Goal: Answer question/provide support: Share knowledge or assist other users

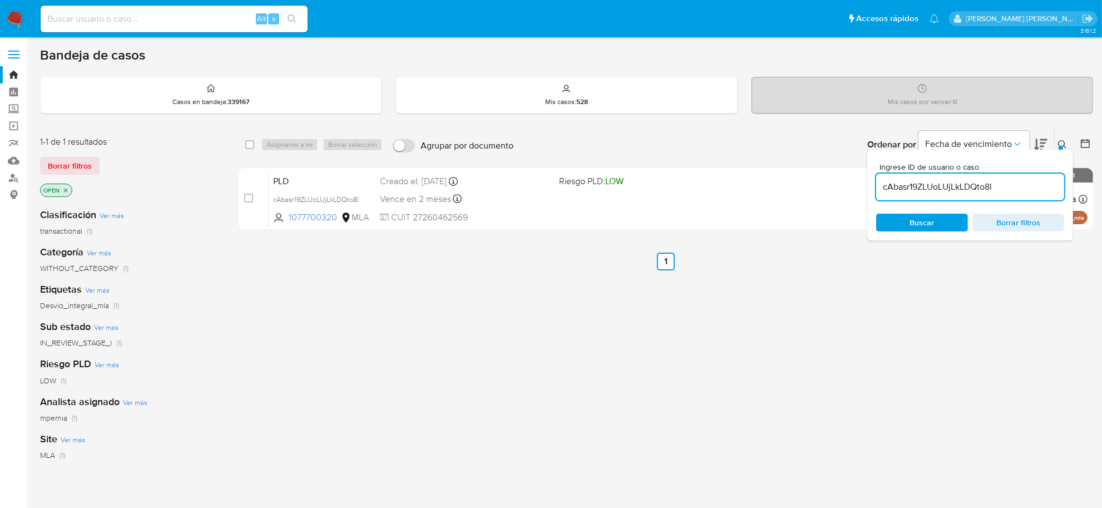
click at [967, 187] on input "cAbasr19ZLUoLUjLkLDQto8l" at bounding box center [970, 187] width 188 height 14
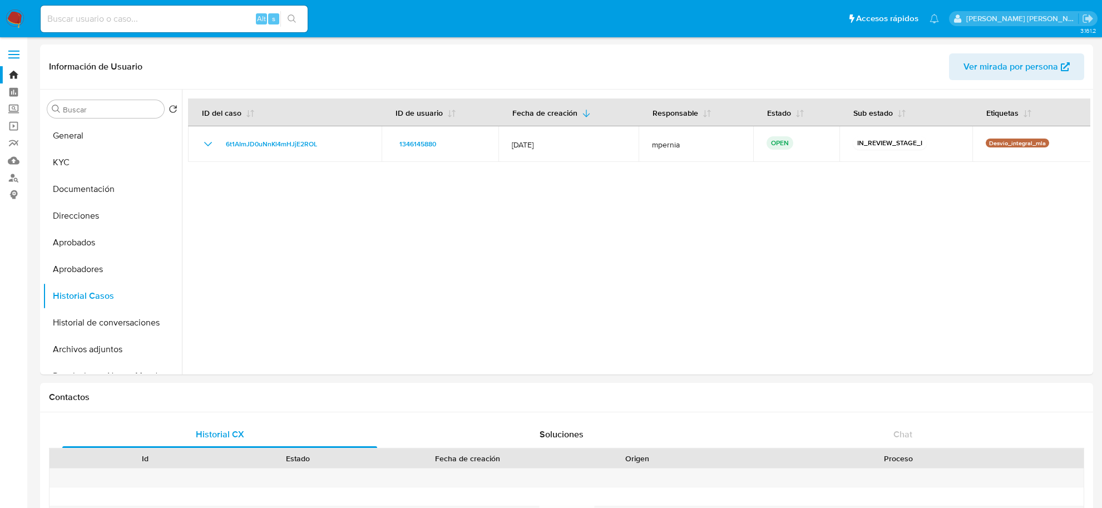
select select "10"
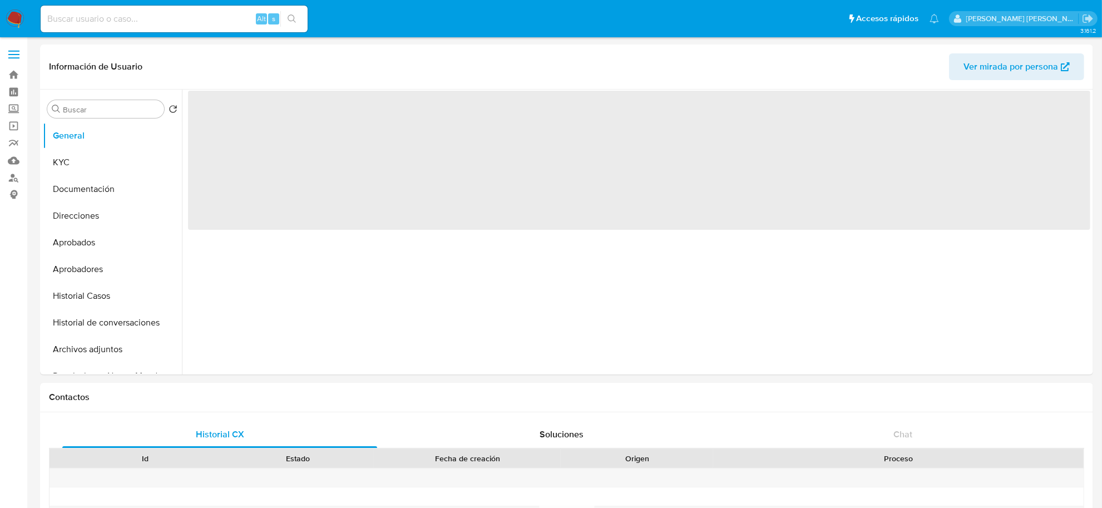
select select "10"
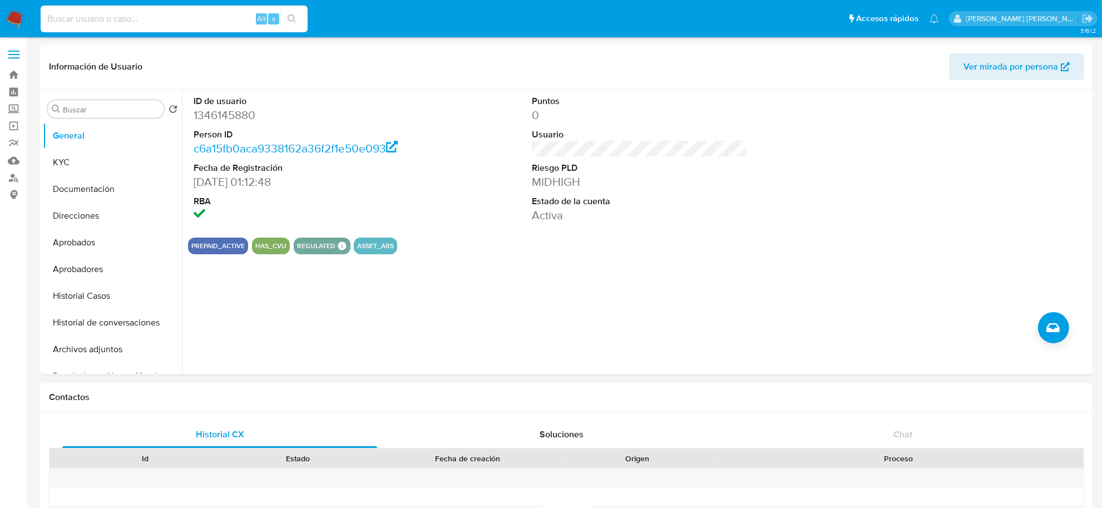
click at [154, 17] on input at bounding box center [174, 19] width 267 height 14
paste input "cAbasr19ZLUoLUjLkLDQto8l"
type input "cAbasr19ZLUoLUjLkLDQto8l"
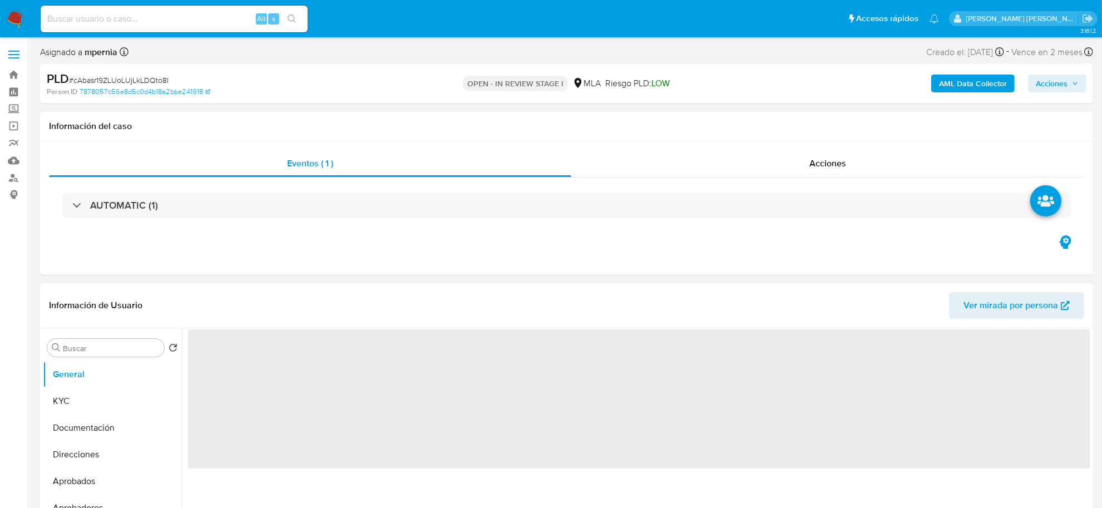
select select "10"
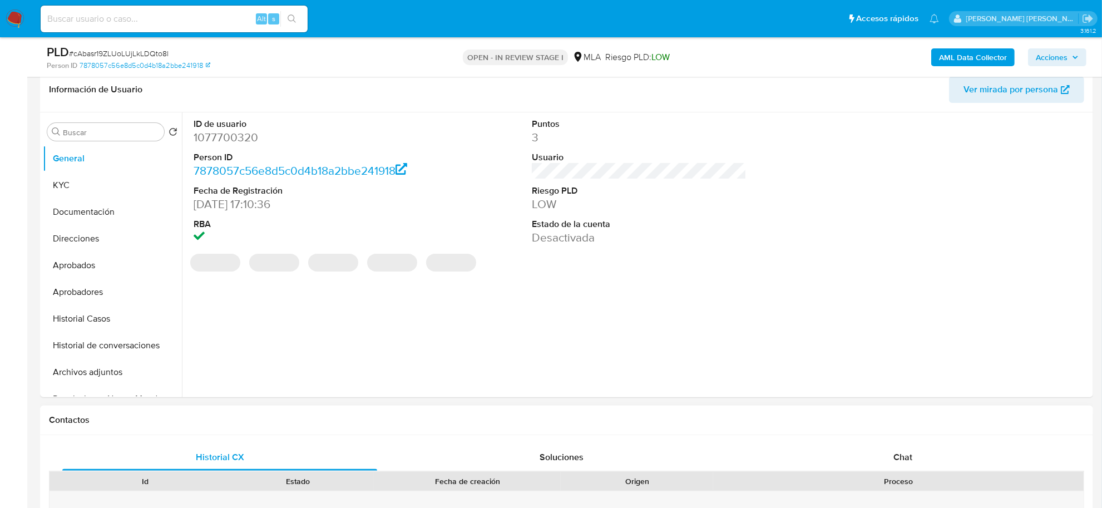
scroll to position [209, 0]
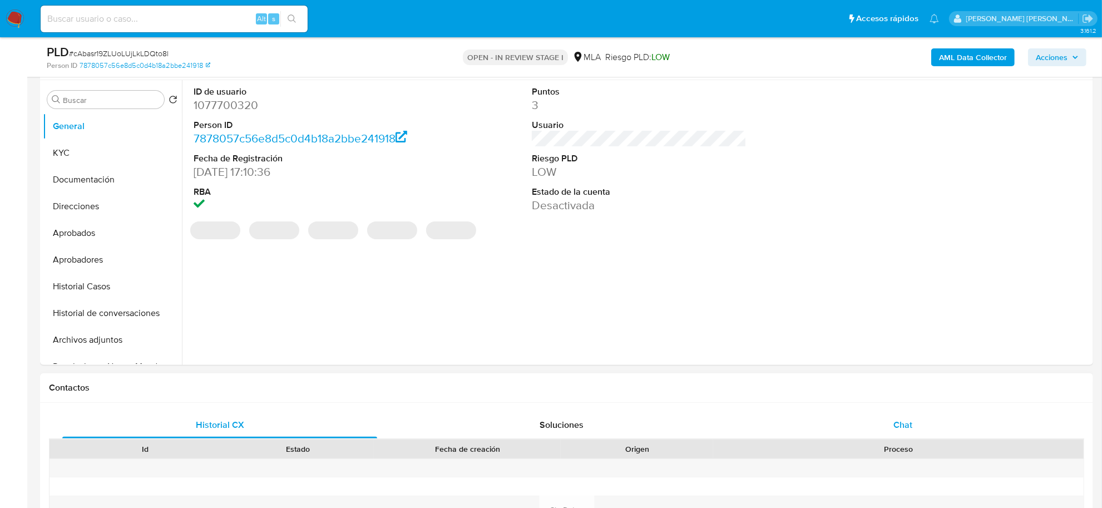
click at [888, 424] on div "Chat" at bounding box center [902, 425] width 315 height 27
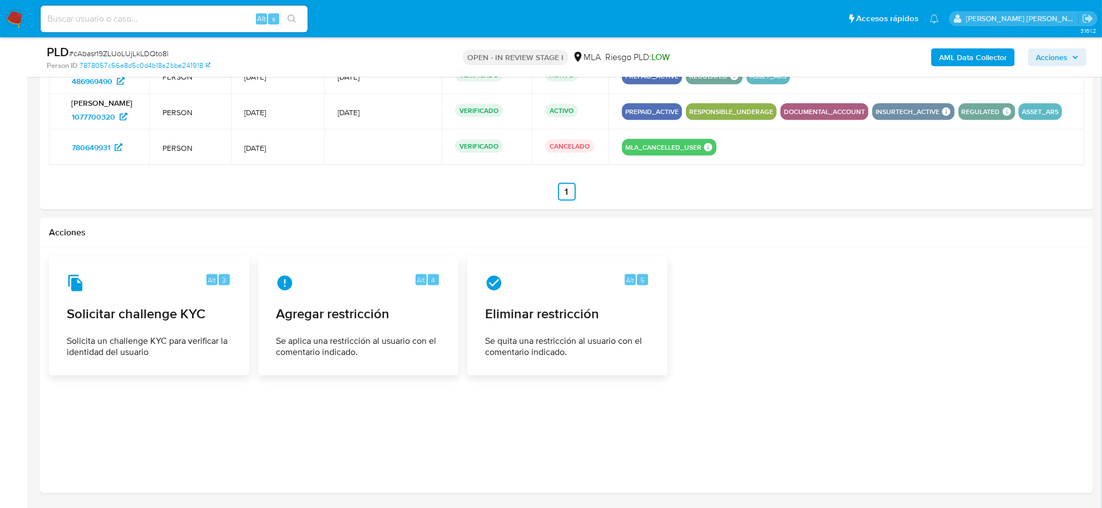
scroll to position [1819, 0]
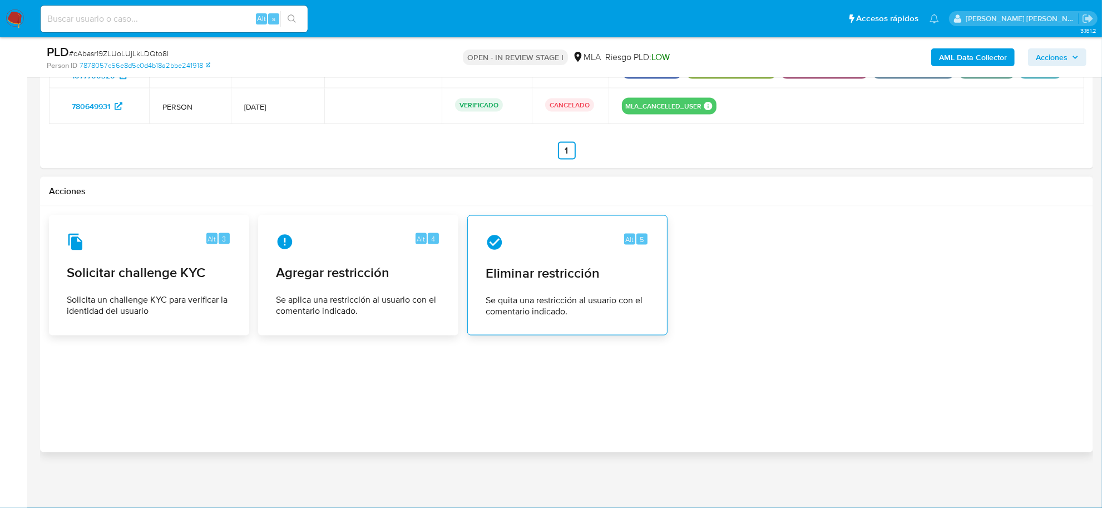
click at [501, 278] on span "Eliminar restricción" at bounding box center [568, 273] width 164 height 17
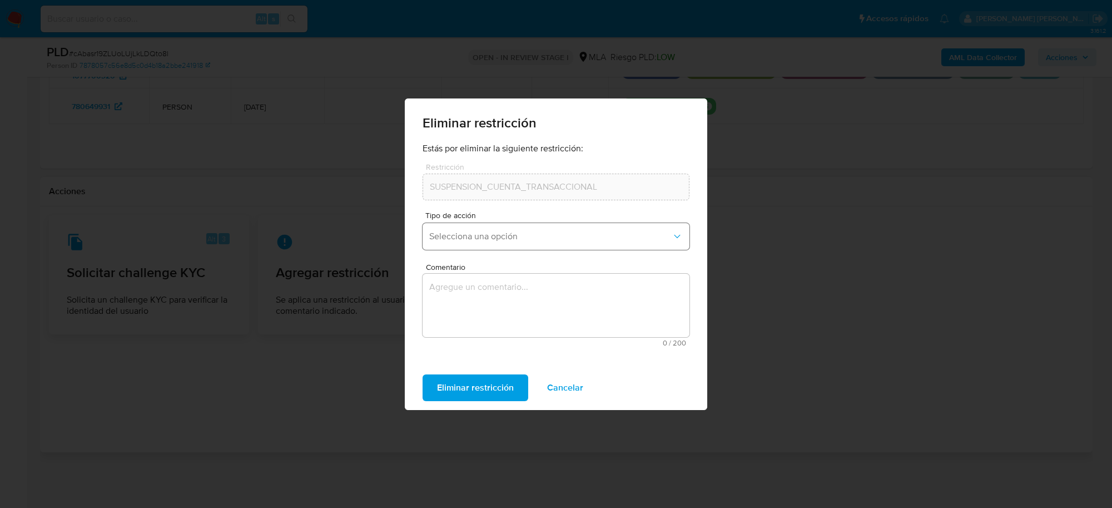
click at [483, 226] on button "Selecciona una opción" at bounding box center [556, 236] width 267 height 27
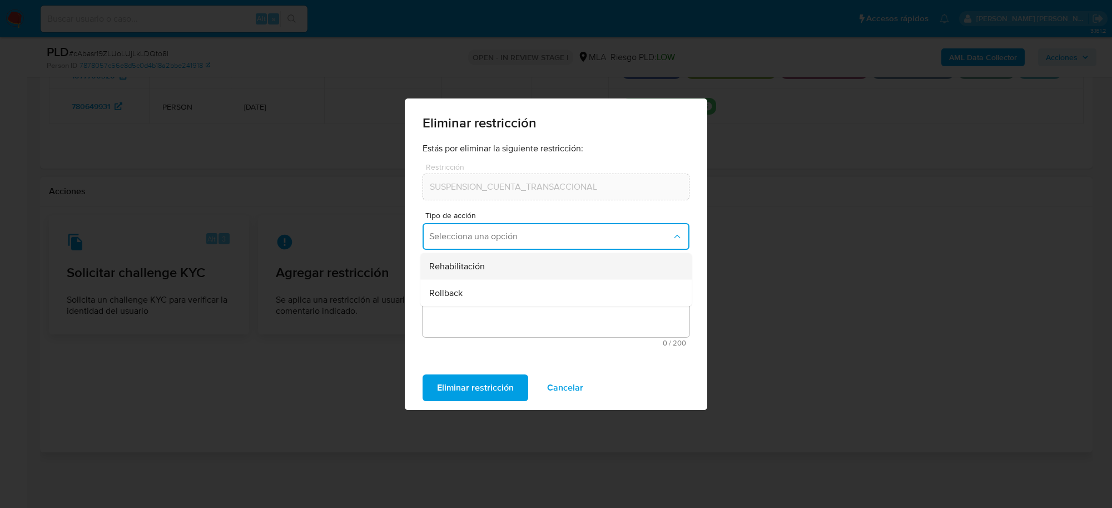
click at [477, 264] on span "Rehabilitación" at bounding box center [457, 265] width 56 height 11
click at [482, 298] on textarea "Comentario" at bounding box center [556, 305] width 267 height 63
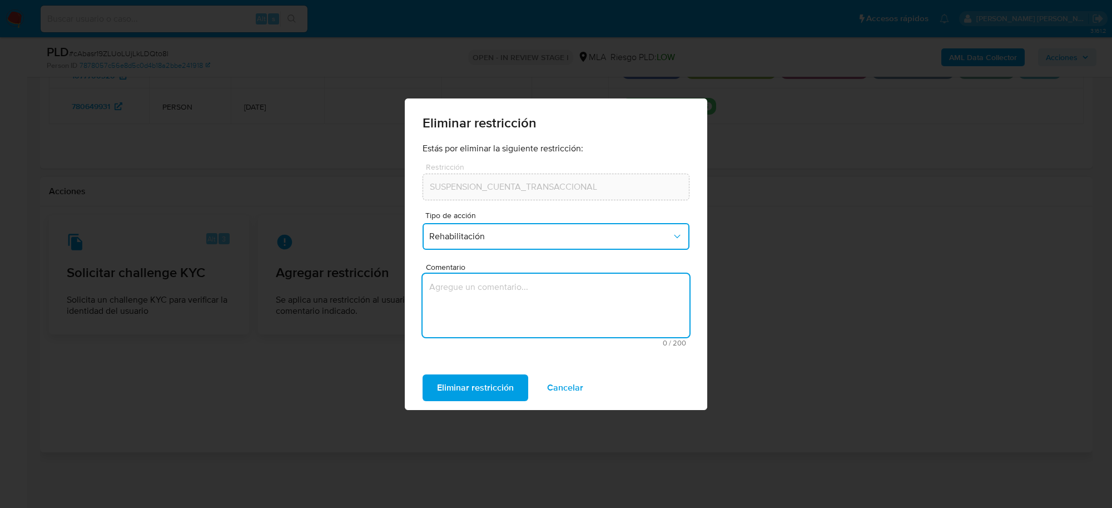
type textarea "-"
type textarea "AML"
click at [466, 395] on span "Eliminar restricción" at bounding box center [475, 387] width 77 height 24
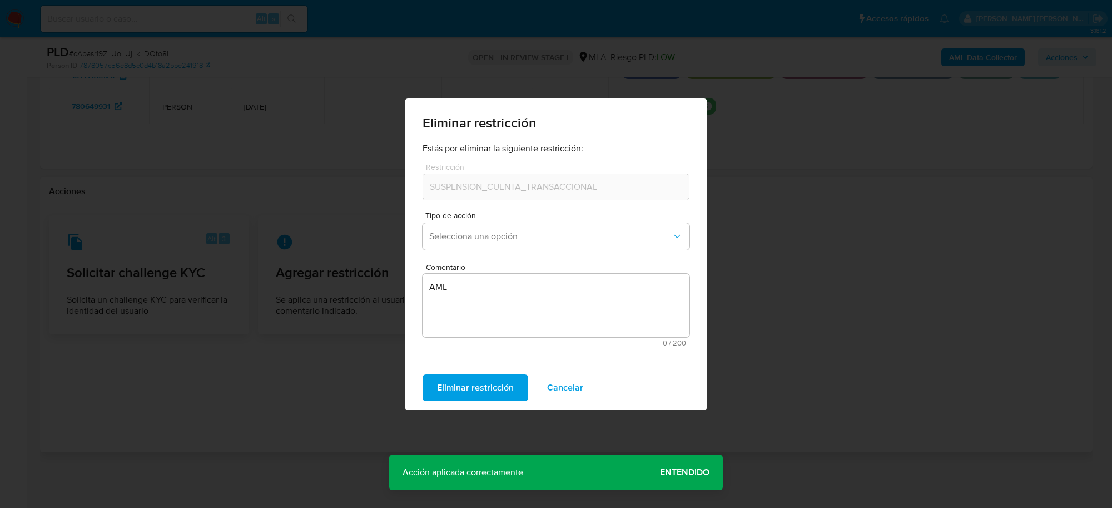
click at [694, 472] on span "Entendido" at bounding box center [685, 472] width 50 height 0
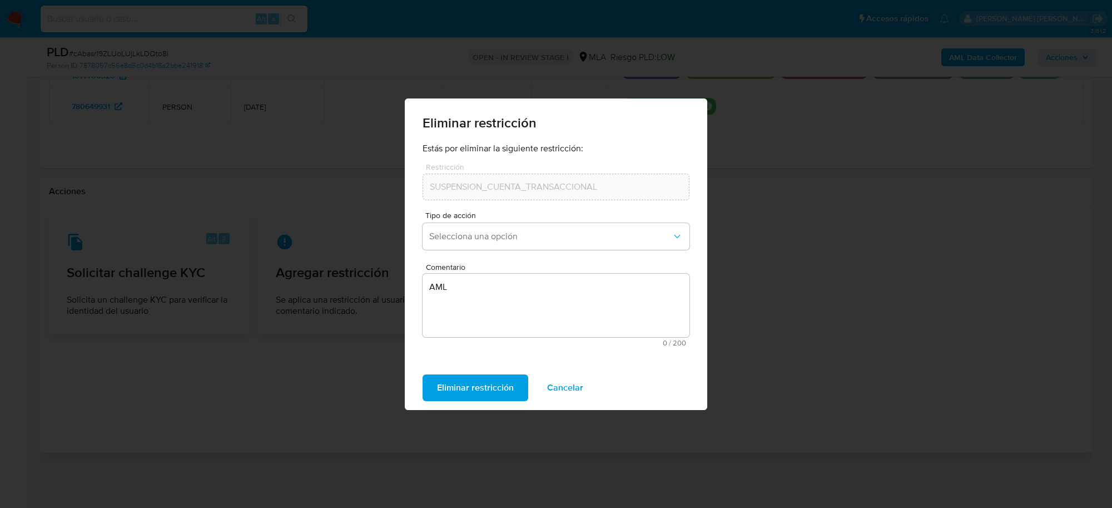
click at [552, 395] on span "Cancelar" at bounding box center [565, 387] width 36 height 24
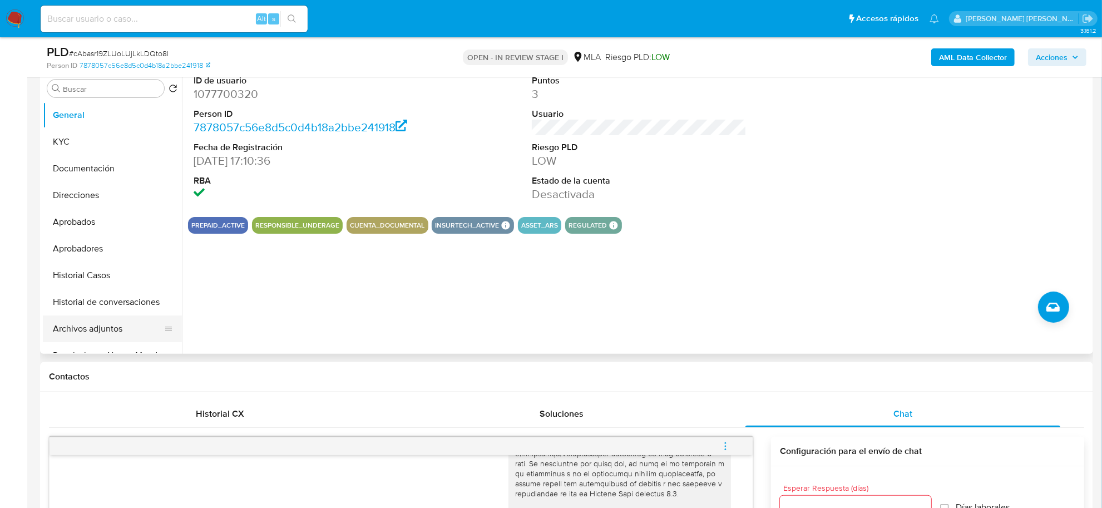
scroll to position [70, 0]
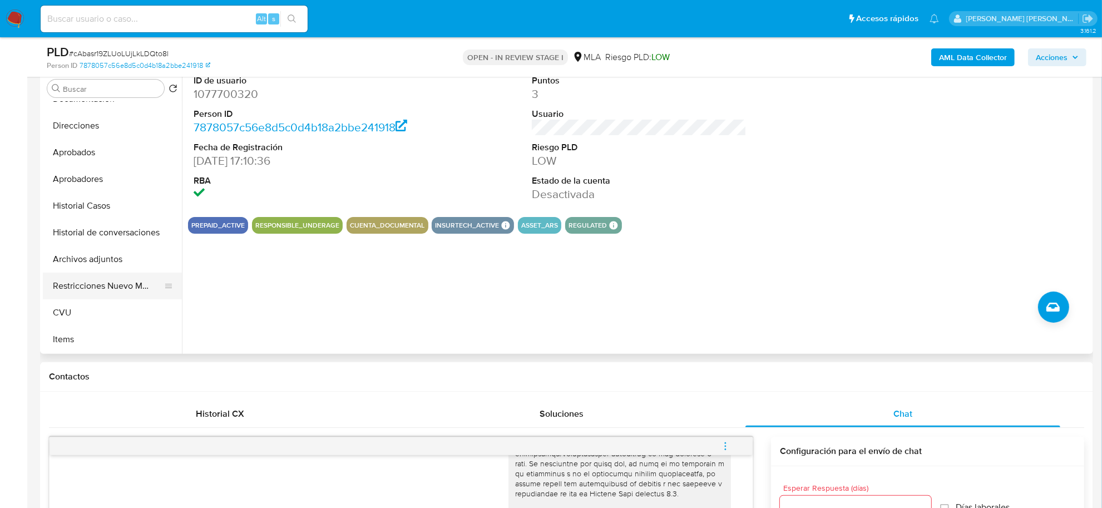
click at [85, 285] on button "Restricciones Nuevo Mundo" at bounding box center [108, 286] width 130 height 27
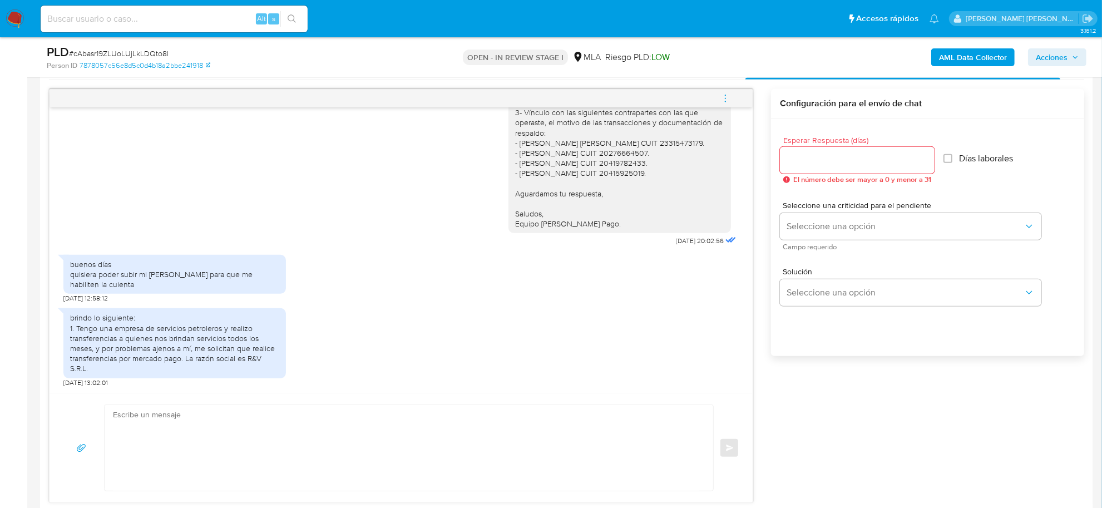
scroll to position [776, 0]
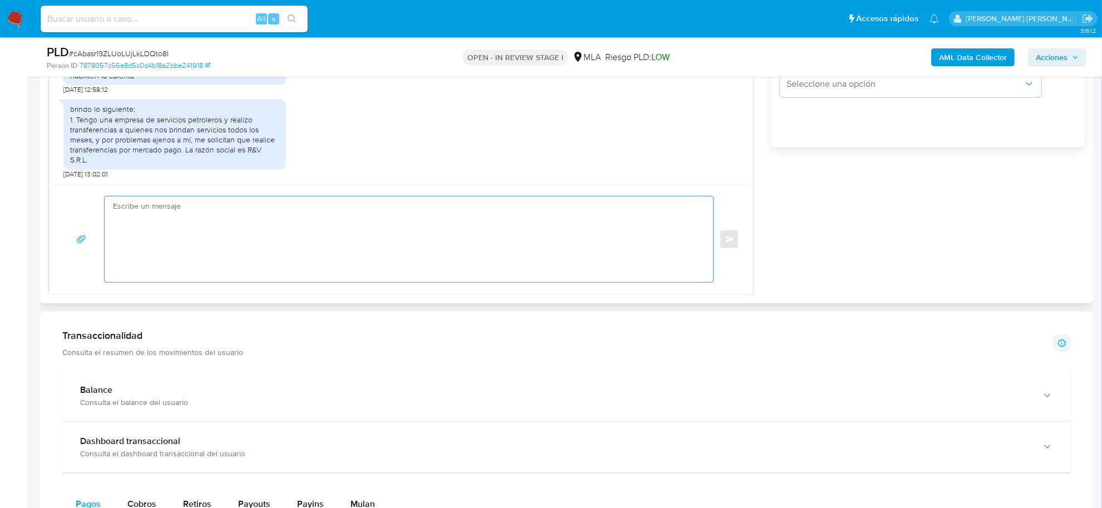
click at [137, 210] on textarea at bounding box center [406, 239] width 586 height 86
type textarea "m"
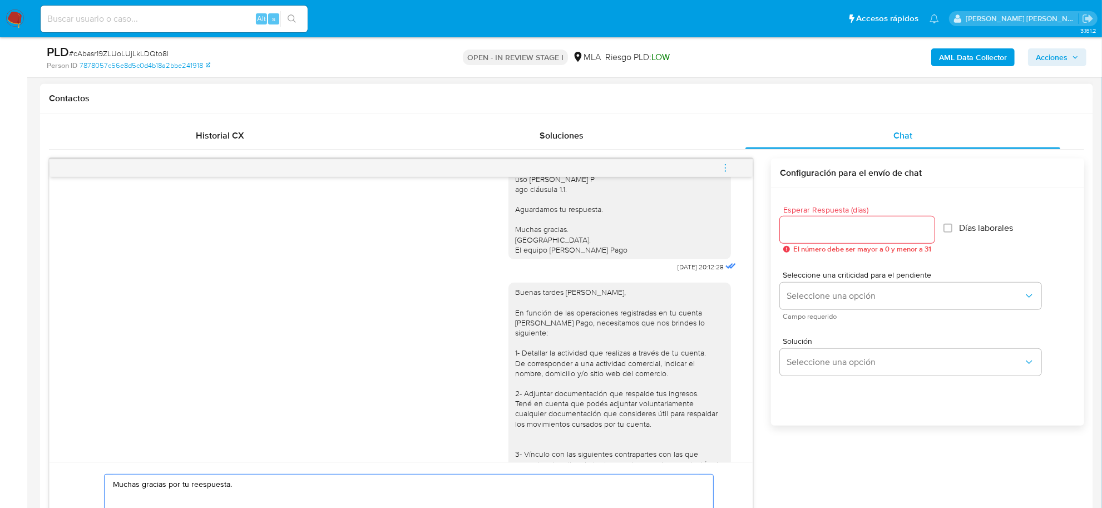
scroll to position [756, 0]
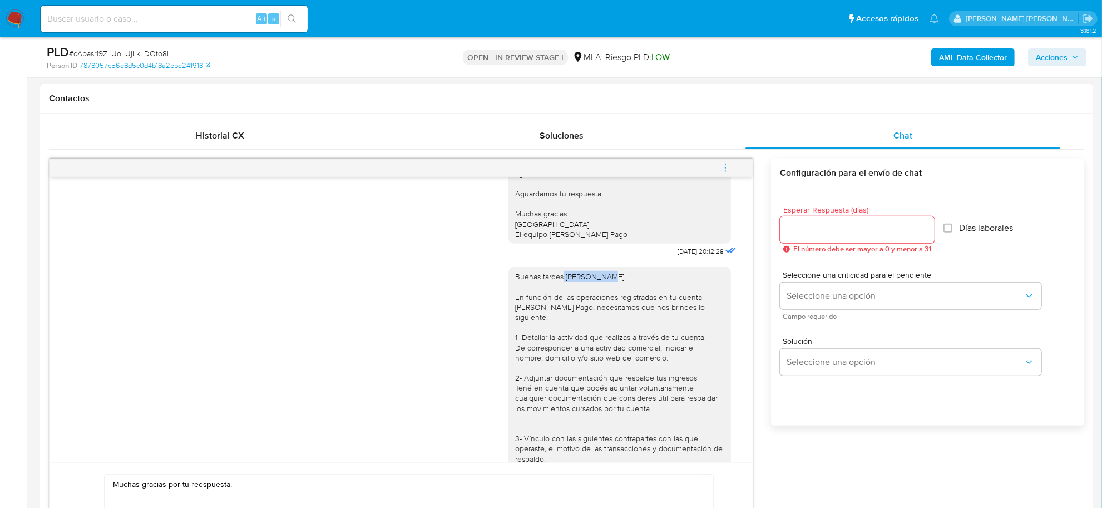
drag, startPoint x: 554, startPoint y: 307, endPoint x: 593, endPoint y: 309, distance: 39.6
click at [593, 309] on div "Buenas tardes Aida Esther, En función de las operaciones registradas en tu cuen…" at bounding box center [619, 412] width 209 height 283
copy div "Aida Esther"
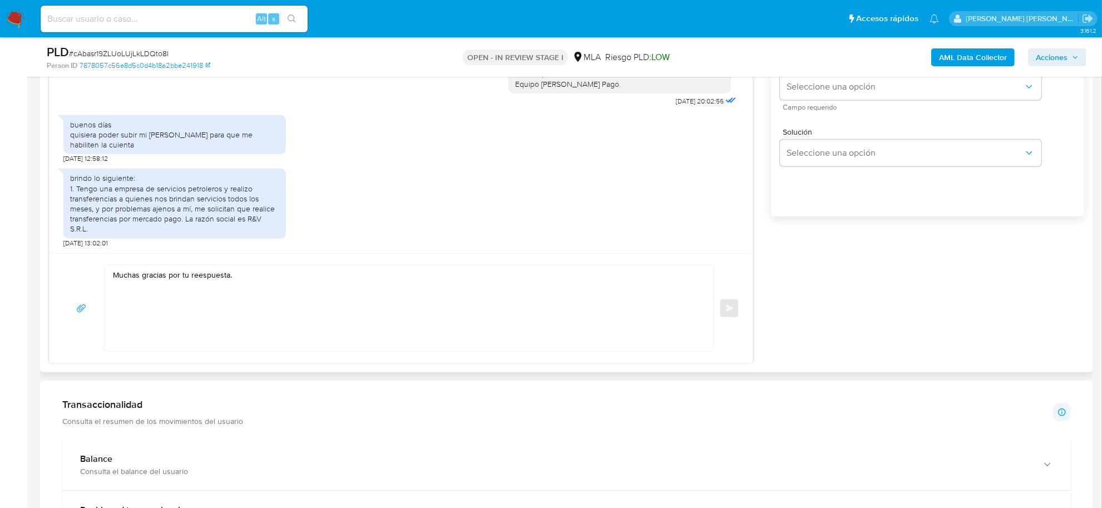
scroll to position [706, 0]
click at [115, 279] on textarea "Muchas gracias por tu reespuesta." at bounding box center [406, 309] width 586 height 86
paste textarea "Aida Esther"
click at [117, 280] on textarea "buen dia Aida Esther. Muchas gracias por tu reespuesta." at bounding box center [406, 309] width 586 height 86
click at [220, 298] on textarea "Buen dia Aida Esther. Muchas gracias por tu reespuesta." at bounding box center [406, 309] width 586 height 86
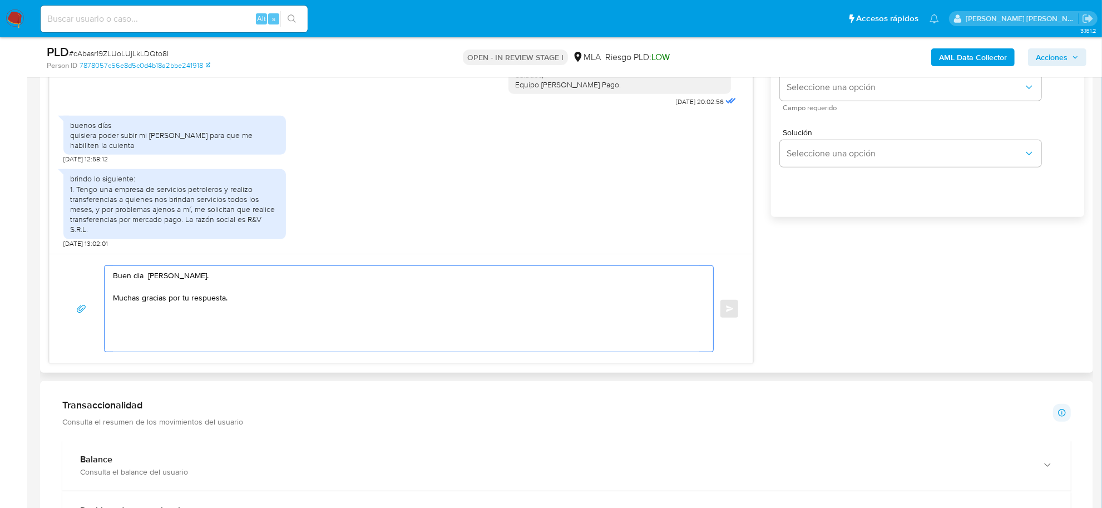
click at [251, 300] on textarea "Buen dia Aida Esther. Muchas gracias por tu respuesta." at bounding box center [406, 309] width 586 height 86
click at [266, 320] on textarea "Buen dia Aida Esther. Muchas gracias por tu respuesta. Por favor adjuntar de tu…" at bounding box center [406, 309] width 586 height 86
click at [204, 318] on textarea "Buen dia Aida Esther. Muchas gracias por tu respuesta. Por favor adjuntar de tu…" at bounding box center [406, 309] width 586 height 86
click at [142, 335] on textarea "Buen dia Aida Esther. Muchas gracias por tu respuesta. Por favor adjuntar de tu…" at bounding box center [406, 309] width 586 height 86
click at [138, 343] on textarea "Buen dia Aida Esther. Muchas gracias por tu respuesta. Por favor adjuntar de tu…" at bounding box center [406, 309] width 586 height 86
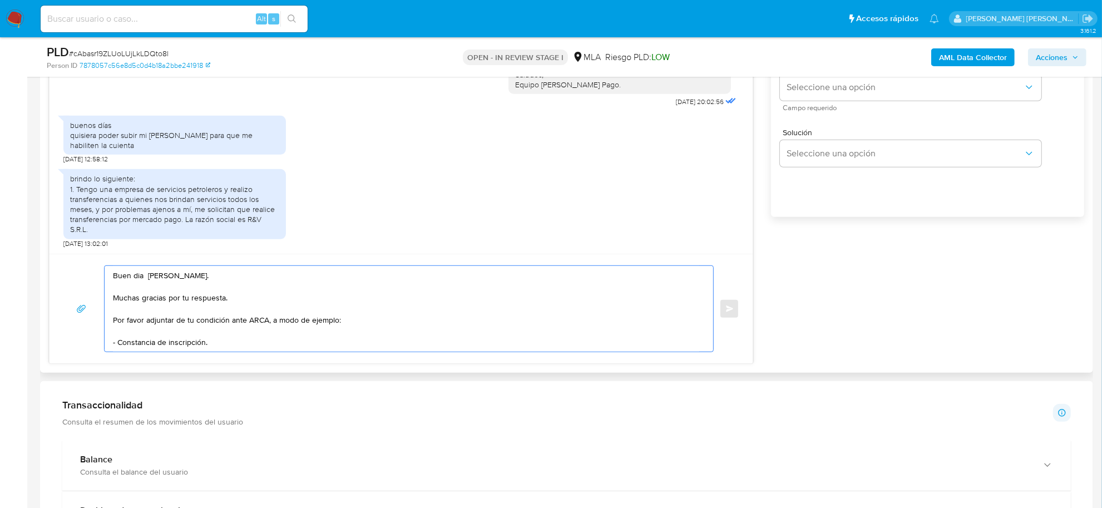
click at [227, 340] on textarea "Buen dia Aida Esther. Muchas gracias por tu respuesta. Por favor adjuntar de tu…" at bounding box center [406, 309] width 586 height 86
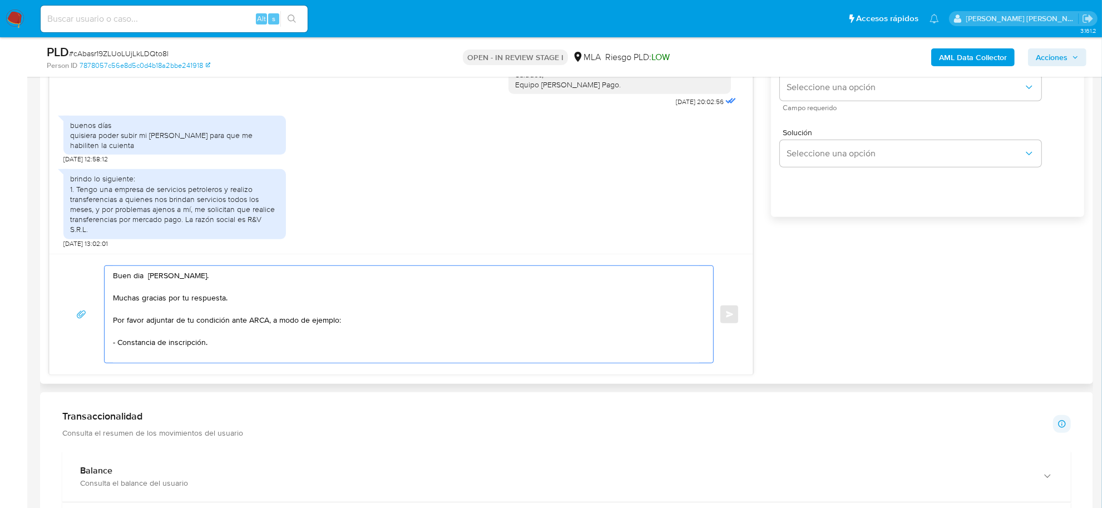
paste textarea "Últimas 6 Declaraciones Juradas de Ingresos Brutos (donde se visualice la base …"
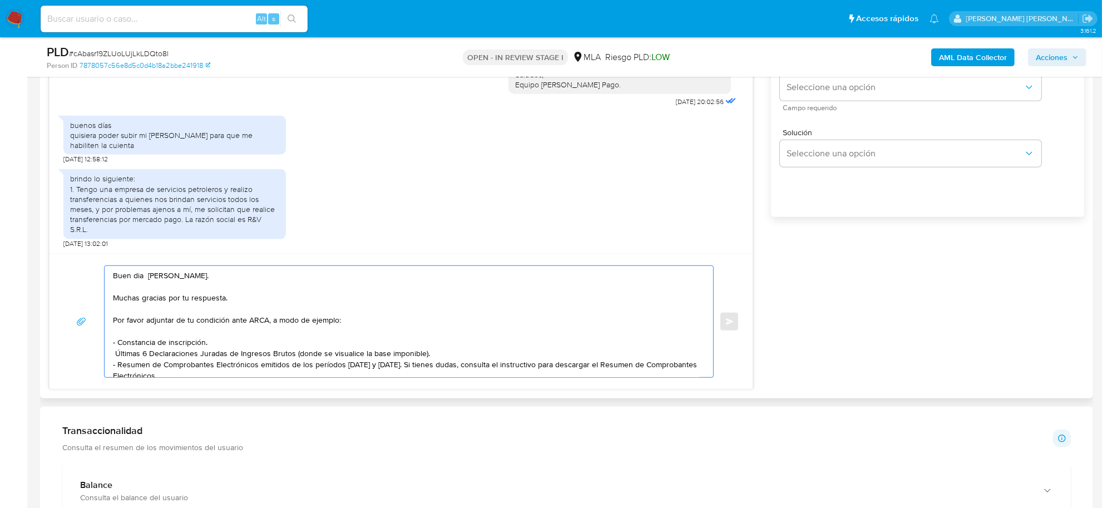
scroll to position [15, 0]
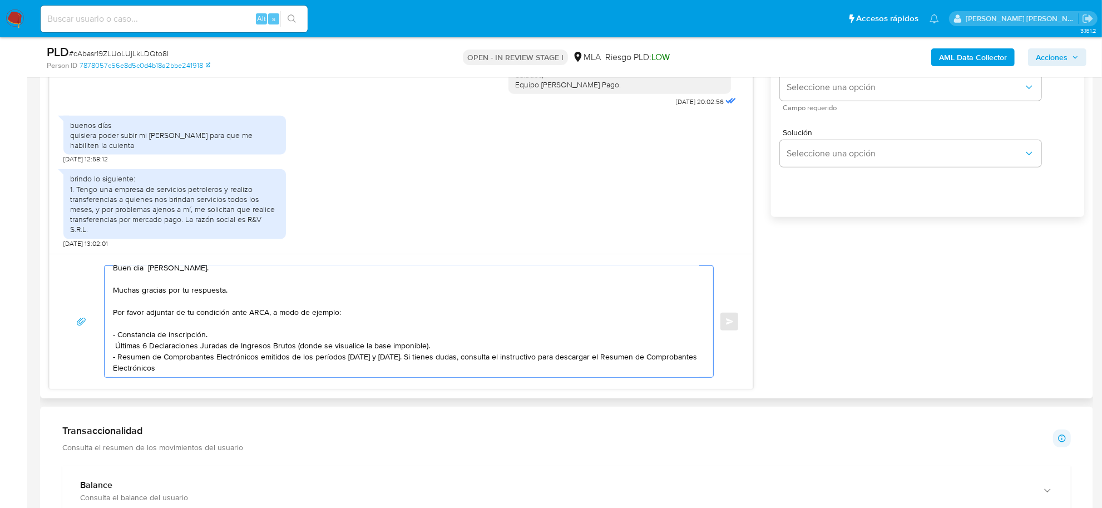
click at [113, 338] on textarea "Buen dia Aida Esther. Muchas gracias por tu respuesta. Por favor adjuntar de tu…" at bounding box center [406, 321] width 586 height 111
click at [391, 351] on textarea "Buen dia Aida Esther. Muchas gracias por tu respuesta. Por favor adjuntar de tu…" at bounding box center [406, 321] width 586 height 111
click at [396, 351] on textarea "Buen dia Aida Esther. Muchas gracias por tu respuesta. Por favor adjuntar de tu…" at bounding box center [406, 321] width 586 height 111
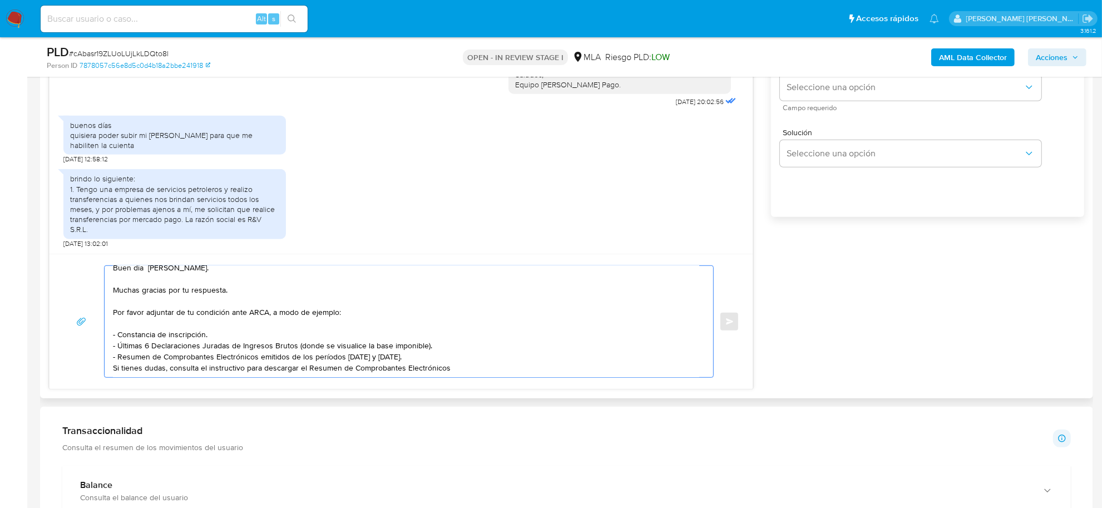
click at [465, 359] on textarea "Buen dia Aida Esther. Muchas gracias por tu respuesta. Por favor adjuntar de tu…" at bounding box center [406, 321] width 586 height 111
paste textarea "https://www.mercadopago.com.ar/ayuda/30181"
click at [185, 296] on textarea "Buen dia Aida Esther. Muchas gracias por tu respuesta. Por favor adjuntar de tu…" at bounding box center [406, 321] width 586 height 111
click at [179, 314] on textarea "Buen dia Aida Esther. Muchas gracias por tu respuesta. Por favor adjuntar que r…" at bounding box center [406, 321] width 586 height 111
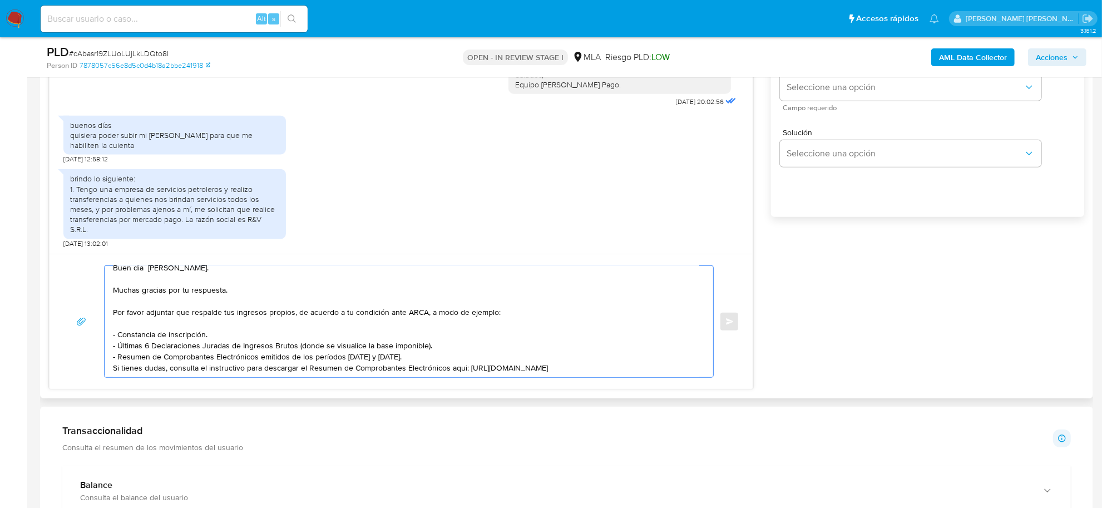
drag, startPoint x: 423, startPoint y: 298, endPoint x: 493, endPoint y: 298, distance: 70.1
click at [493, 298] on textarea "Buen dia Aida Esther. Muchas gracias por tu respuesta. Por favor adjuntar que r…" at bounding box center [406, 321] width 586 height 111
click at [179, 307] on textarea "Buen dia Aida Esther. Muchas gracias por tu respuesta. Por favor adjuntar que r…" at bounding box center [406, 321] width 586 height 111
click at [184, 354] on textarea "Buen dia Aida Esther. Muchas gracias por tu respuesta. Por favor adjuntar que r…" at bounding box center [406, 321] width 586 height 111
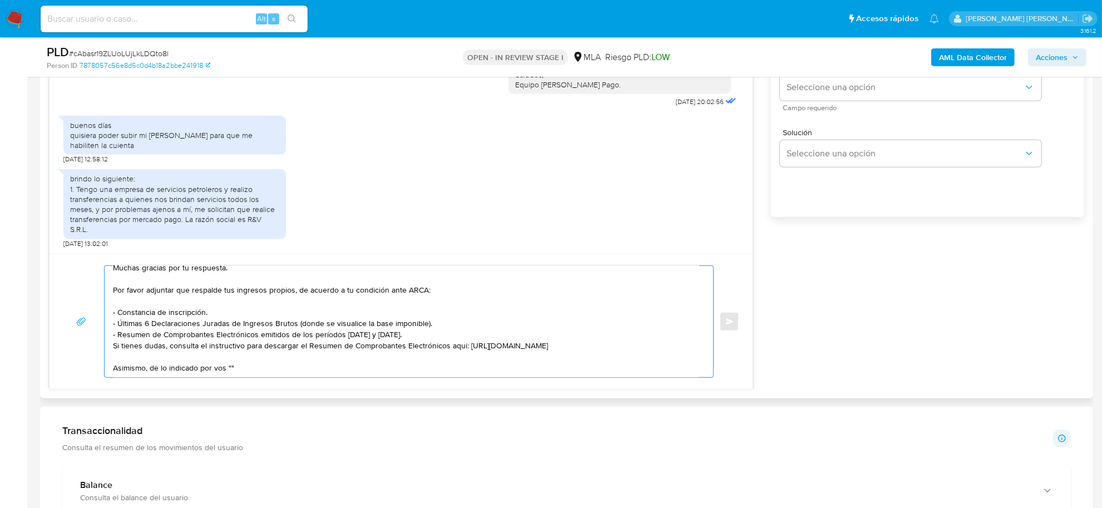
click at [230, 357] on textarea "Buen dia Aida Esther. Muchas gracias por tu respuesta. Por favor adjuntar que r…" at bounding box center [406, 321] width 586 height 111
click at [210, 359] on textarea "Buen dia Aida Esther. Muchas gracias por tu respuesta. Por favor adjuntar que r…" at bounding box center [406, 321] width 586 height 111
click at [155, 363] on textarea "Buen dia Aida Esther. Muchas gracias por tu respuesta. Por favor adjuntar que r…" at bounding box center [406, 321] width 586 height 111
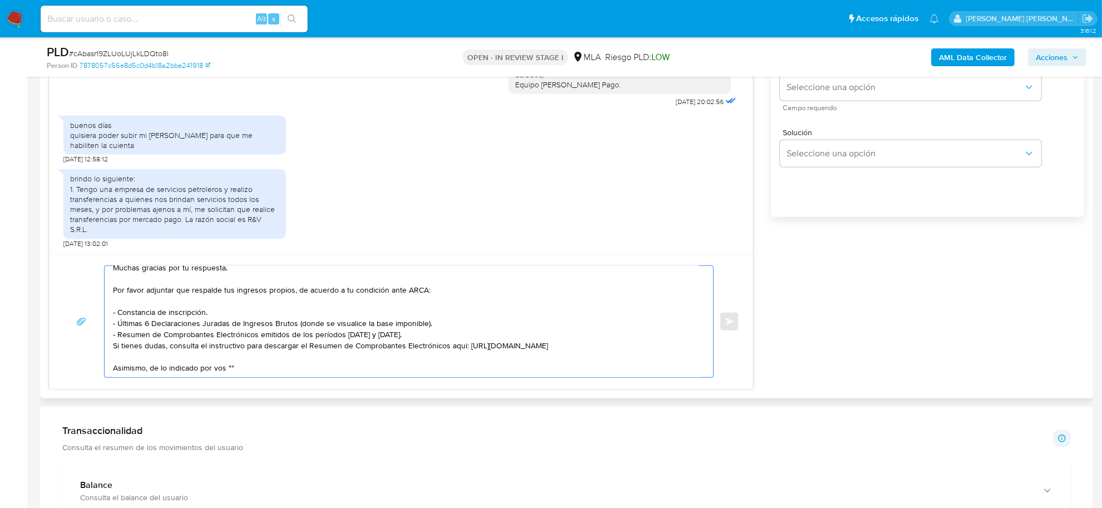
click at [155, 363] on textarea "Buen dia Aida Esther. Muchas gracias por tu respuesta. Por favor adjuntar que r…" at bounding box center [406, 321] width 586 height 111
paste textarea "Queremos informarte que el uso de la cuenta es personal y no se deben canalizar…"
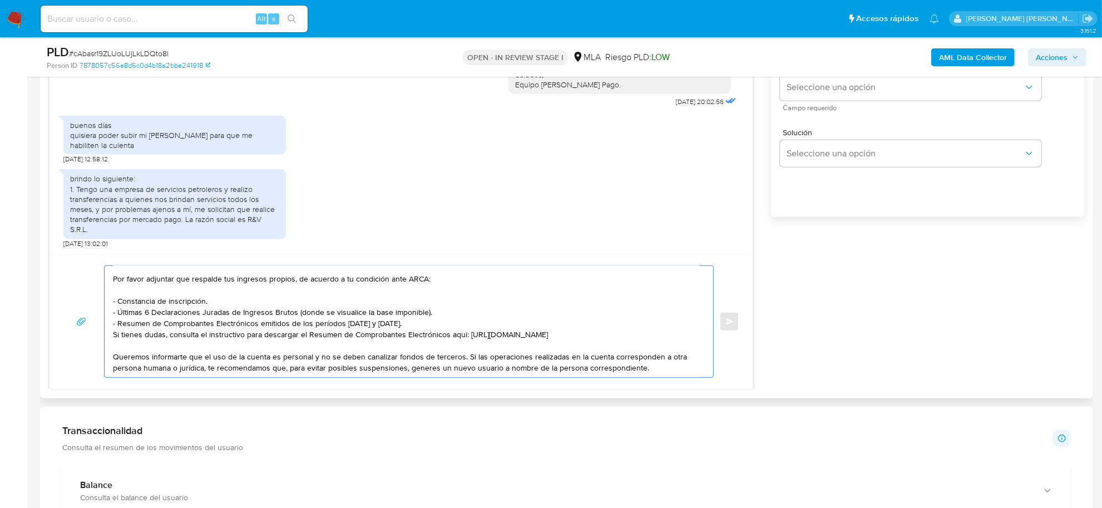
scroll to position [52, 0]
click at [471, 345] on textarea "Buen dia Aida Esther. Muchas gracias por tu respuesta. Por favor adjuntar que r…" at bounding box center [406, 321] width 586 height 111
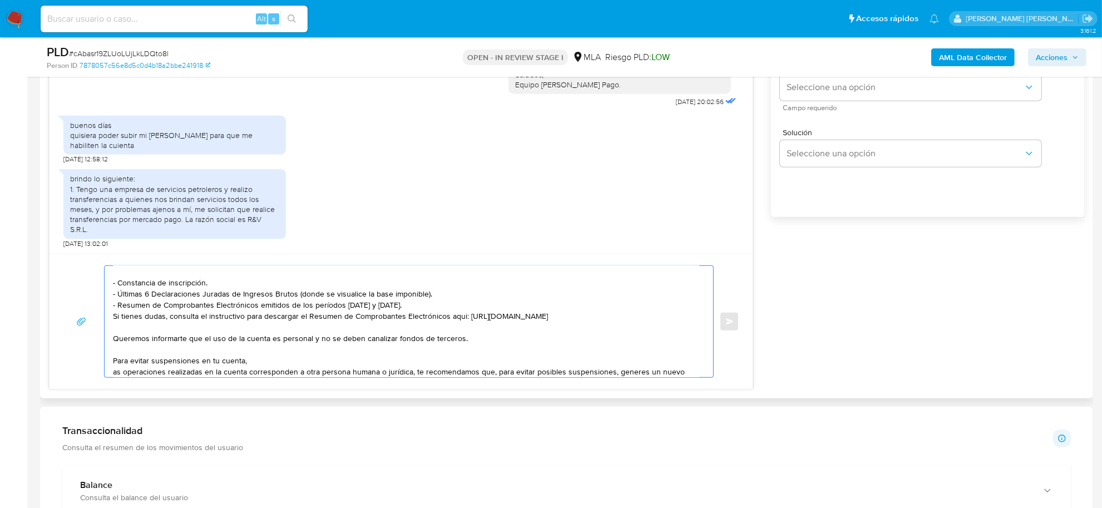
scroll to position [85, 0]
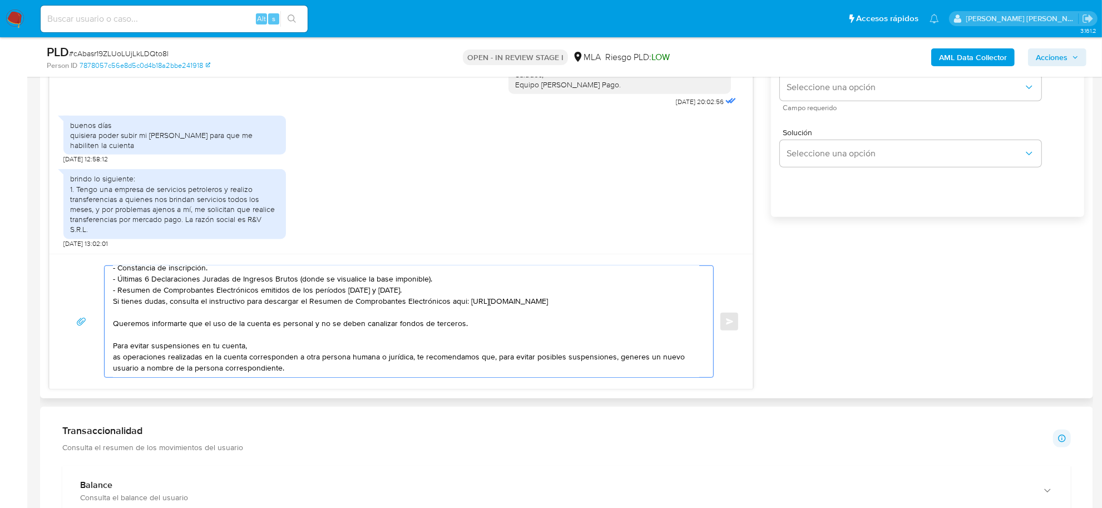
drag, startPoint x: 410, startPoint y: 345, endPoint x: 492, endPoint y: 350, distance: 81.9
click at [492, 350] on textarea "Buen dia Aida Esther. Muchas gracias por tu respuesta. Por favor adjuntar que r…" at bounding box center [406, 321] width 586 height 111
click at [115, 346] on textarea "Buen dia Aida Esther. Muchas gracias por tu respuesta. Por favor adjuntar que r…" at bounding box center [406, 321] width 586 height 111
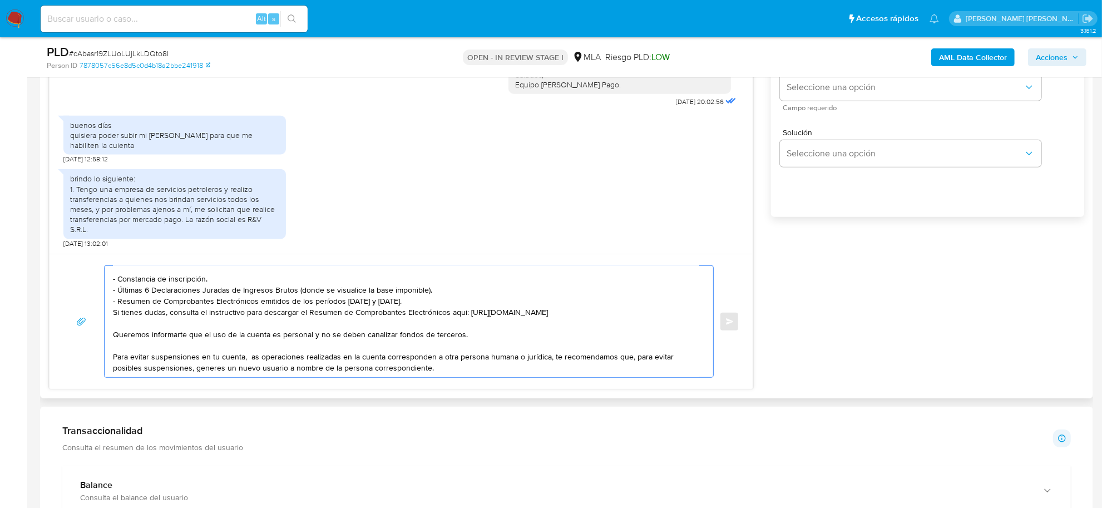
scroll to position [74, 0]
drag, startPoint x: 341, startPoint y: 348, endPoint x: 384, endPoint y: 349, distance: 42.8
click at [384, 349] on textarea "Buen dia Aida Esther. Muchas gracias por tu respuesta. Por favor adjuntar que r…" at bounding box center [406, 321] width 586 height 111
drag, startPoint x: 407, startPoint y: 348, endPoint x: 398, endPoint y: 348, distance: 9.5
click at [523, 345] on textarea "Buen dia Aida Esther. Muchas gracias por tu respuesta. Por favor adjuntar que r…" at bounding box center [406, 321] width 586 height 111
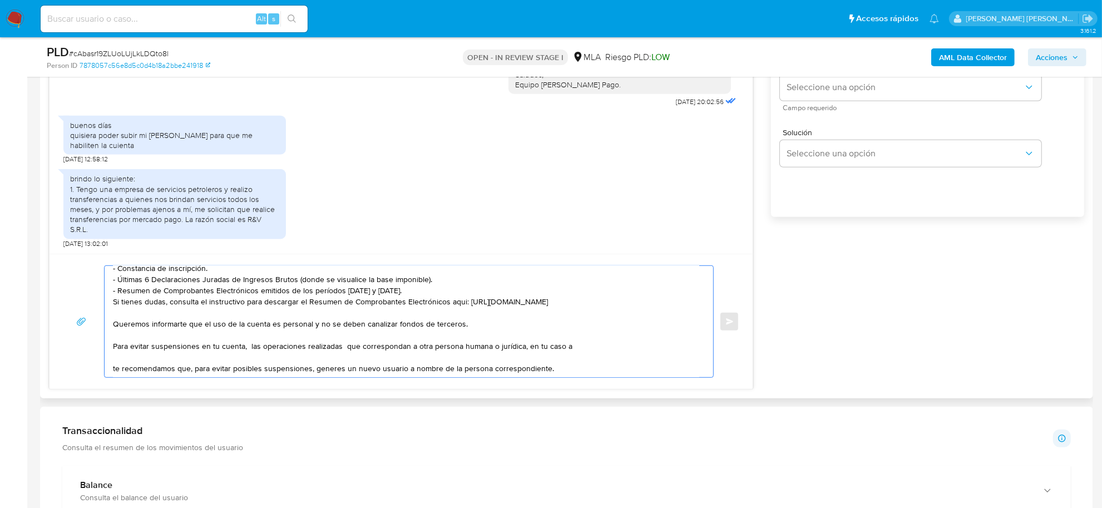
click at [587, 346] on textarea "Buen dia Aida Esther. Muchas gracias por tu respuesta. Por favor adjuntar que r…" at bounding box center [406, 321] width 586 height 111
paste textarea "Ryv Srl CUIL 30715850326"
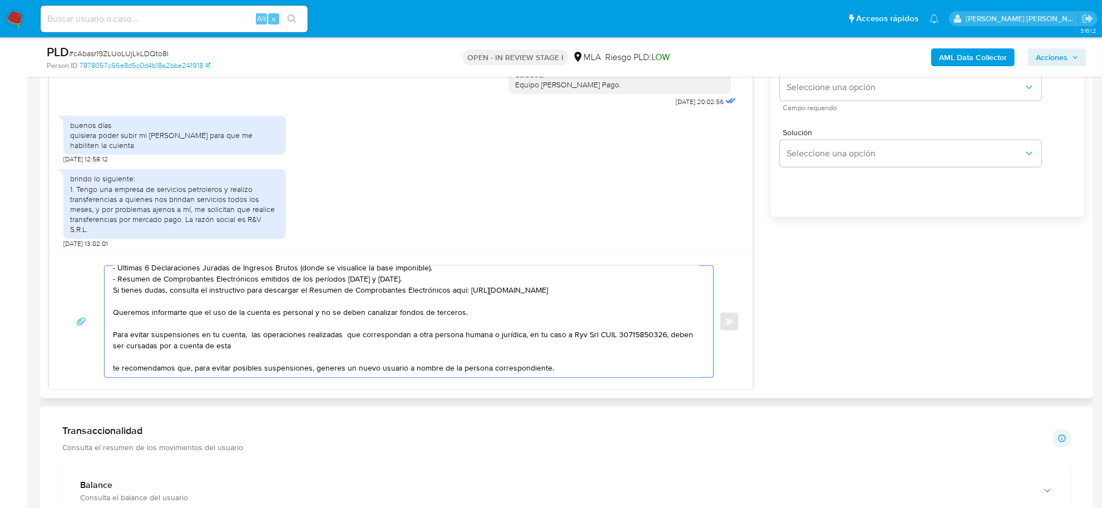
scroll to position [96, 0]
click at [468, 359] on textarea "Buen dia Aida Esther. Muchas gracias por tu respuesta. Por favor adjuntar que r…" at bounding box center [406, 321] width 586 height 111
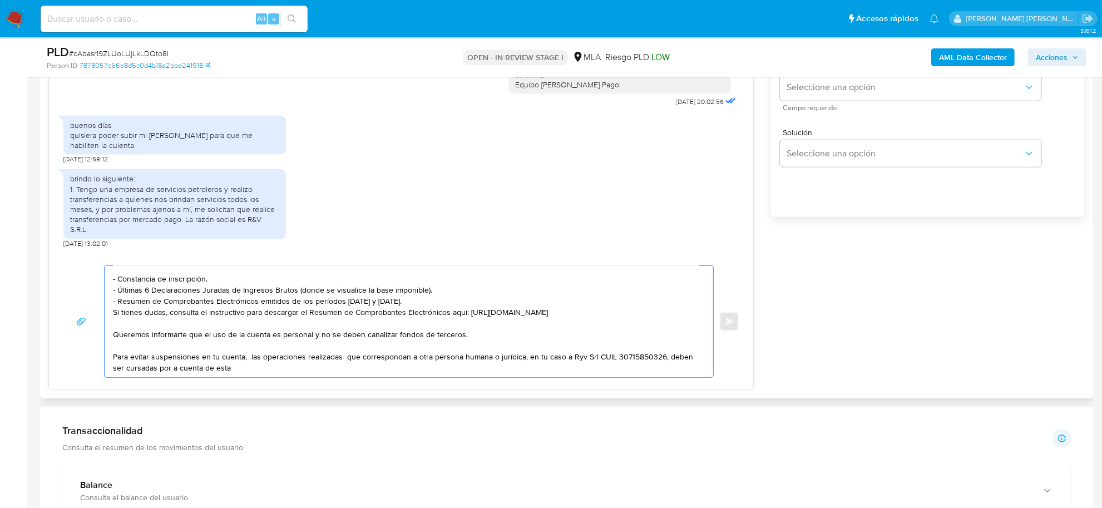
scroll to position [63, 0]
click at [345, 358] on textarea "Buen dia Aida Esther. Muchas gracias por tu respuesta. Por favor adjuntar que r…" at bounding box center [406, 321] width 586 height 111
click at [556, 356] on textarea "Buen dia Aida Esther. Muchas gracias por tu respuesta. Por favor adjuntar que r…" at bounding box center [406, 321] width 586 height 111
click at [172, 369] on textarea "Buen dia Aida Esther. Muchas gracias por tu respuesta. Por favor adjuntar que r…" at bounding box center [406, 321] width 586 height 111
drag, startPoint x: 212, startPoint y: 370, endPoint x: 204, endPoint y: 368, distance: 8.5
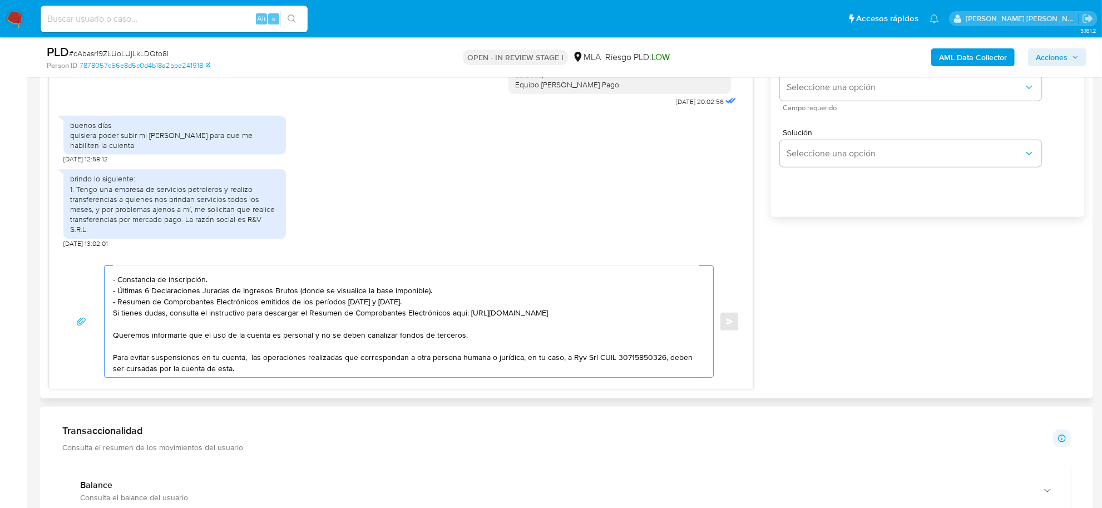
click at [204, 368] on textarea "Buen dia Aida Esther. Muchas gracias por tu respuesta. Por favor adjuntar que r…" at bounding box center [406, 321] width 586 height 111
click at [226, 368] on textarea "Buen dia Aida Esther. Muchas gracias por tu respuesta. Por favor adjuntar que r…" at bounding box center [406, 321] width 586 height 111
click at [295, 370] on textarea "Buen dia Aida Esther. Muchas gracias por tu respuesta. Por favor adjuntar que r…" at bounding box center [406, 321] width 586 height 111
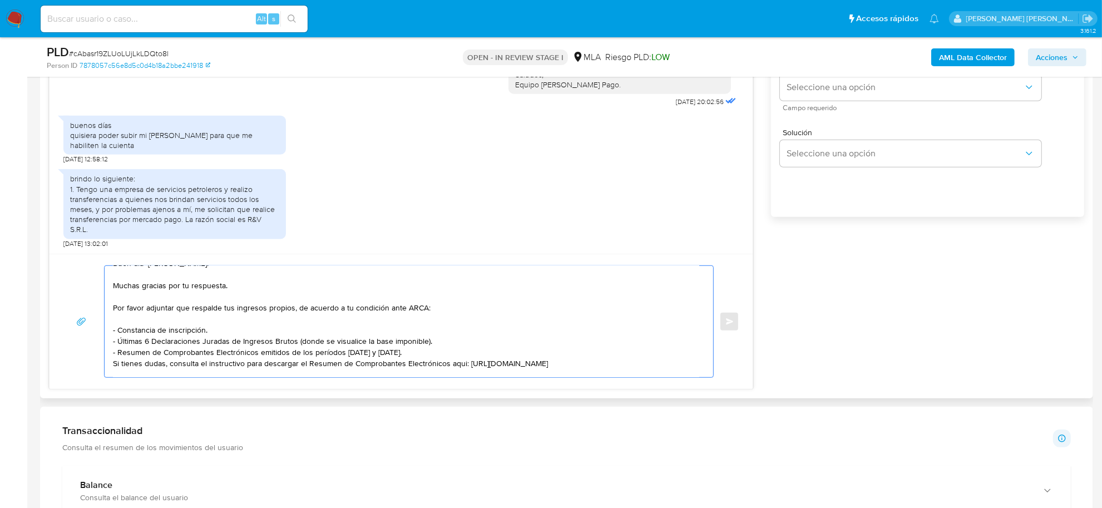
scroll to position [0, 0]
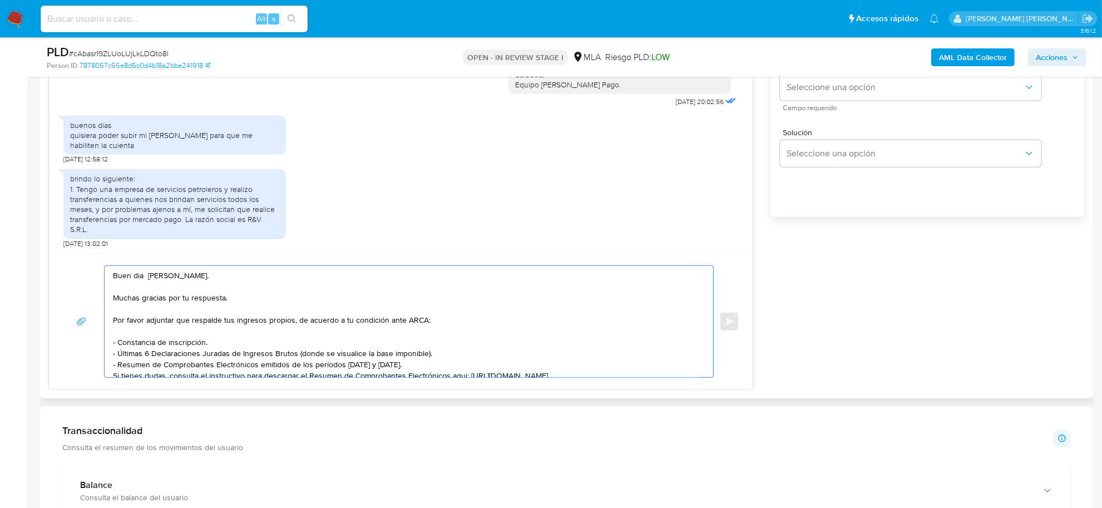
click at [174, 321] on textarea "Buen dia Aida Esther. Muchas gracias por tu respuesta. Por favor adjuntar que r…" at bounding box center [406, 321] width 586 height 111
click at [204, 319] on textarea "Buen dia Aida Esther. Muchas gracias por tu respuesta. Por favor adjuntar docum…" at bounding box center [406, 321] width 586 height 111
drag, startPoint x: 213, startPoint y: 345, endPoint x: 117, endPoint y: 343, distance: 95.7
click at [117, 343] on textarea "Buen dia Aida Esther. Muchas gracias por tu respuesta. Por favor adjuntar docum…" at bounding box center [406, 321] width 586 height 111
click at [175, 316] on textarea "Buen dia Aida Esther. Muchas gracias por tu respuesta. Por favor adjuntar Const…" at bounding box center [406, 321] width 586 height 111
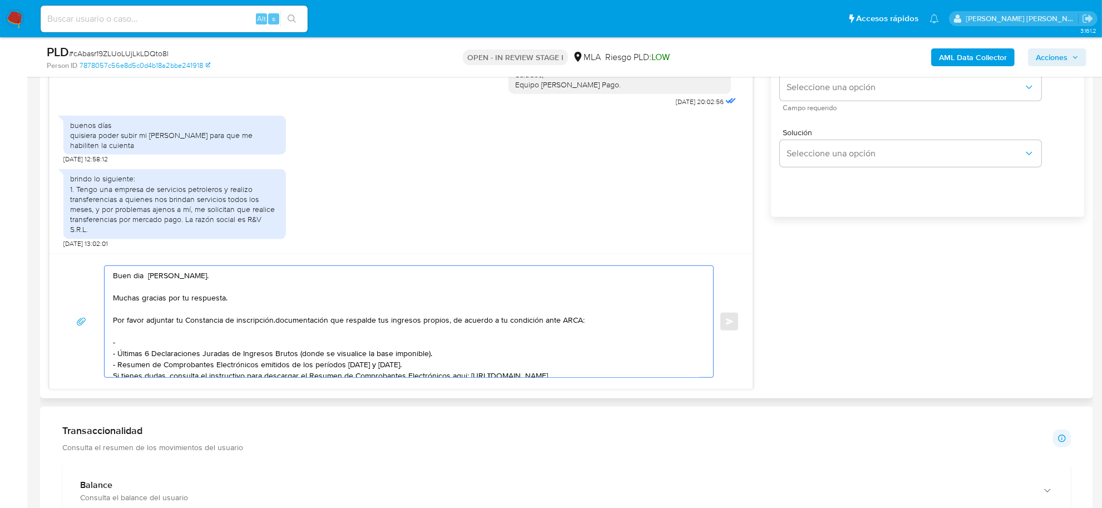
click at [275, 323] on textarea "Buen dia Aida Esther. Muchas gracias por tu respuesta. Por favor adjuntar tu Co…" at bounding box center [406, 321] width 586 height 111
drag, startPoint x: 491, startPoint y: 324, endPoint x: 623, endPoint y: 324, distance: 132.4
click at [623, 324] on textarea "Buen dia Aida Esther. Muchas gracias por tu respuesta. Por favor adjuntar tu Co…" at bounding box center [406, 321] width 586 height 111
click at [180, 344] on textarea "Buen dia Aida Esther. Muchas gracias por tu respuesta. Por favor adjuntar tu Co…" at bounding box center [406, 321] width 586 height 111
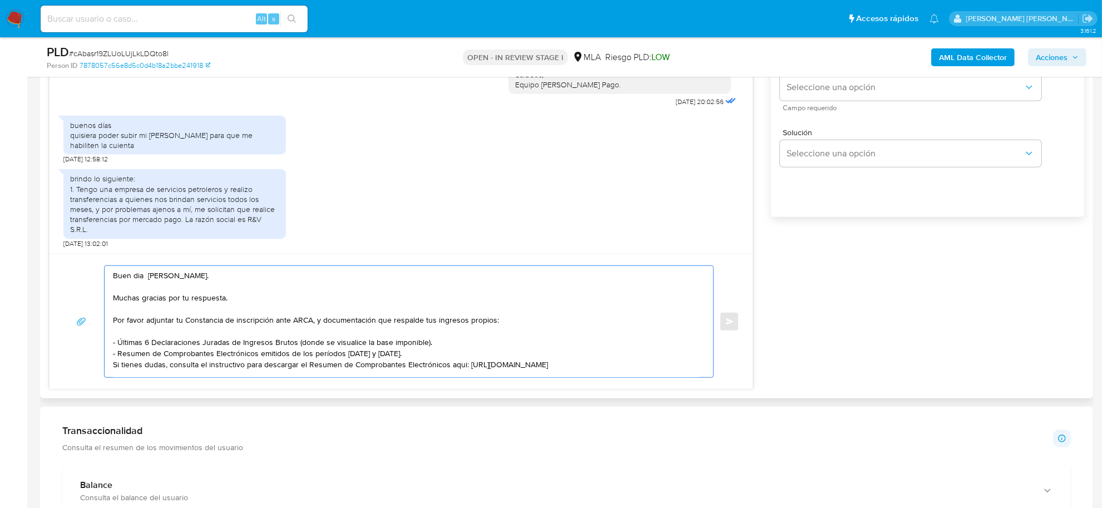
click at [195, 373] on textarea "Buen dia Aida Esther. Muchas gracias por tu respuesta. Por favor adjuntar tu Co…" at bounding box center [406, 321] width 586 height 111
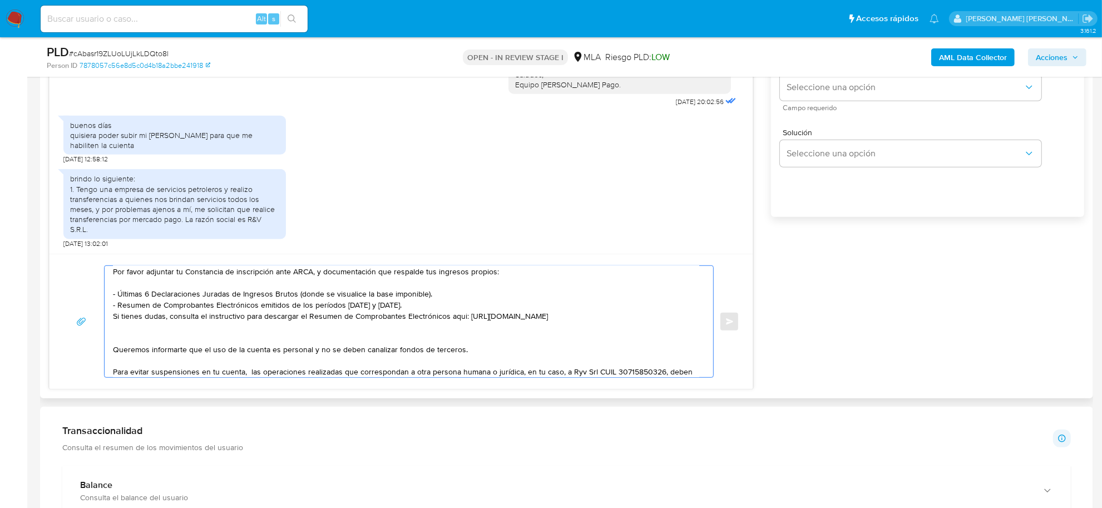
scroll to position [16, 0]
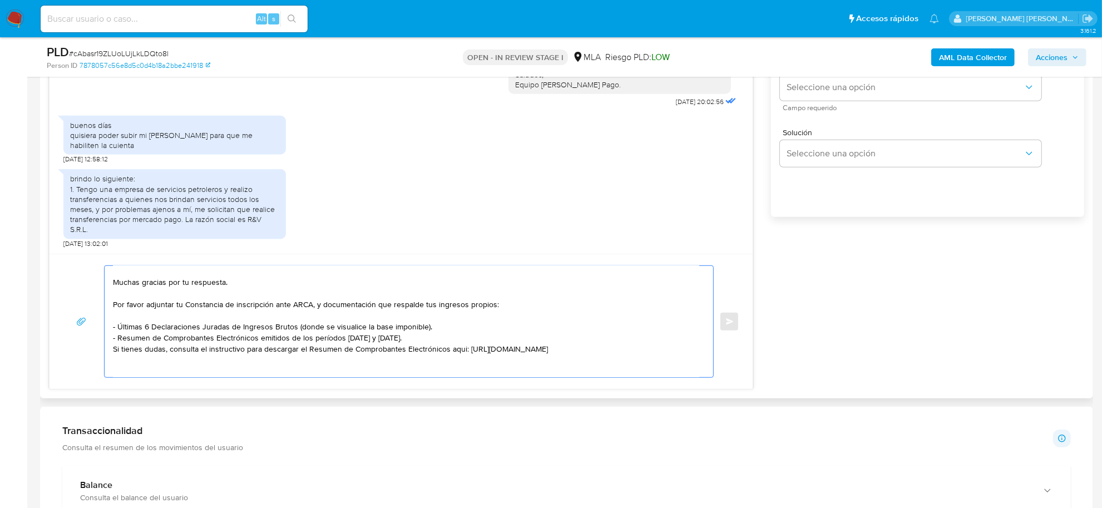
click at [132, 359] on textarea "Buen dia Aida Esther. Muchas gracias por tu respuesta. Por favor adjuntar tu Co…" at bounding box center [406, 321] width 586 height 111
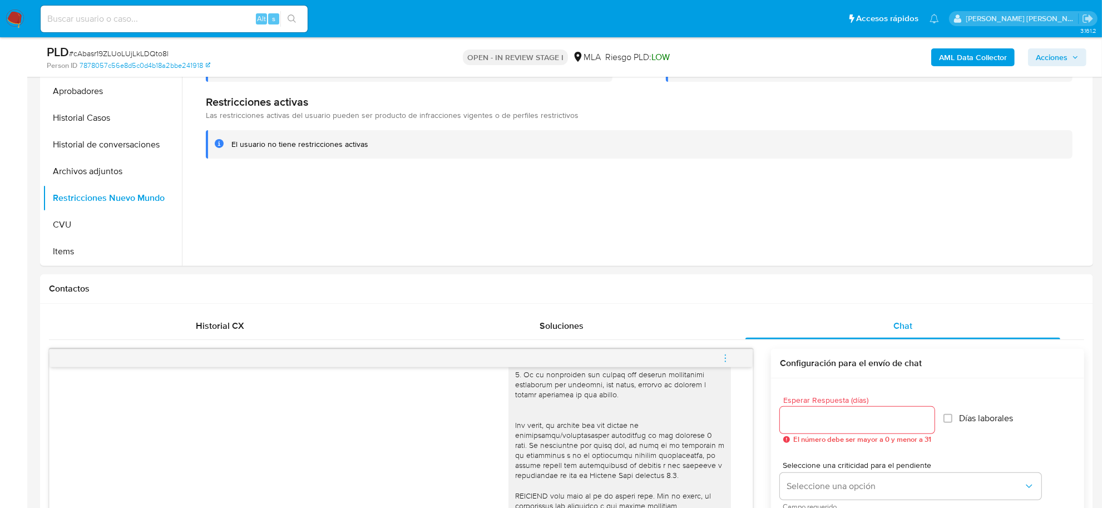
scroll to position [220, 0]
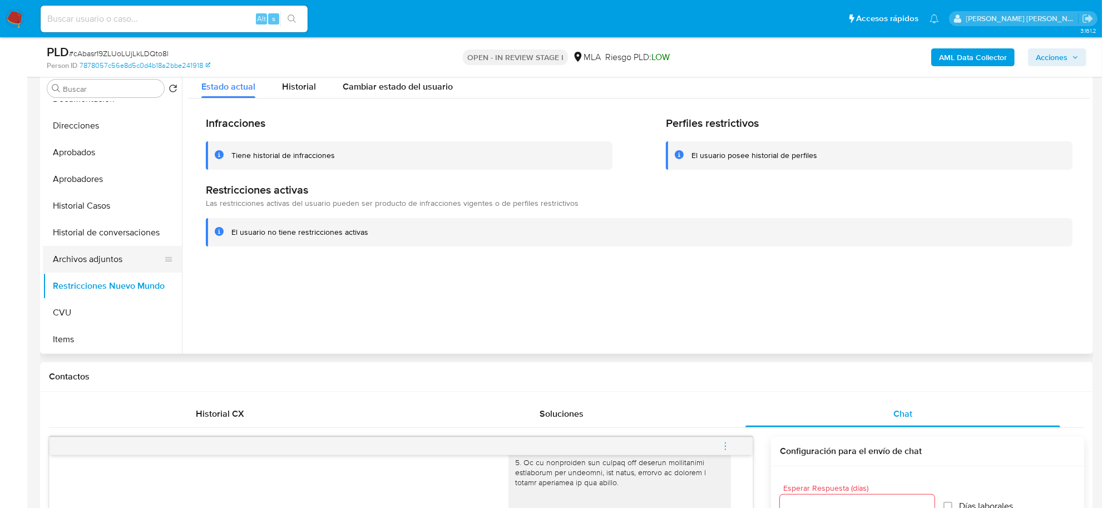
click at [73, 263] on button "Archivos adjuntos" at bounding box center [108, 259] width 130 height 27
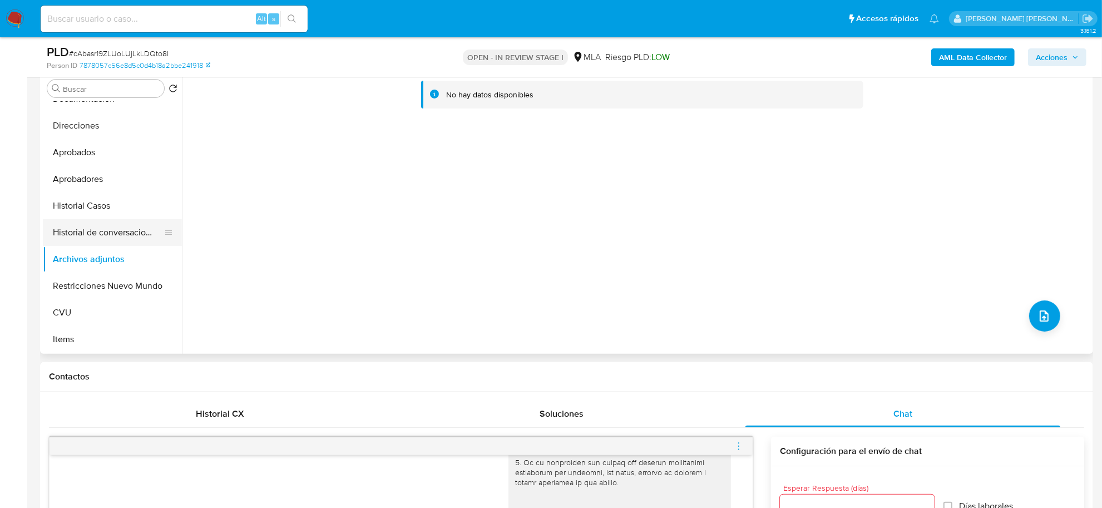
scroll to position [0, 0]
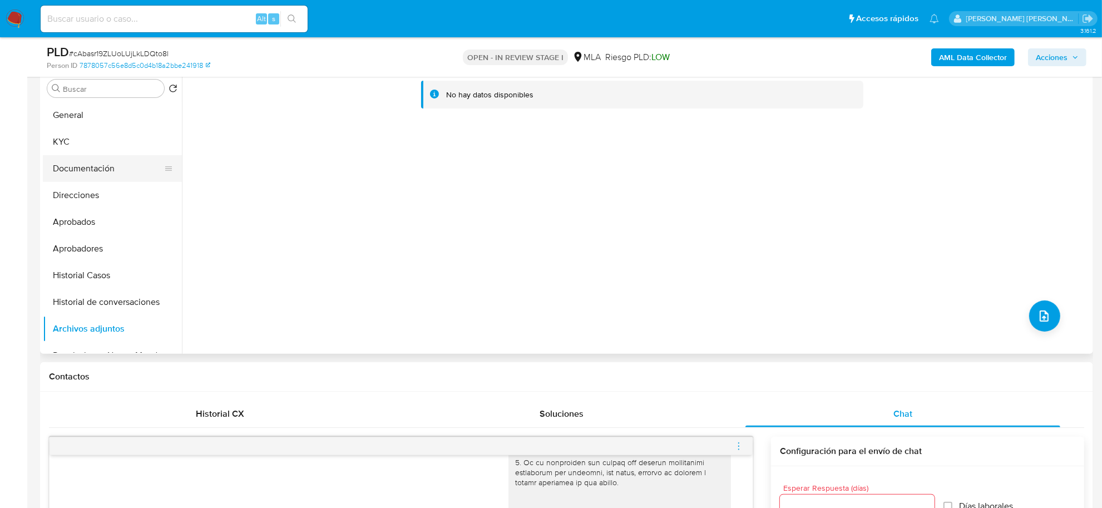
click at [77, 169] on button "Documentación" at bounding box center [108, 168] width 130 height 27
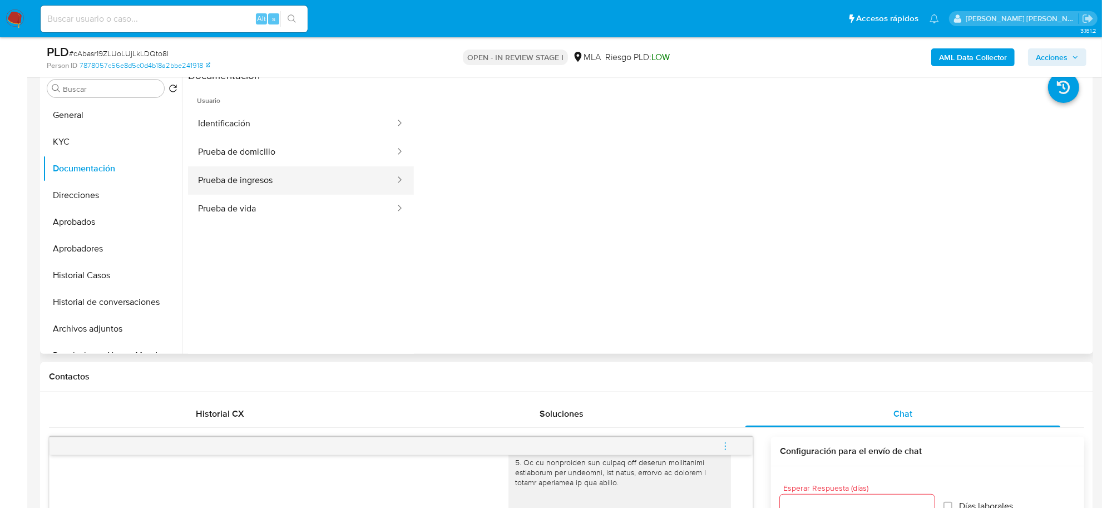
click at [311, 177] on button "Prueba de ingresos" at bounding box center [292, 180] width 208 height 28
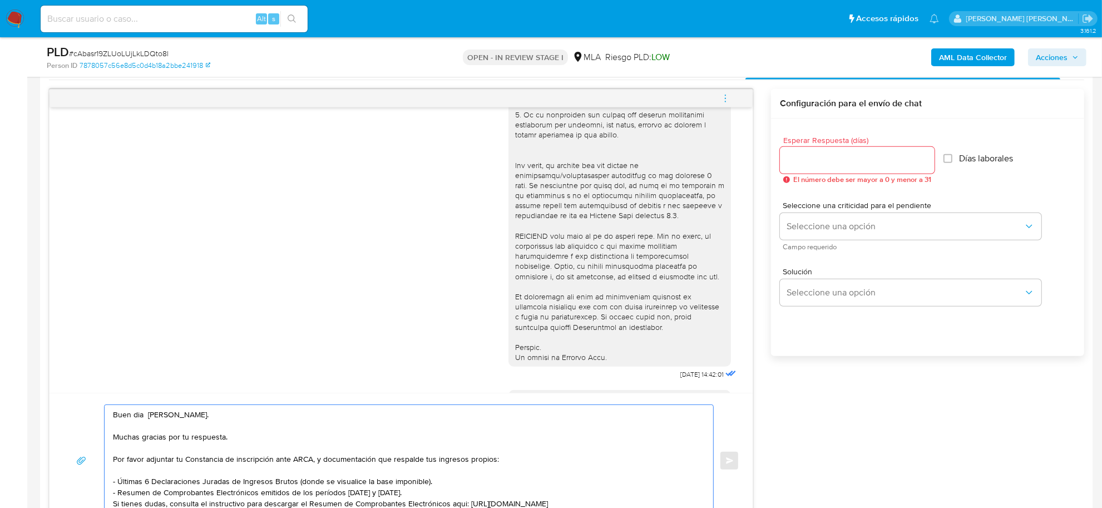
click at [149, 474] on textarea "Buen dia Aida Esther. Muchas gracias por tu respuesta. Por favor adjuntar tu Co…" at bounding box center [406, 460] width 586 height 111
paste textarea "- Últimos 3 recibos de sueldo"
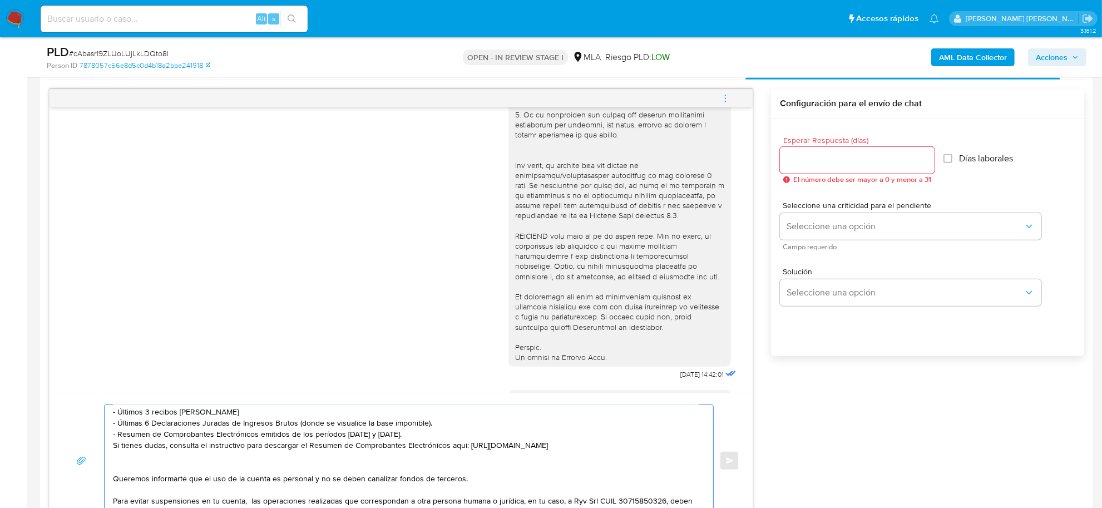
scroll to position [96, 0]
click at [178, 436] on textarea "Buen dia Aida Esther. Muchas gracias por tu respuesta. Por favor adjuntar tu Co…" at bounding box center [406, 460] width 586 height 111
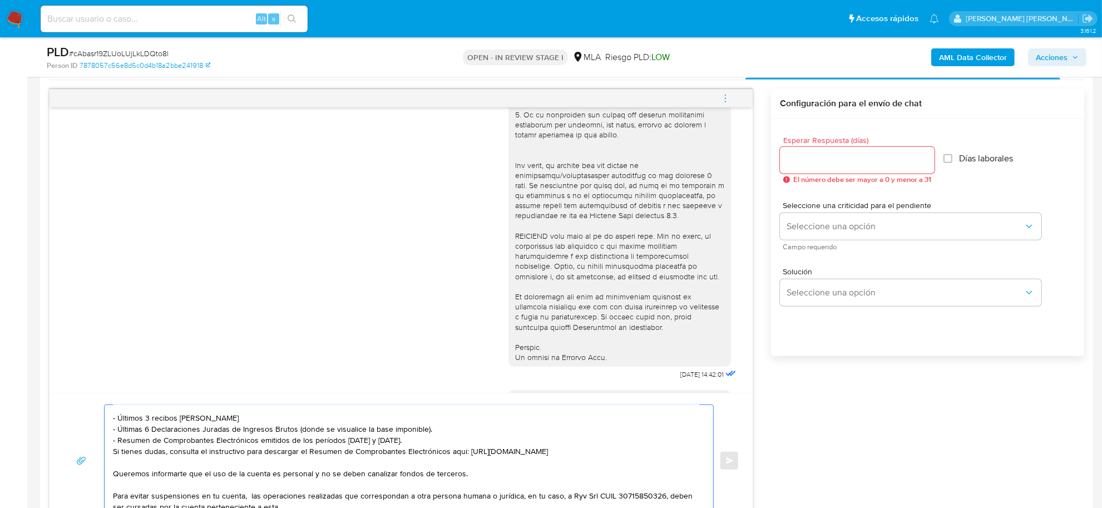
scroll to position [85, 0]
click at [184, 470] on textarea "Buen dia Aida Esther. Muchas gracias por tu respuesta. Por favor adjuntar tu Co…" at bounding box center [406, 460] width 586 height 111
click at [176, 463] on textarea "Buen dia Aida Esther. Muchas gracias por tu respuesta. Por favor adjuntar tu Co…" at bounding box center [406, 460] width 586 height 111
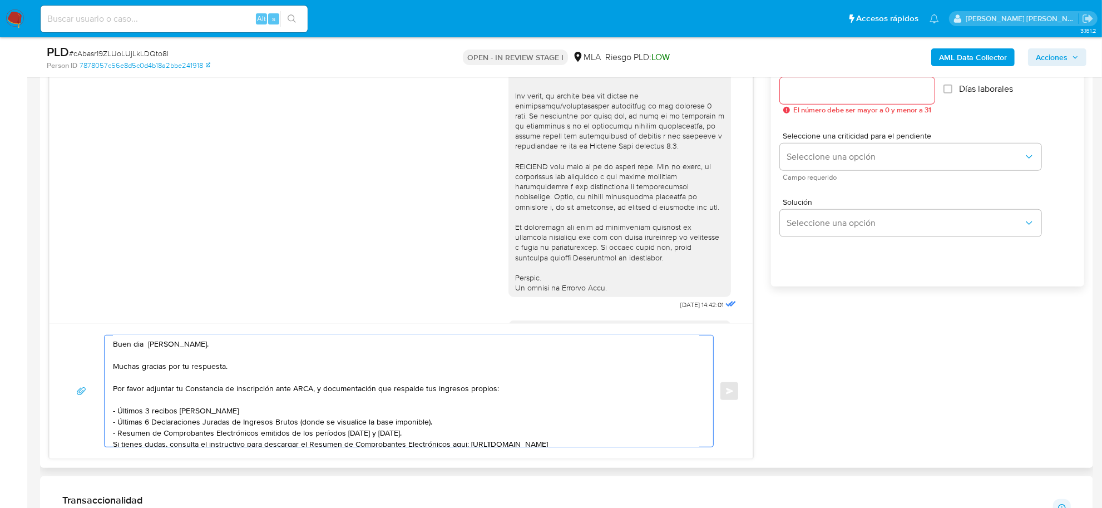
scroll to position [0, 0]
click at [149, 344] on textarea "Buen dia Aida Esther. Muchas gracias por tu respuesta. Por favor adjuntar tu Co…" at bounding box center [406, 390] width 586 height 111
click at [139, 348] on textarea "Buen dia Aida Esther. Muchas gracias por tu respuesta. Por favor adjuntar tu Co…" at bounding box center [406, 390] width 586 height 111
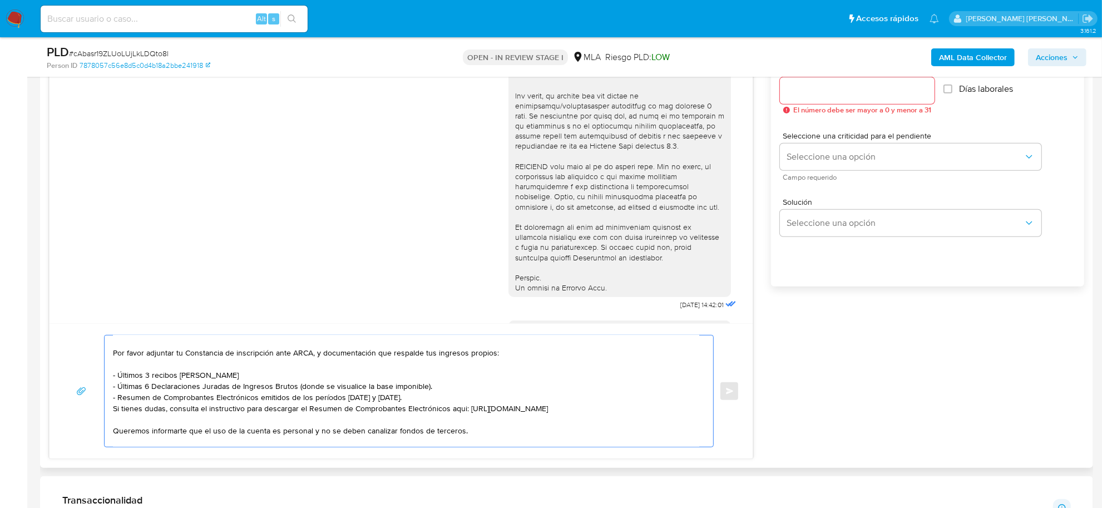
scroll to position [70, 0]
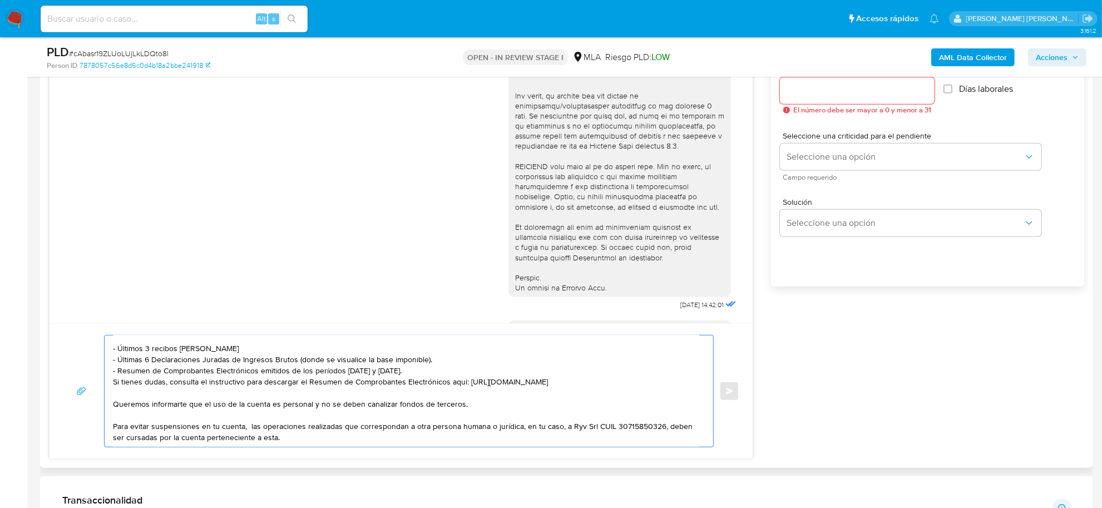
click at [219, 340] on textarea "Buen día Aida Esther. Muchas gracias por tu respuesta. Por favor adjuntar tu Co…" at bounding box center [406, 390] width 586 height 111
click at [113, 399] on textarea "Buen día Aida Esther. Muchas gracias por tu respuesta. Por favor adjuntar tu Co…" at bounding box center [406, 390] width 586 height 111
click at [250, 422] on textarea "Buen día Aida Esther. Muchas gracias por tu respuesta. Por favor adjuntar tu Co…" at bounding box center [406, 390] width 586 height 111
click at [304, 437] on textarea "Buen día Aida Esther. Muchas gracias por tu respuesta. Por favor adjuntar tu Co…" at bounding box center [406, 390] width 586 height 111
paste textarea "Es importante que sepas que, en caso de no responder a lo solicitado o si lo pr…"
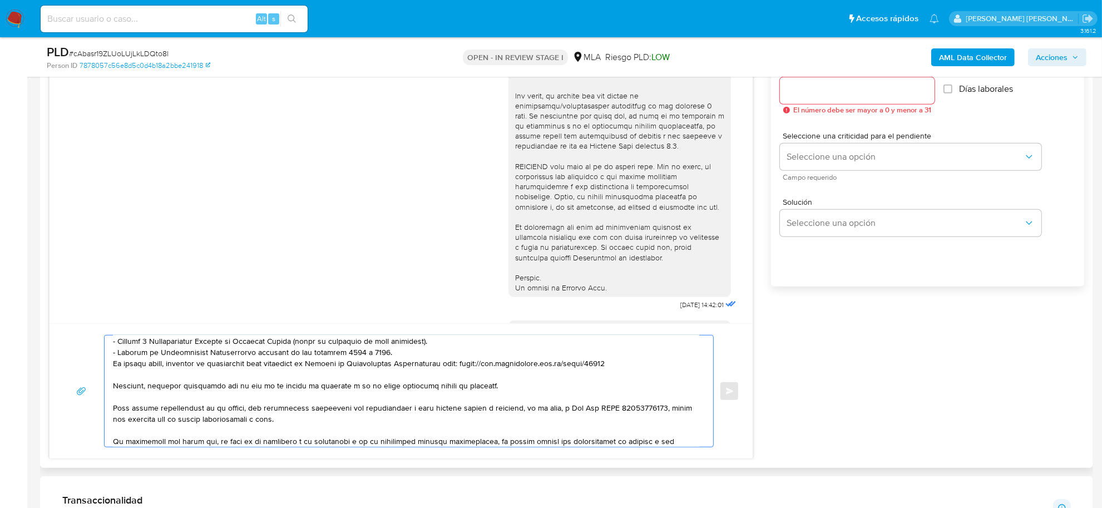
scroll to position [104, 0]
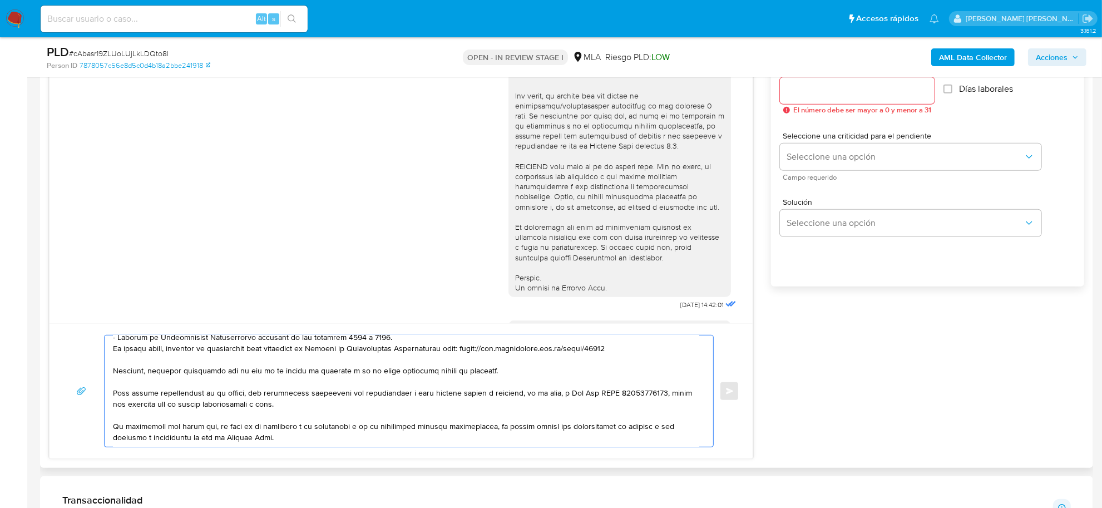
click at [115, 420] on textarea at bounding box center [406, 390] width 586 height 111
click at [124, 422] on textarea at bounding box center [406, 390] width 586 height 111
drag, startPoint x: 546, startPoint y: 420, endPoint x: 514, endPoint y: 423, distance: 31.8
click at [514, 423] on textarea at bounding box center [406, 390] width 586 height 111
click at [535, 420] on textarea at bounding box center [406, 390] width 586 height 111
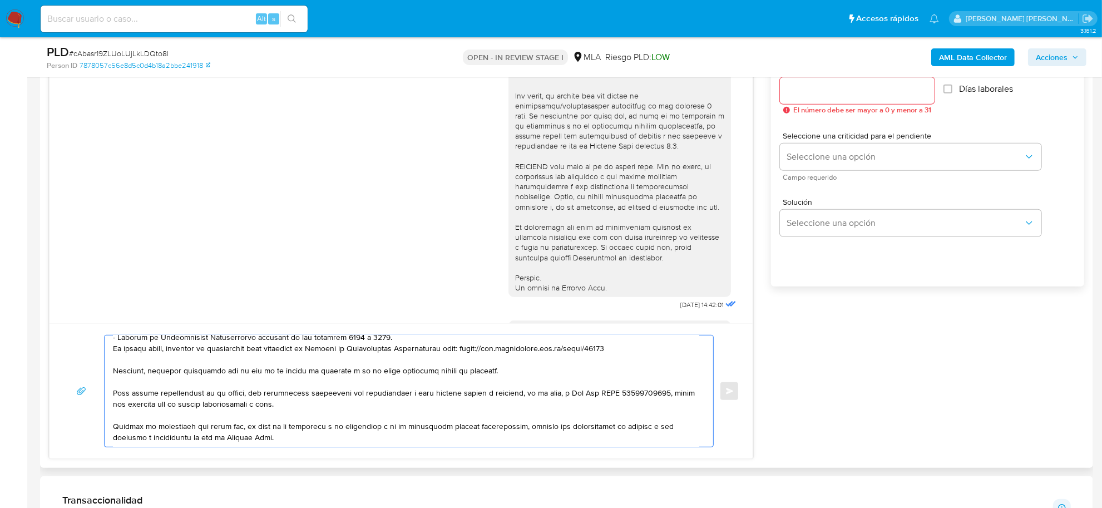
click at [536, 440] on textarea at bounding box center [406, 390] width 586 height 111
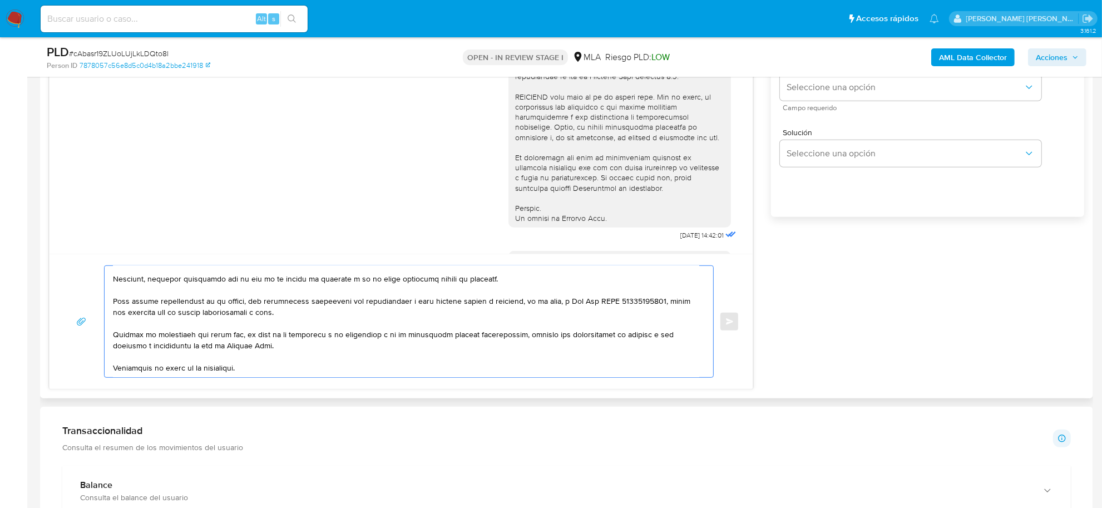
paste textarea "Saludos, Equipo de Mercado Pago."
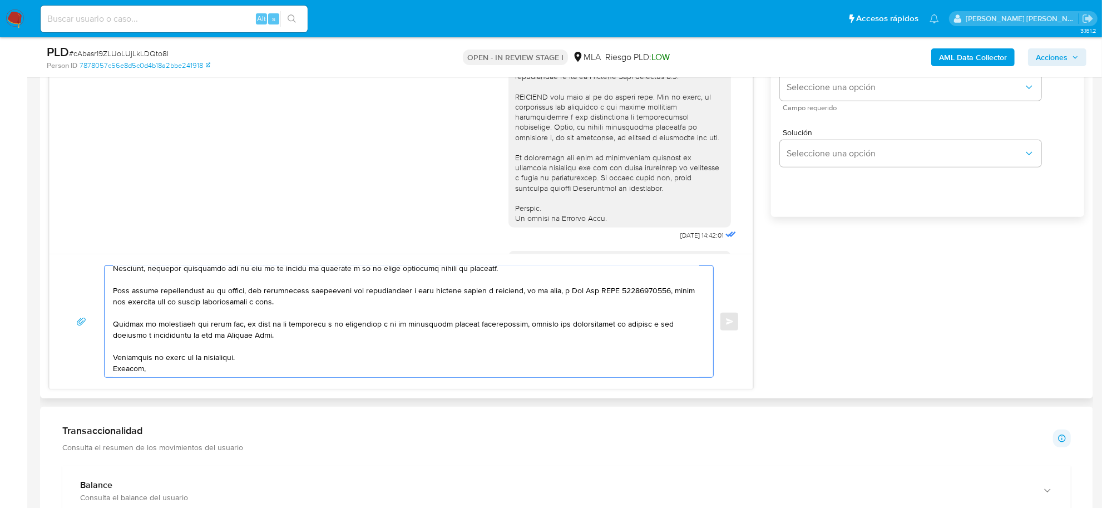
scroll to position [193, 0]
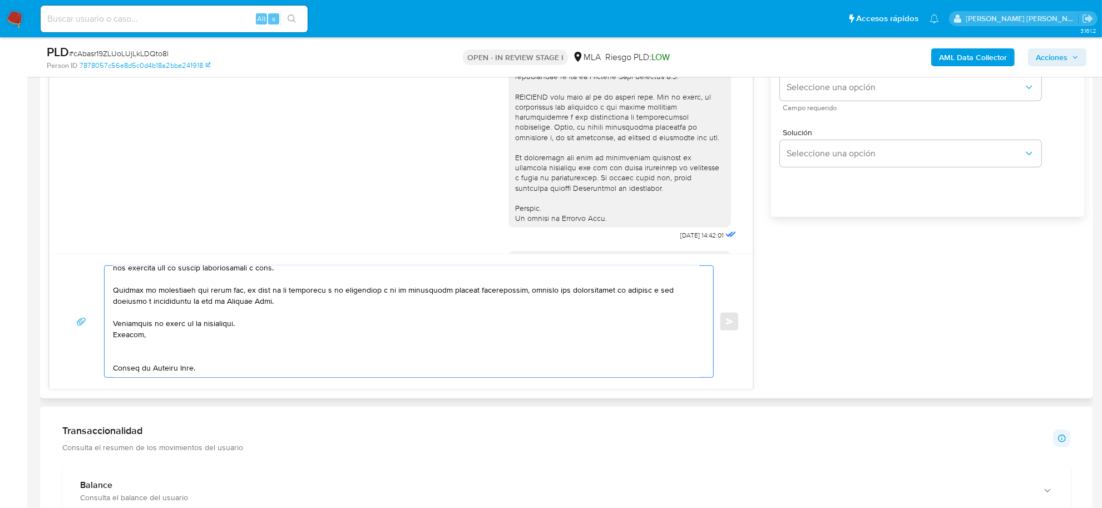
click at [123, 364] on textarea at bounding box center [406, 321] width 586 height 111
click at [118, 360] on textarea at bounding box center [406, 321] width 586 height 111
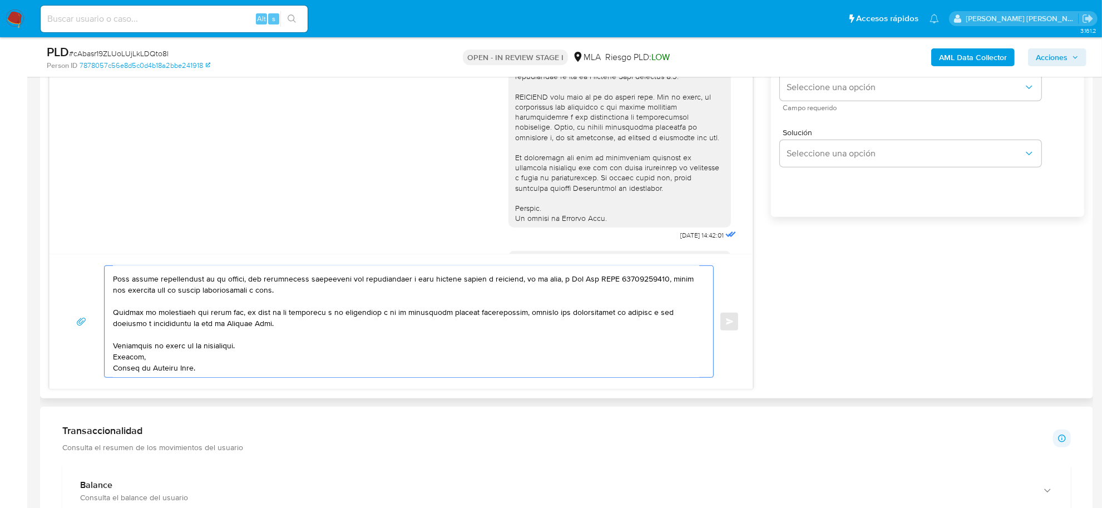
scroll to position [141, 0]
click at [115, 357] on textarea at bounding box center [406, 321] width 586 height 111
click at [176, 344] on textarea at bounding box center [406, 321] width 586 height 111
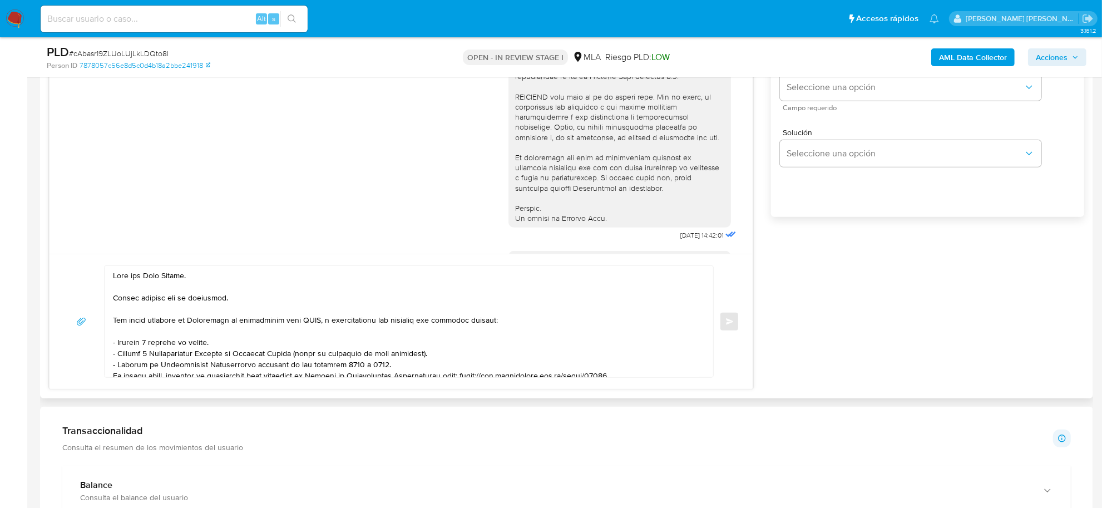
scroll to position [70, 0]
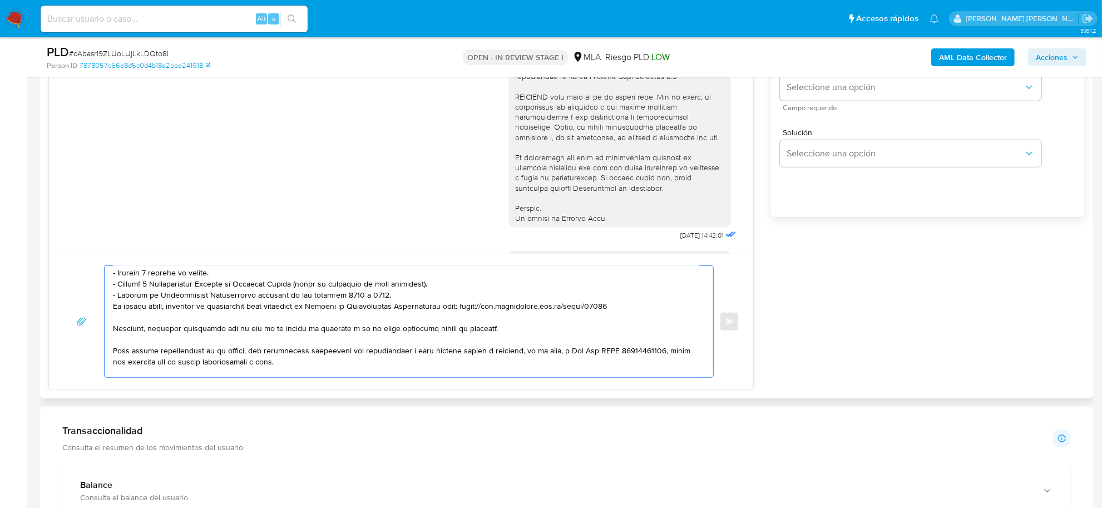
click at [138, 320] on textarea at bounding box center [406, 321] width 586 height 111
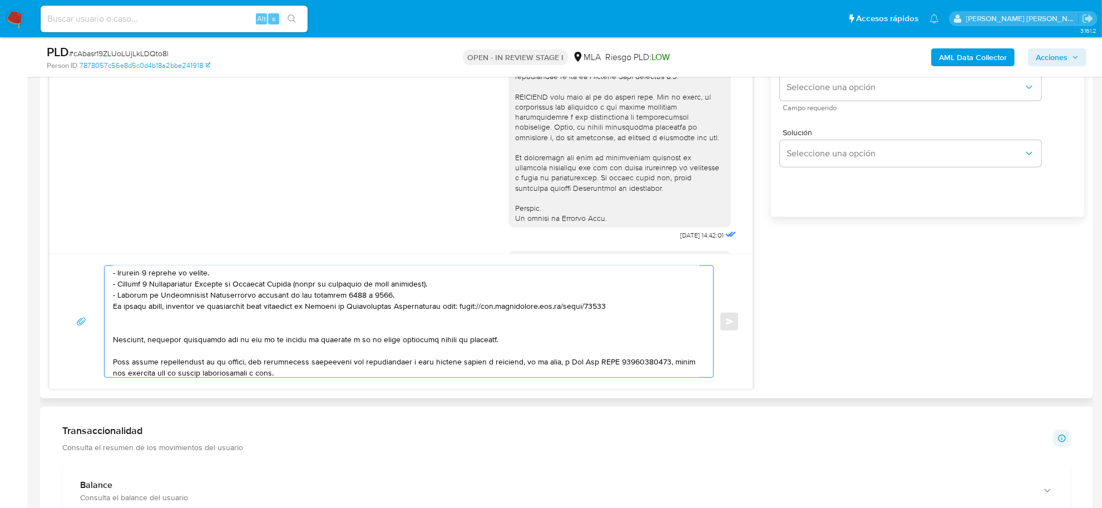
paste textarea "Tené en cuenta que, además de los ejemplos mencionados, podés adjuntar voluntar…"
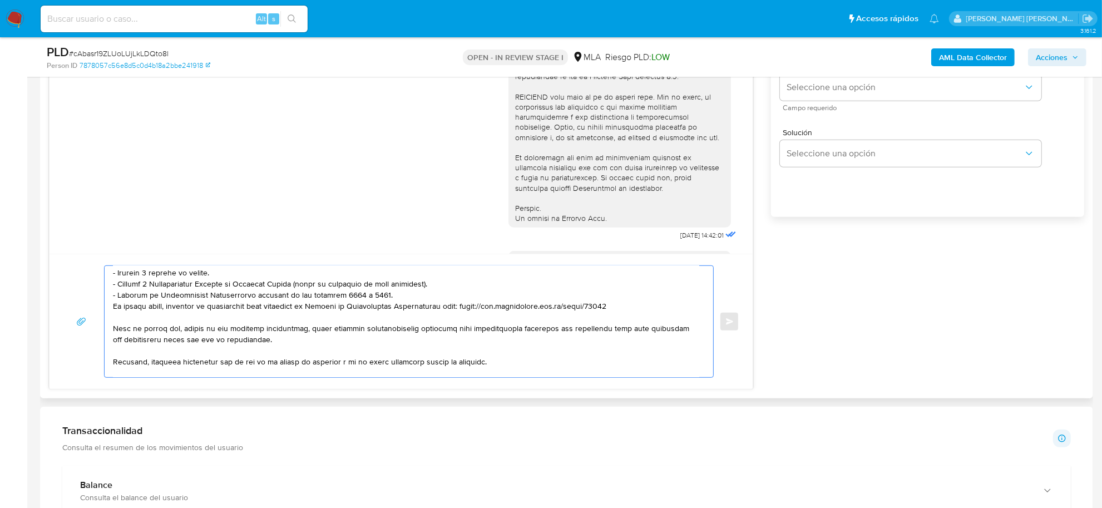
drag, startPoint x: 630, startPoint y: 328, endPoint x: 639, endPoint y: 348, distance: 21.2
click at [639, 348] on textarea at bounding box center [406, 321] width 586 height 111
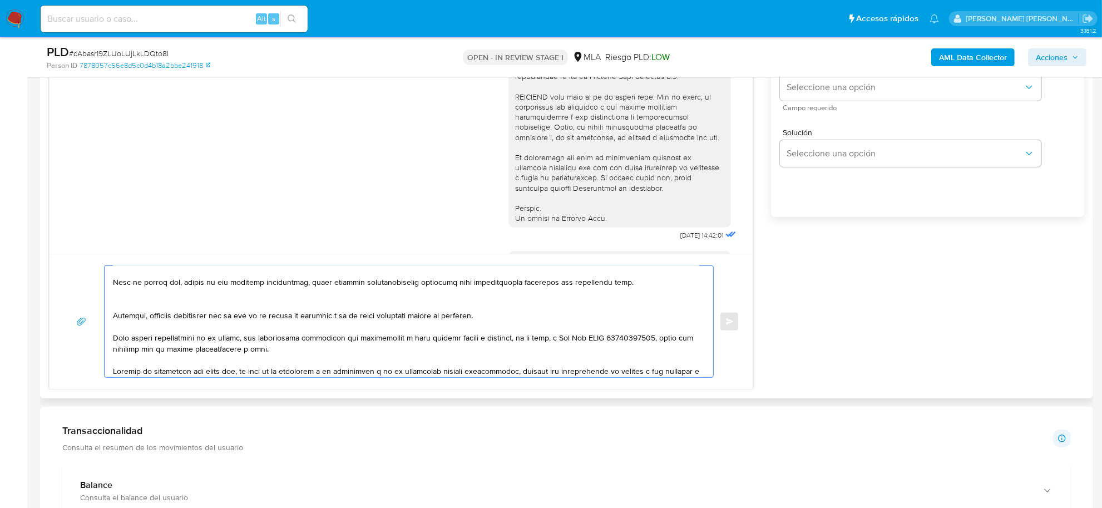
scroll to position [139, 0]
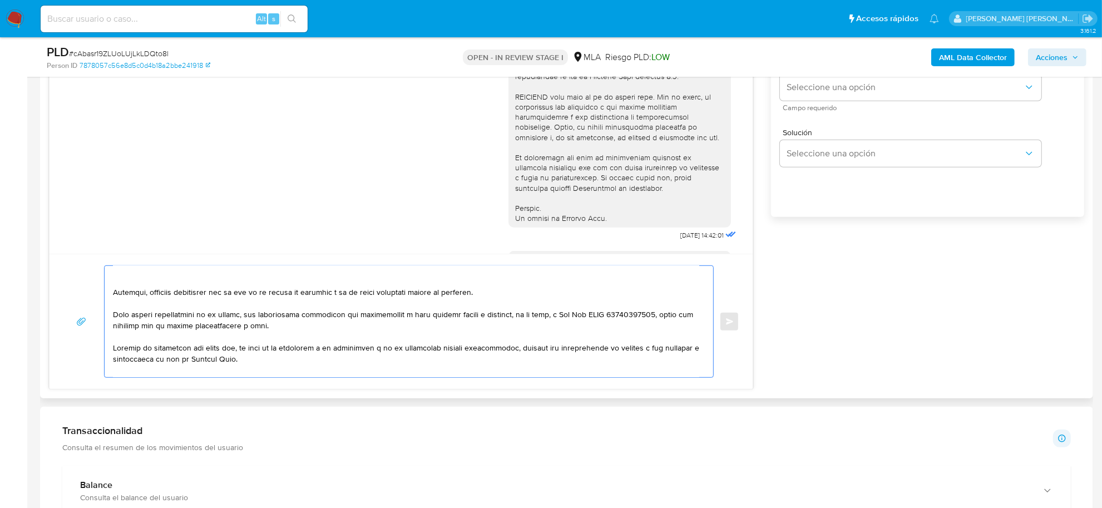
click at [115, 315] on textarea at bounding box center [406, 321] width 586 height 111
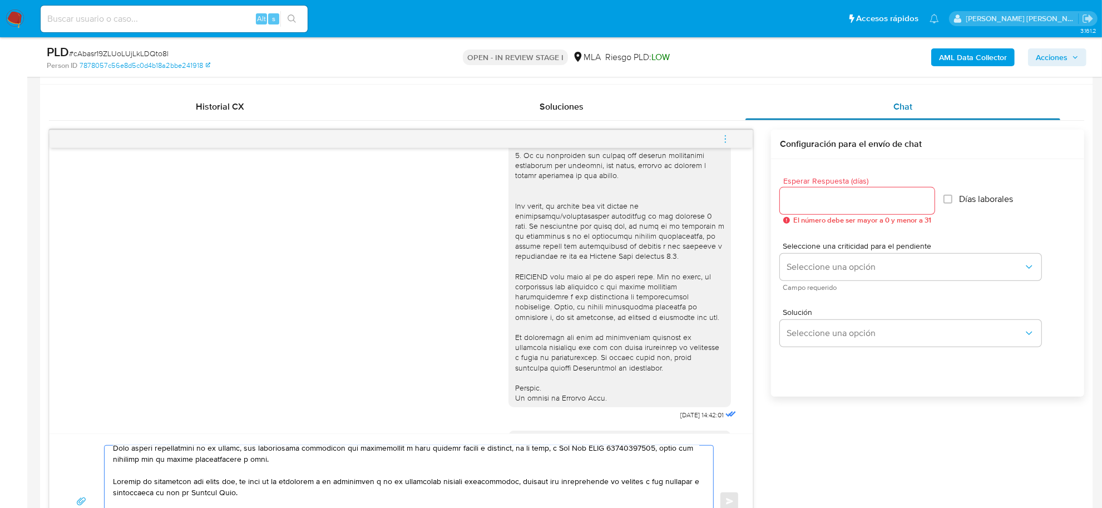
scroll to position [498, 0]
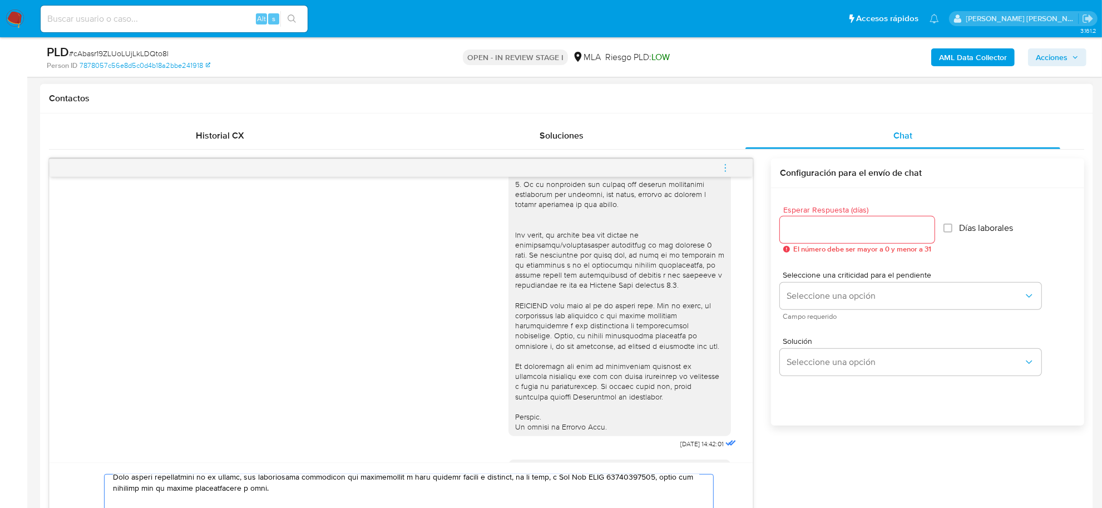
type textarea "Buen día Aida Esther. Muchas gracias por tu respuesta. Por favor adjuntar tu Co…"
click at [827, 224] on input "Esperar Respuesta (días)" at bounding box center [857, 229] width 155 height 14
type input "2"
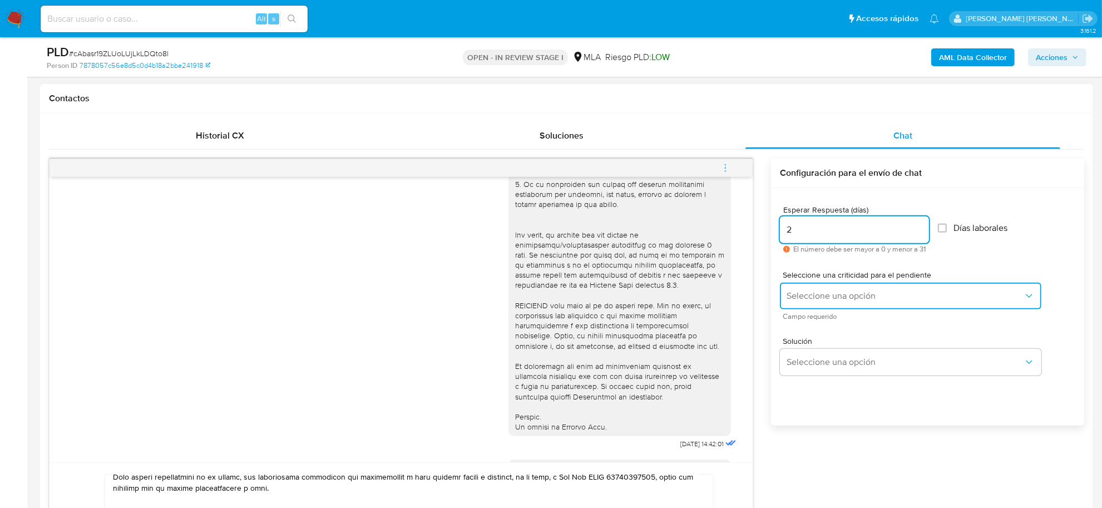
click at [828, 296] on span "Seleccione una opción" at bounding box center [904, 295] width 237 height 11
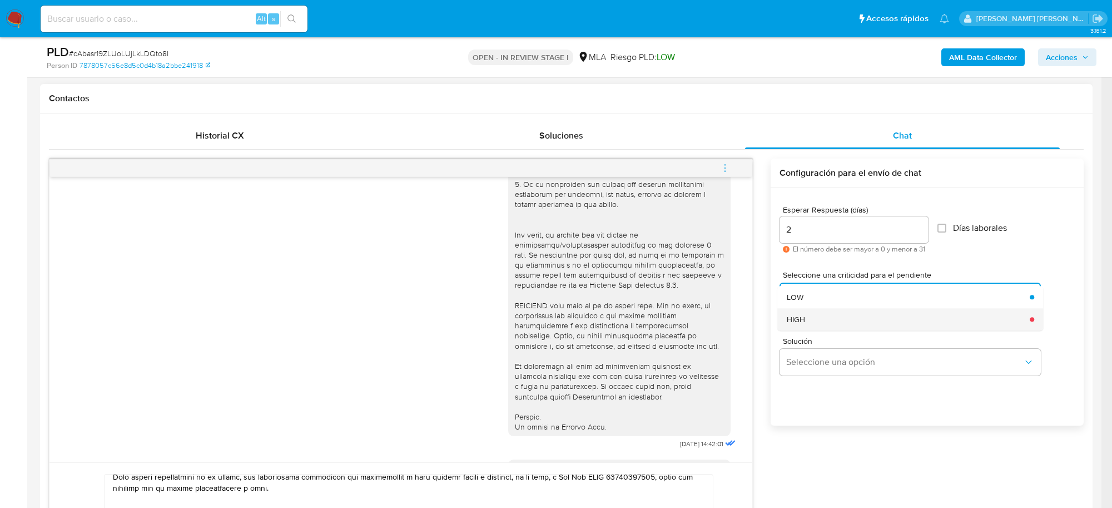
click at [807, 315] on div "HIGH" at bounding box center [905, 319] width 237 height 22
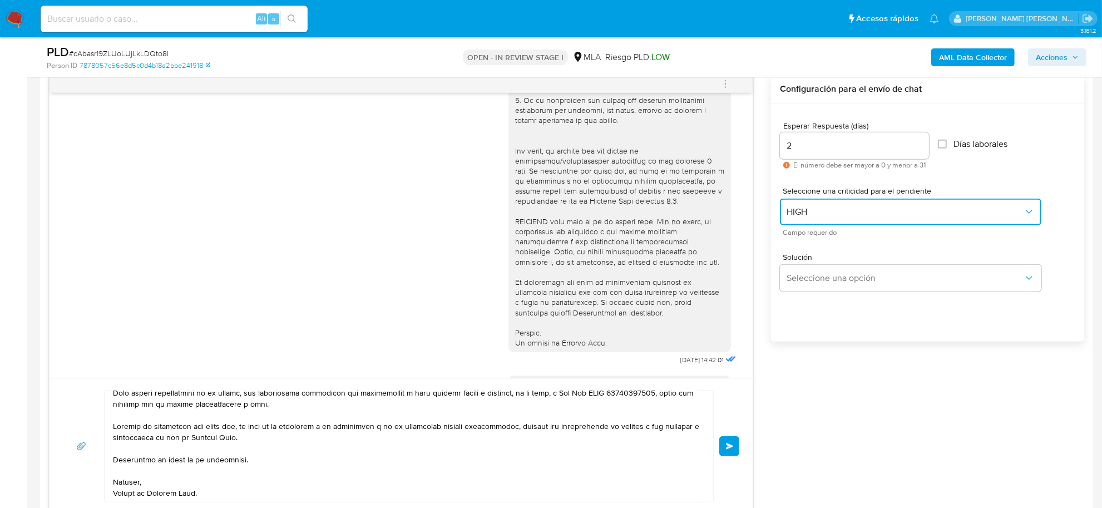
scroll to position [706, 0]
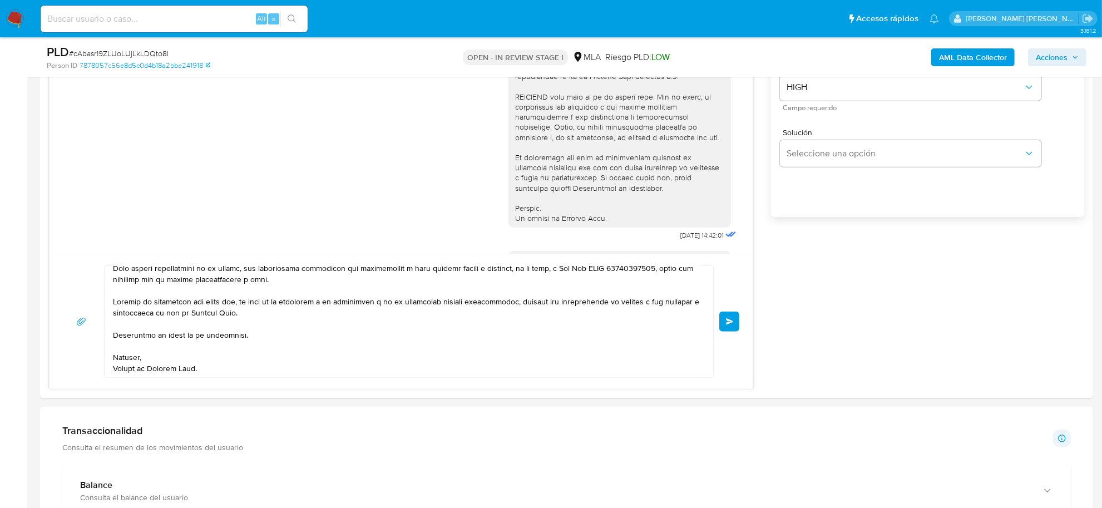
click at [735, 328] on button "Enviar" at bounding box center [729, 321] width 20 height 20
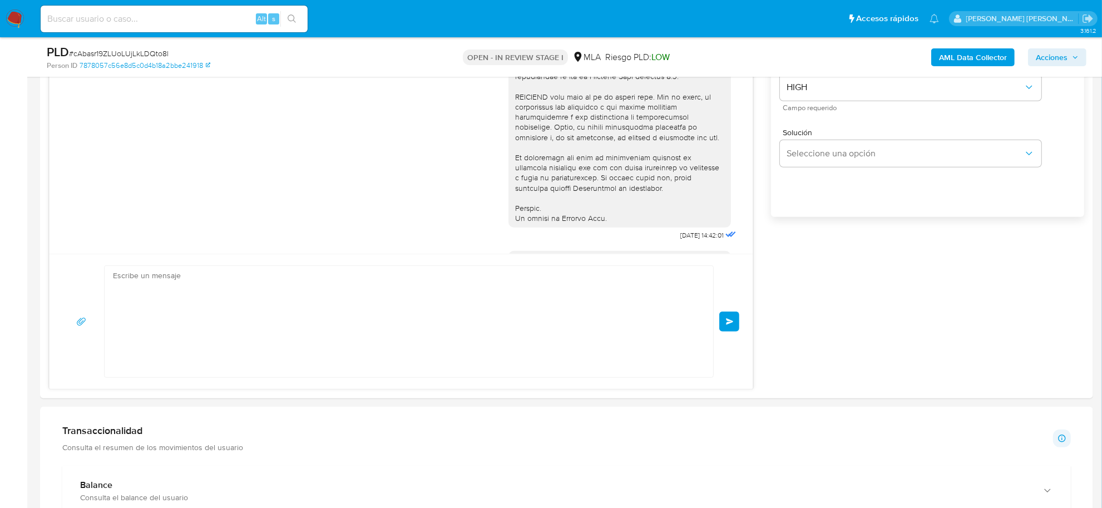
scroll to position [1452, 0]
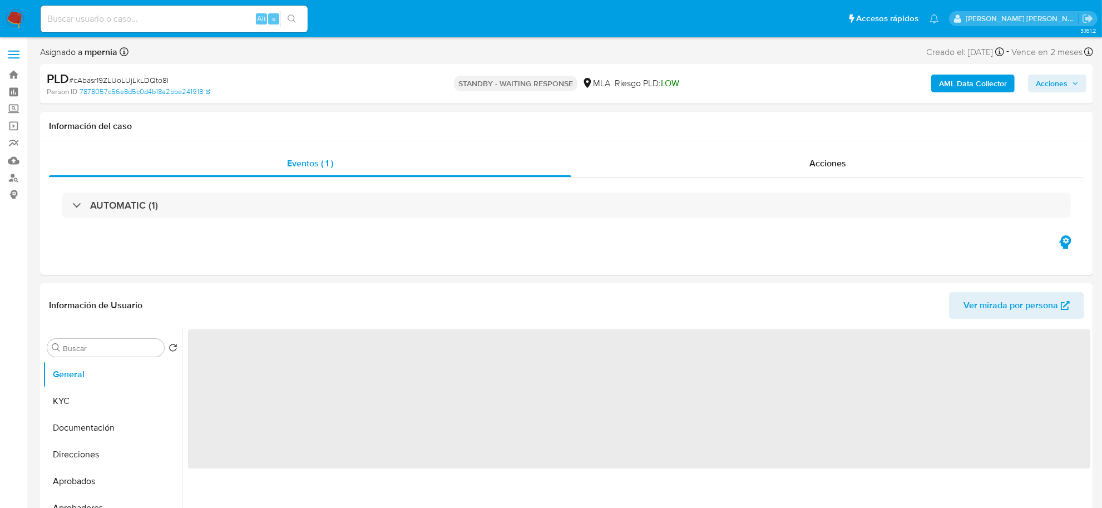
select select "10"
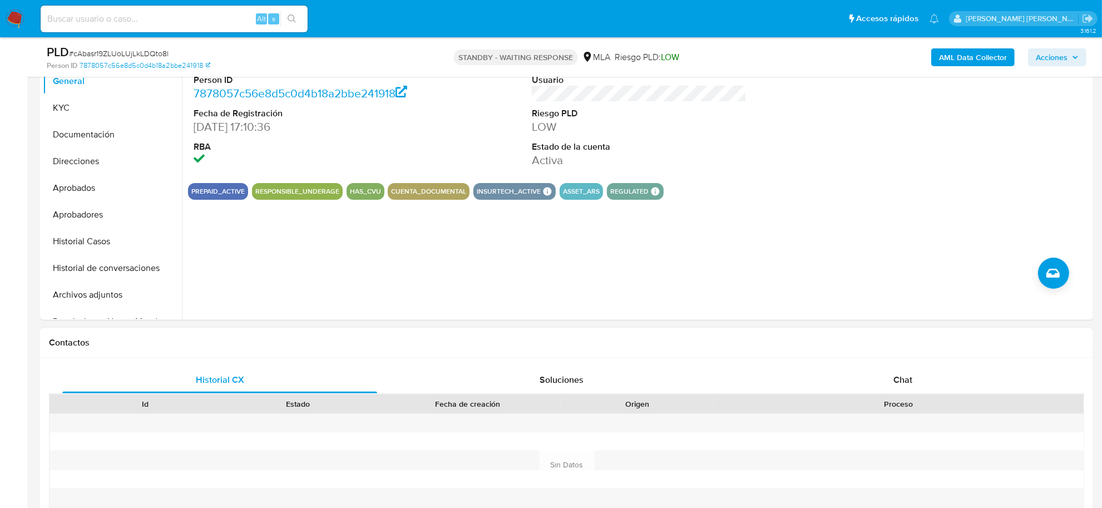
scroll to position [278, 0]
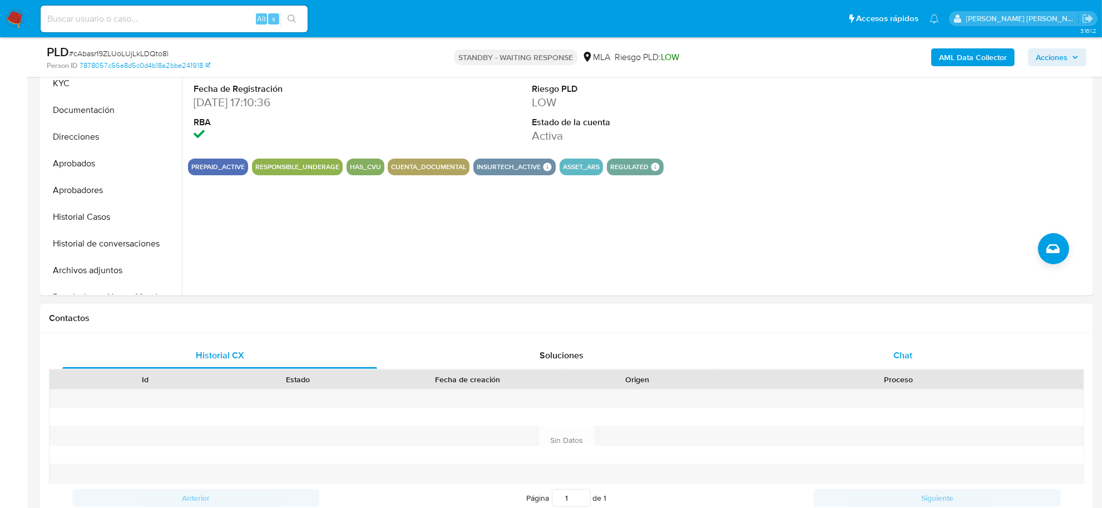
click at [913, 364] on div "Chat" at bounding box center [902, 355] width 315 height 27
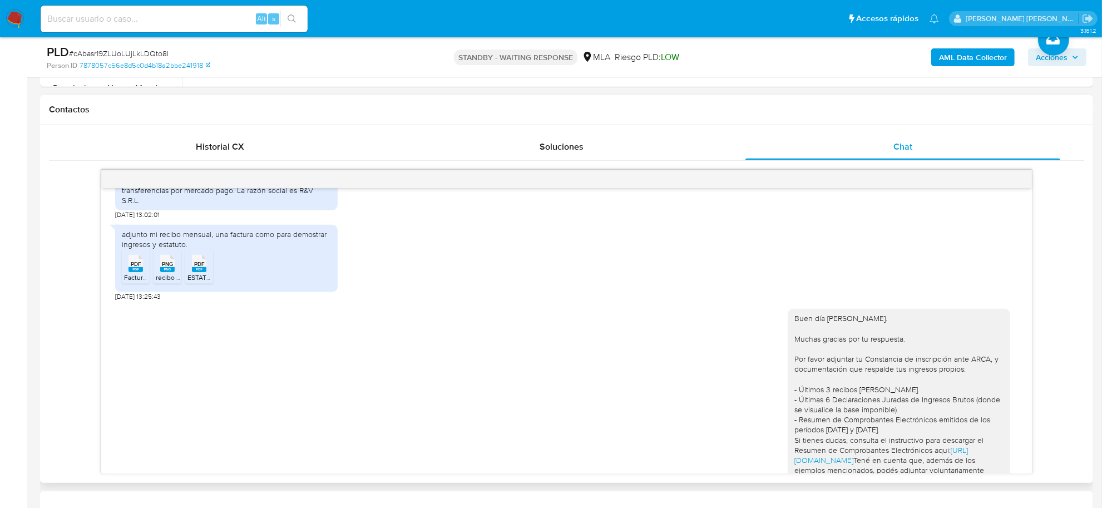
scroll to position [1256, 0]
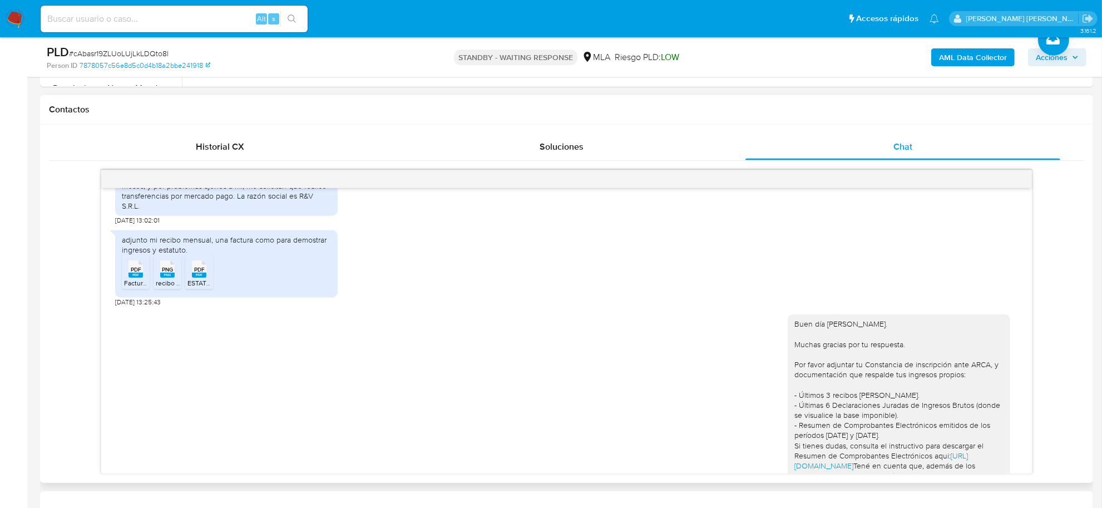
click at [135, 278] on rect at bounding box center [135, 275] width 14 height 5
click at [171, 273] on span "PNG" at bounding box center [167, 269] width 11 height 7
click at [199, 273] on span "PDF" at bounding box center [199, 269] width 11 height 7
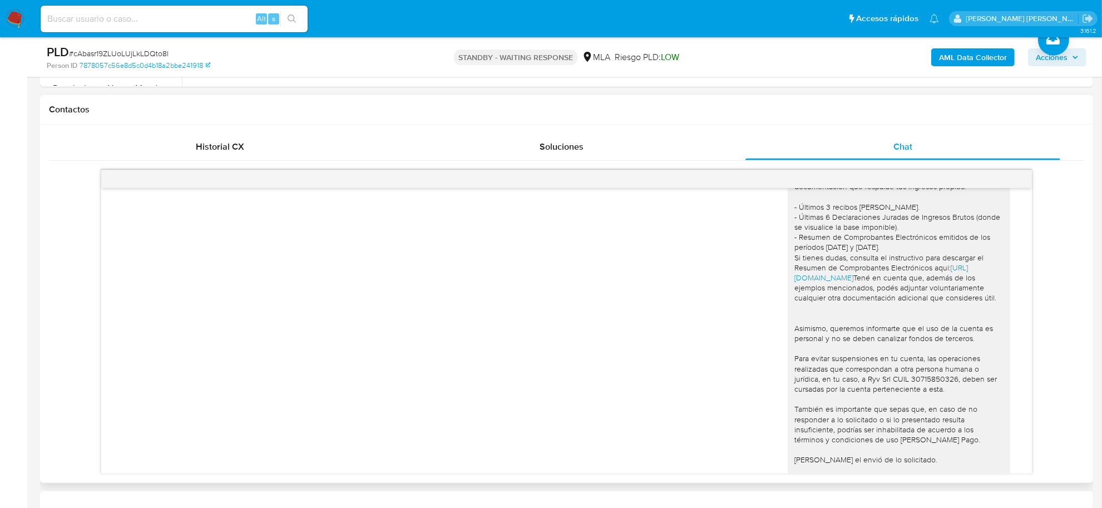
scroll to position [1465, 0]
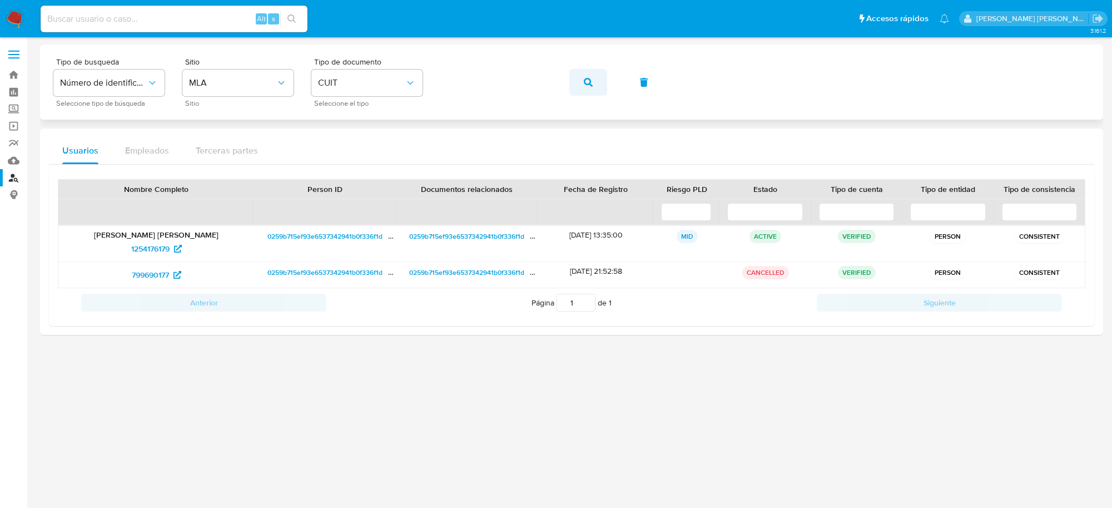
click at [590, 82] on icon "button" at bounding box center [588, 82] width 9 height 9
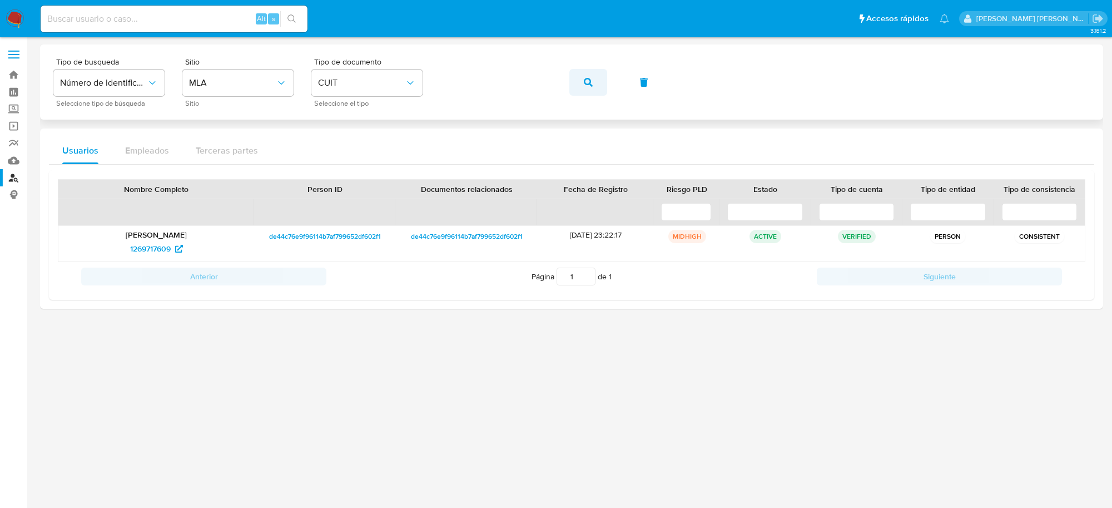
click at [587, 82] on icon "button" at bounding box center [588, 82] width 9 height 9
click at [135, 246] on span "1269717609" at bounding box center [150, 249] width 41 height 18
click at [582, 81] on button "button" at bounding box center [589, 82] width 38 height 27
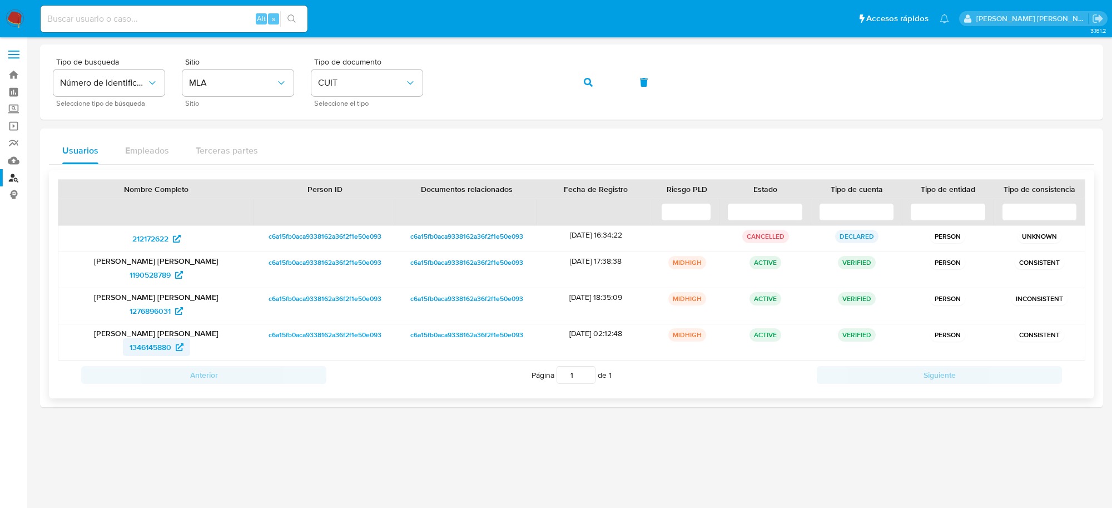
click at [140, 344] on span "1346145880" at bounding box center [151, 347] width 42 height 18
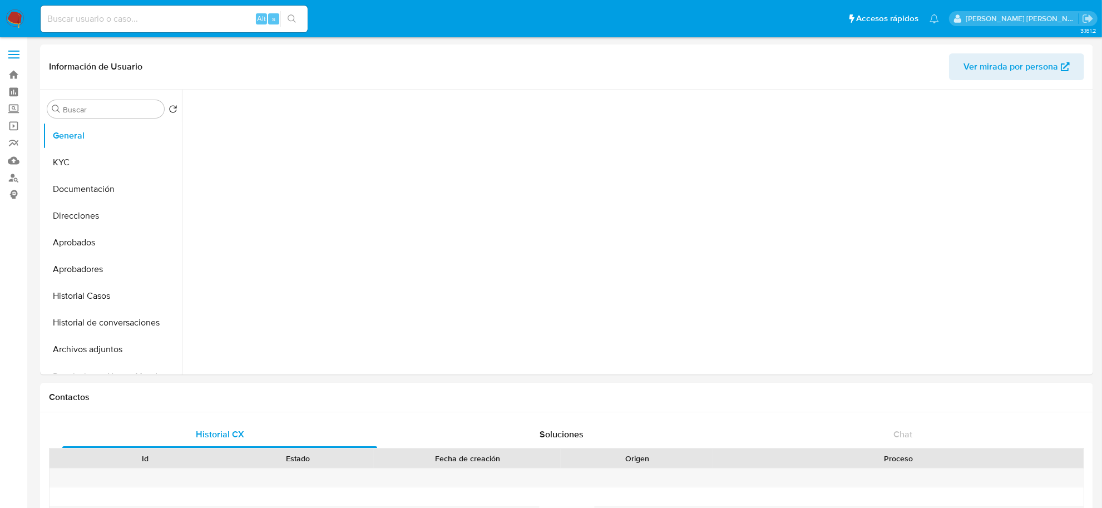
select select "10"
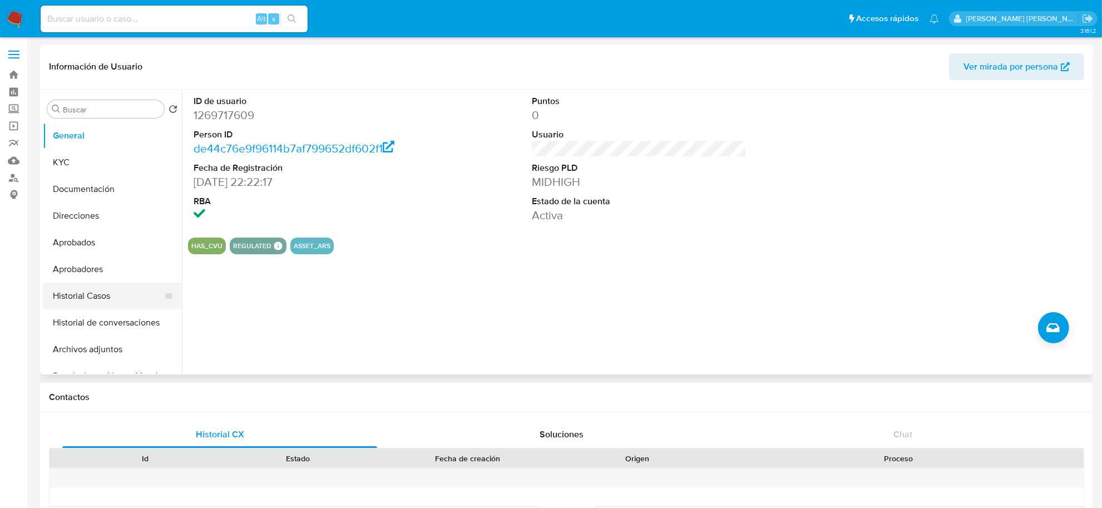
click at [81, 286] on button "Historial Casos" at bounding box center [108, 296] width 130 height 27
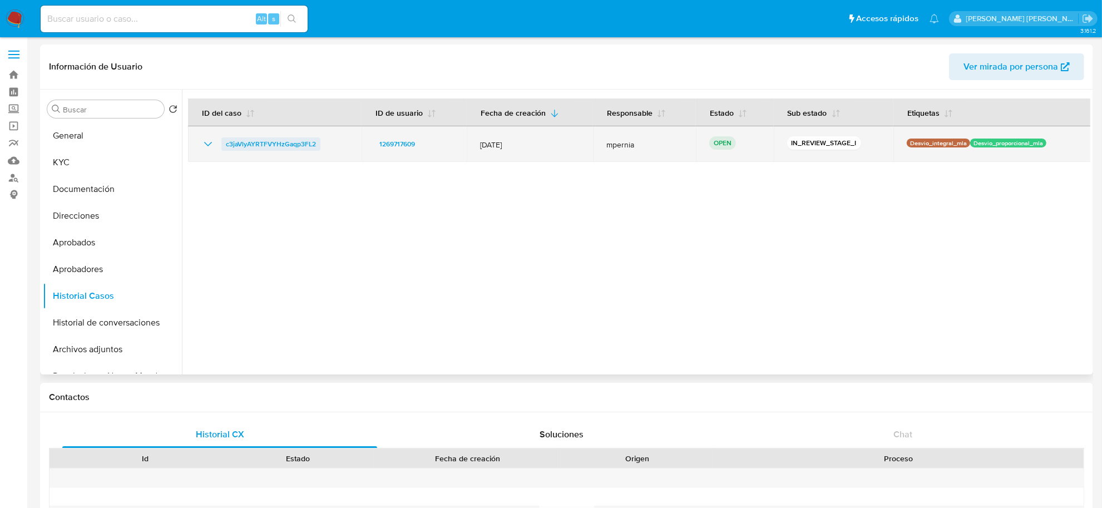
click at [252, 146] on span "c3jaVlyAYRTFVYHzGaqp3FL2" at bounding box center [271, 143] width 90 height 13
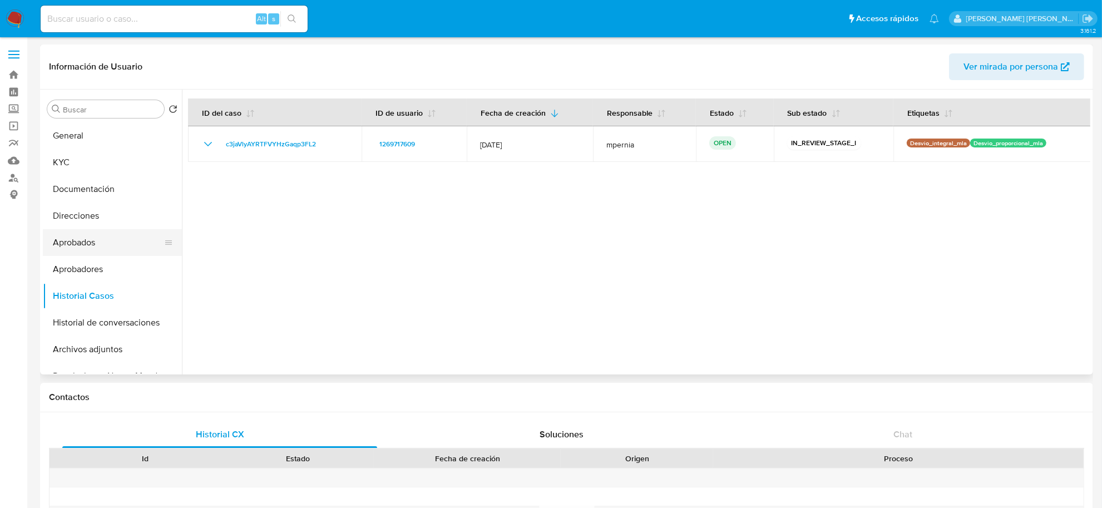
click at [76, 235] on button "Aprobados" at bounding box center [108, 242] width 130 height 27
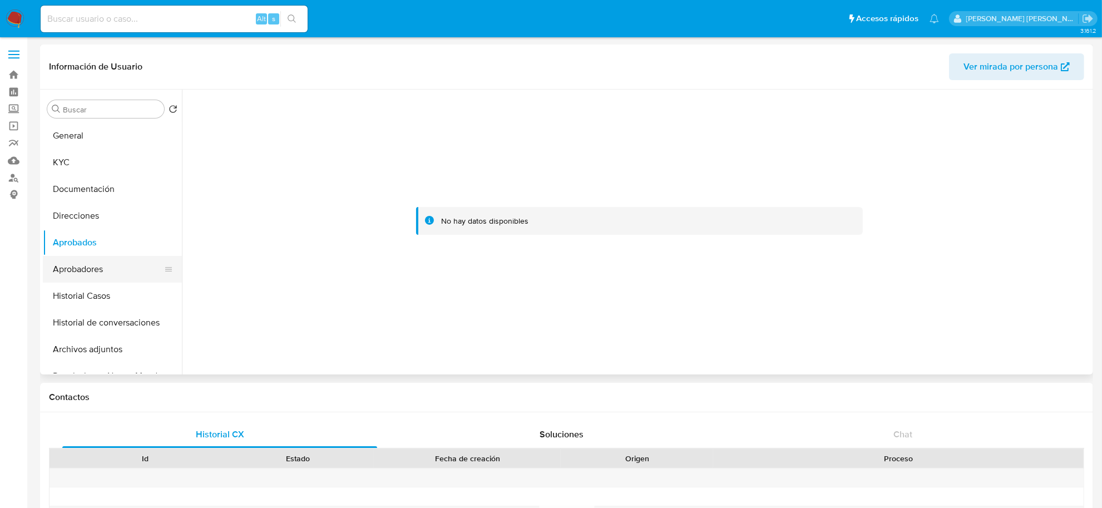
click at [92, 267] on button "Aprobadores" at bounding box center [108, 269] width 130 height 27
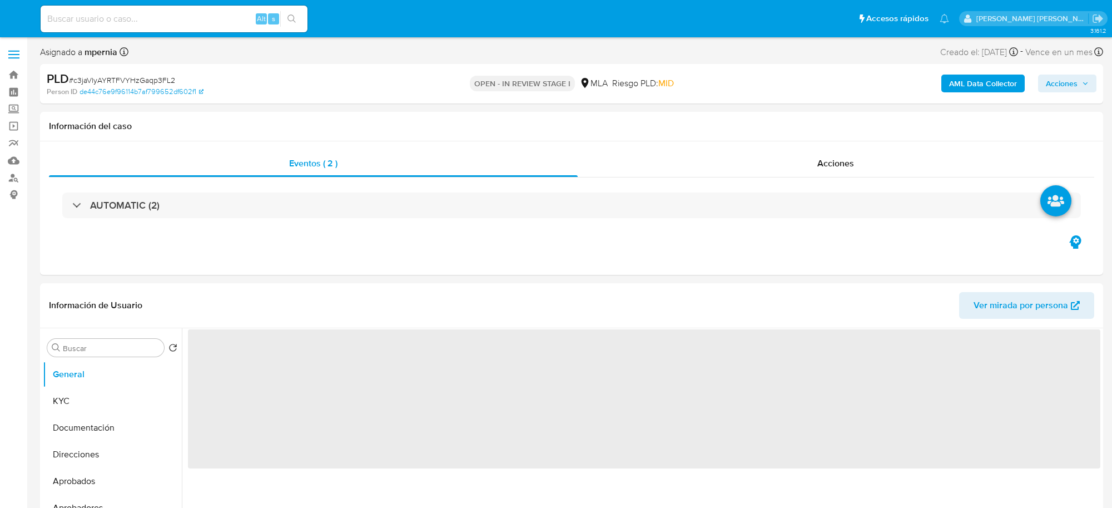
select select "10"
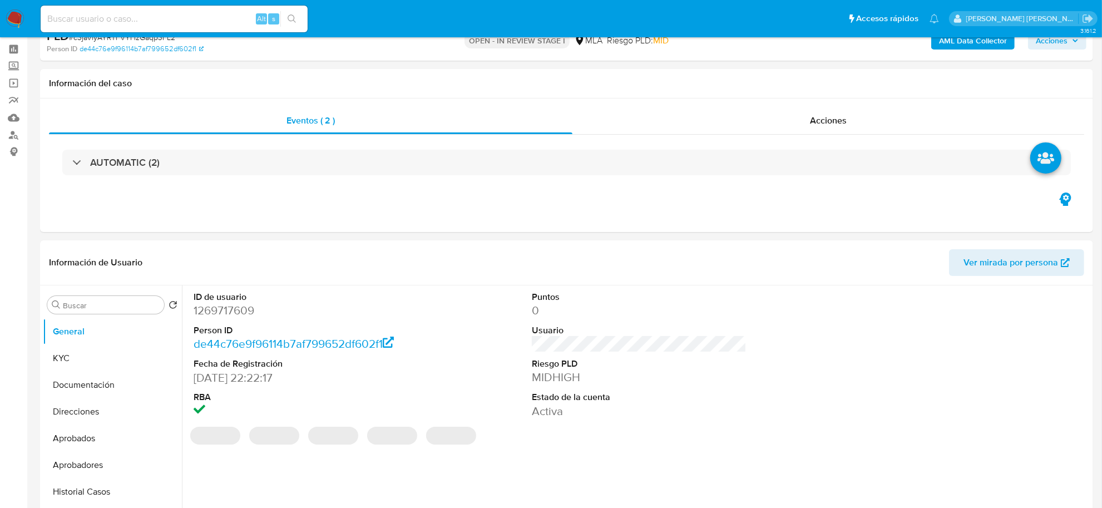
scroll to position [209, 0]
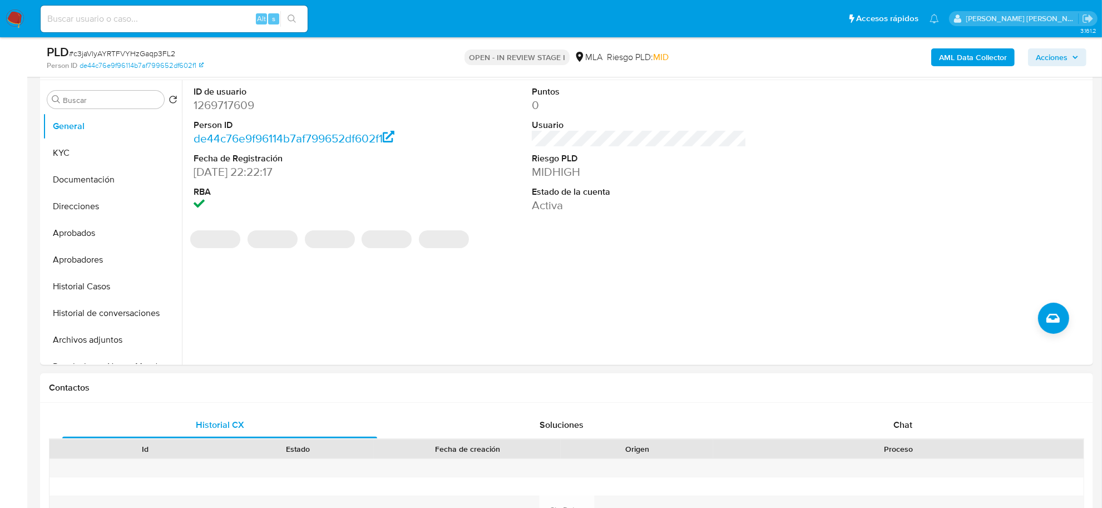
click at [907, 429] on span "Chat" at bounding box center [902, 424] width 19 height 13
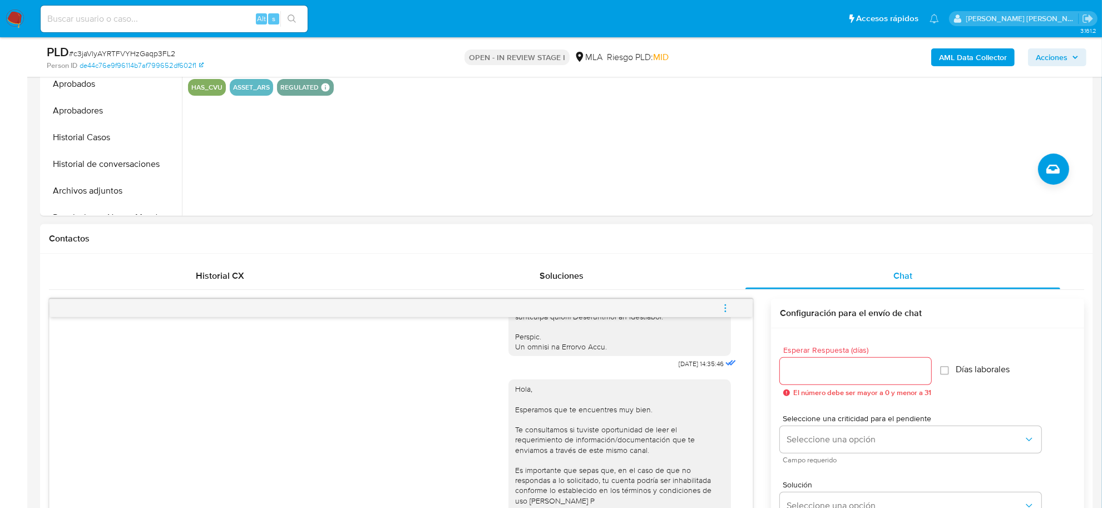
scroll to position [348, 0]
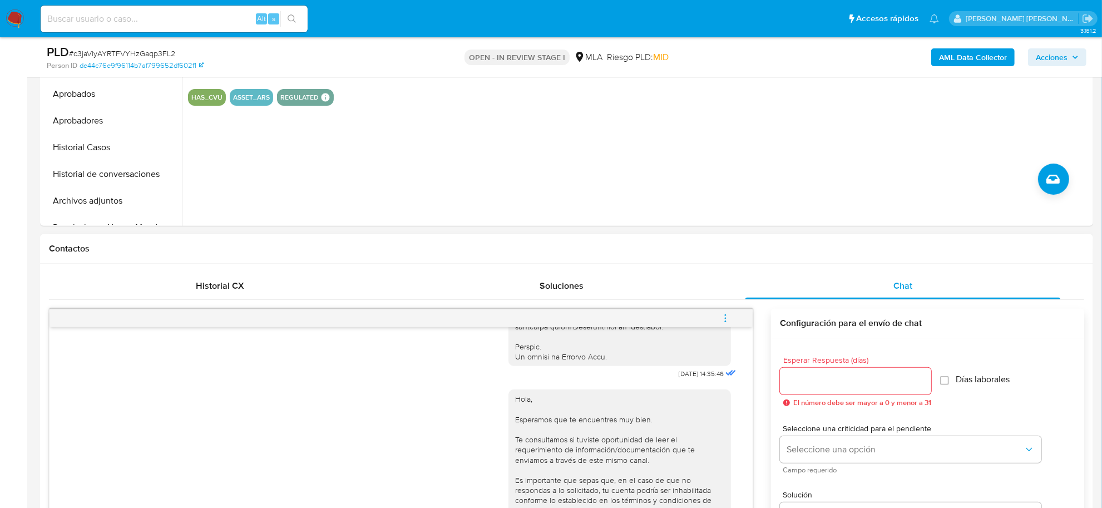
click at [720, 316] on icon "menu-action" at bounding box center [725, 318] width 10 height 10
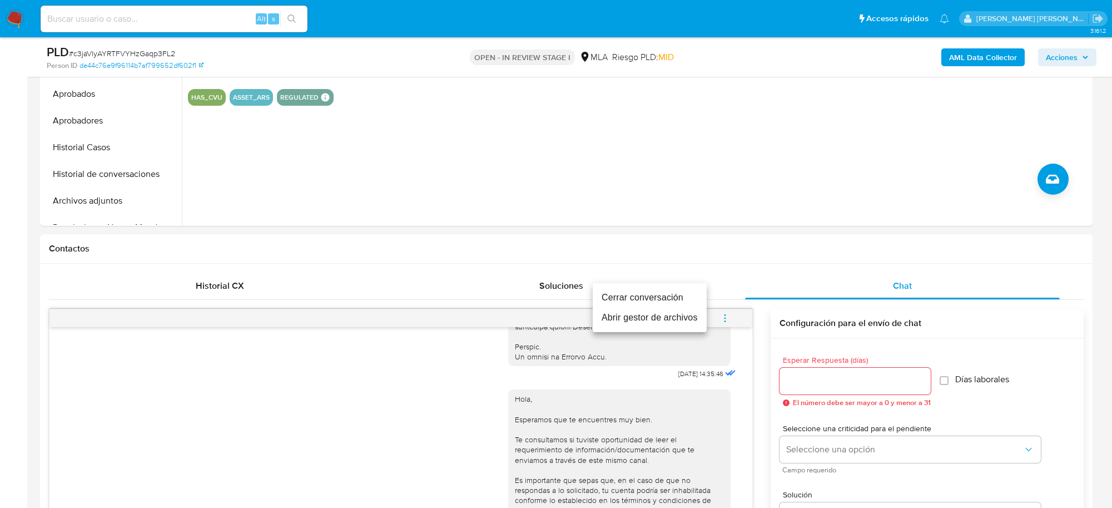
click at [659, 292] on li "Cerrar conversación" at bounding box center [650, 298] width 114 height 20
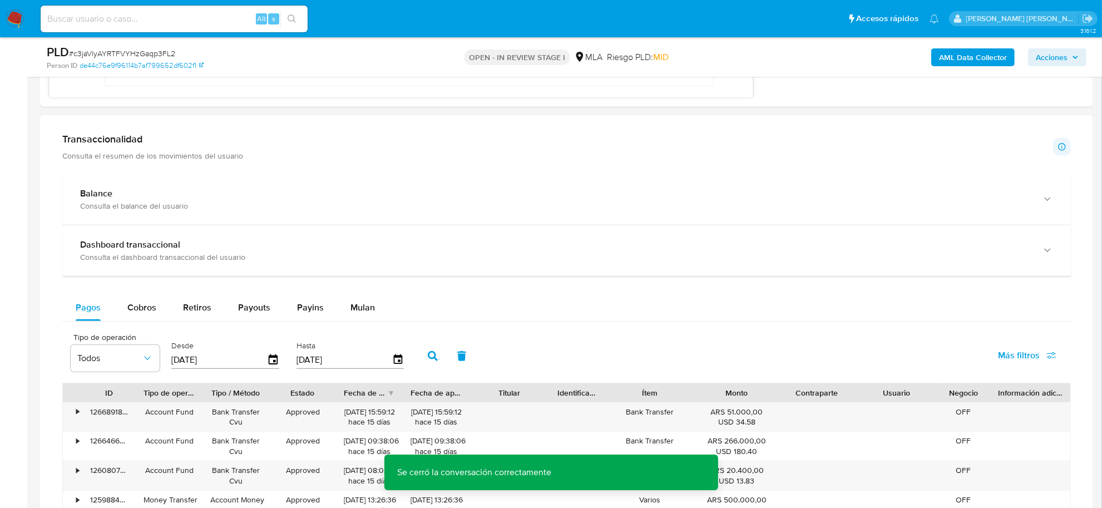
scroll to position [973, 0]
click at [897, 309] on div "Pagos Cobros Retiros Payouts Payins Mulan" at bounding box center [566, 306] width 1008 height 27
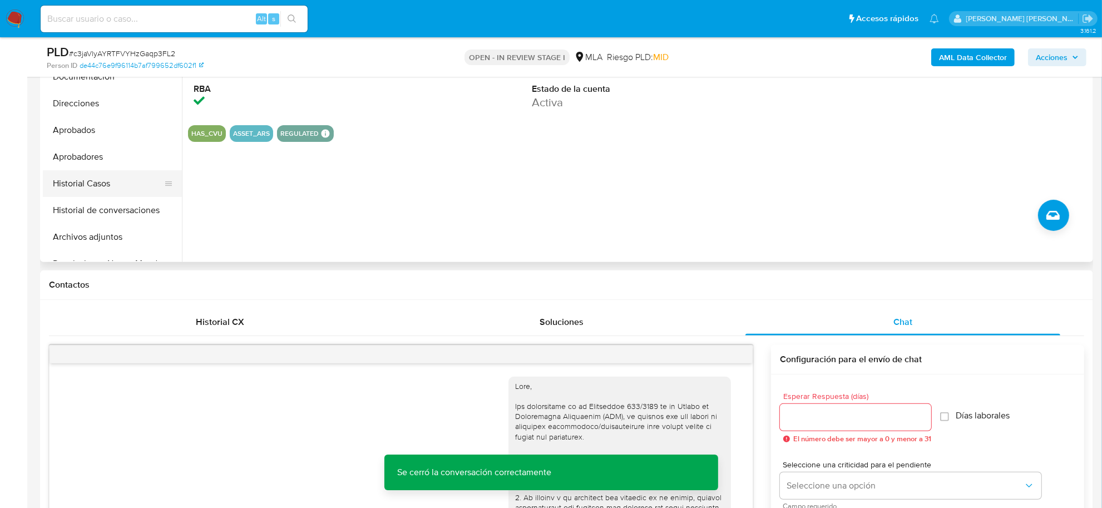
scroll to position [209, 0]
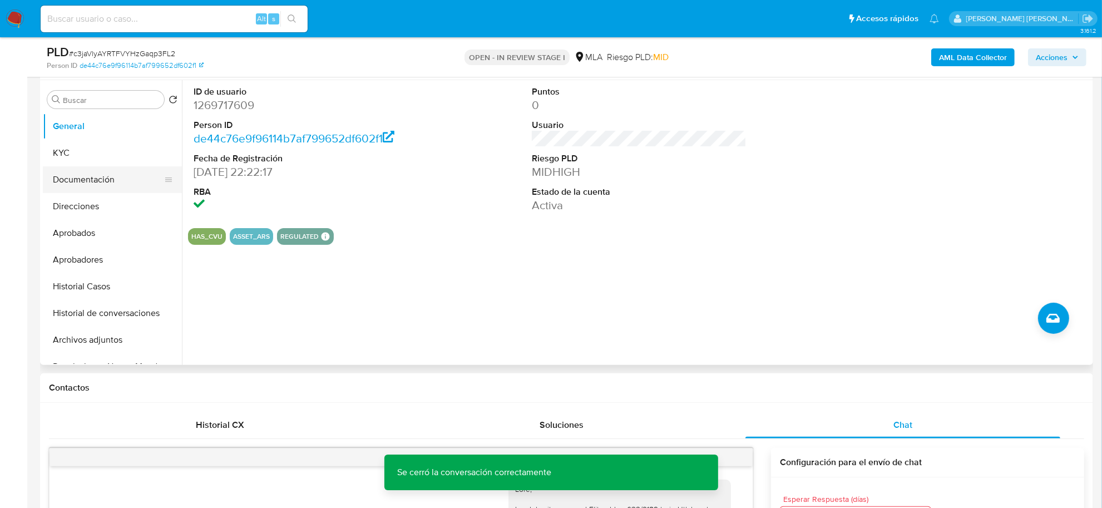
click at [87, 174] on button "Documentación" at bounding box center [108, 179] width 130 height 27
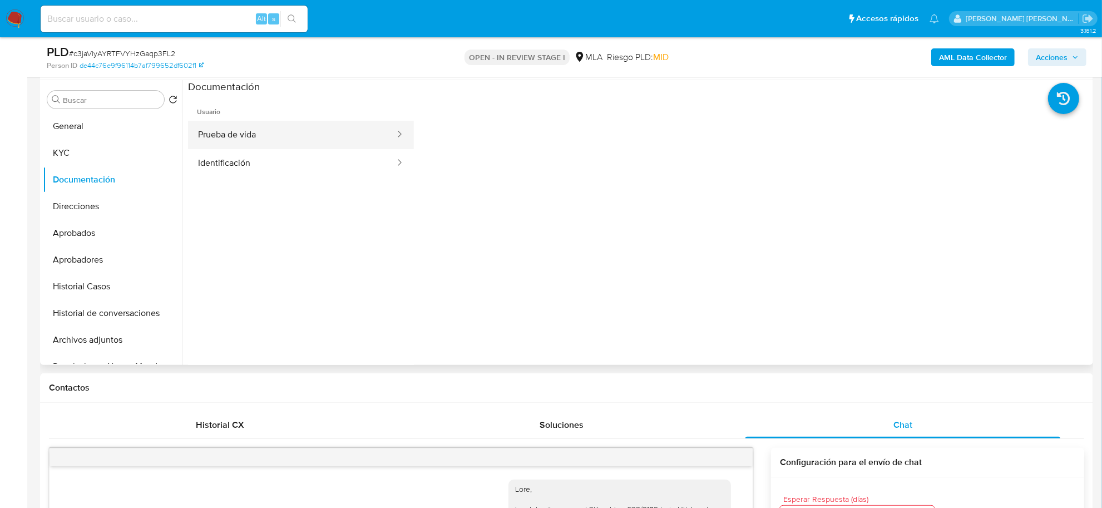
click at [263, 133] on button "Prueba de vida" at bounding box center [292, 135] width 208 height 28
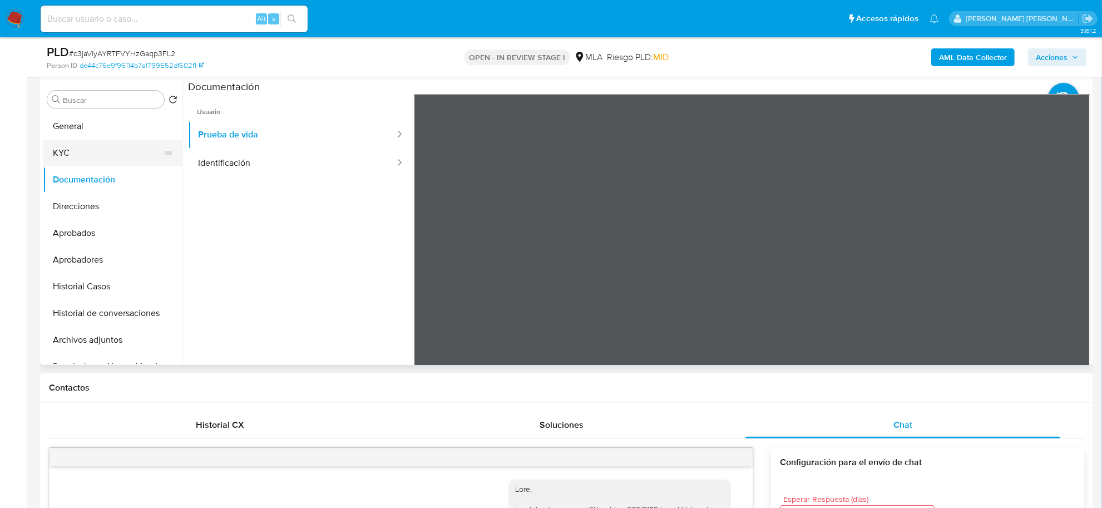
click at [63, 145] on button "KYC" at bounding box center [108, 153] width 130 height 27
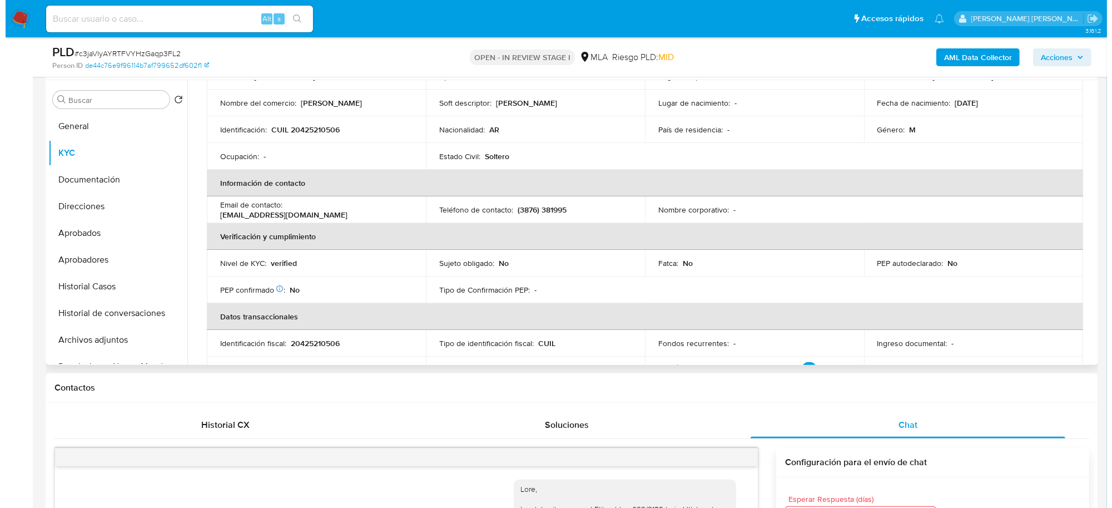
scroll to position [0, 0]
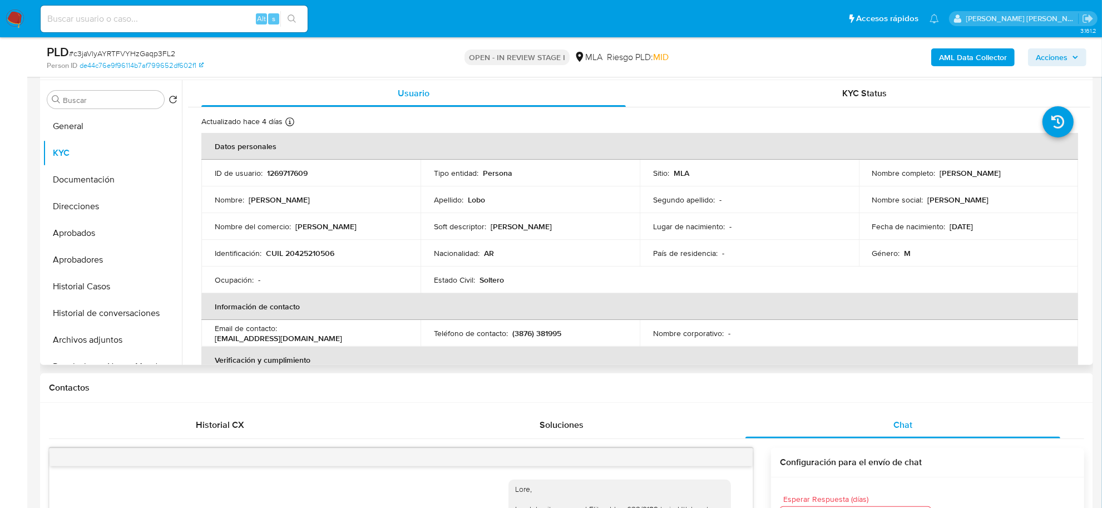
drag, startPoint x: 934, startPoint y: 170, endPoint x: 1014, endPoint y: 170, distance: 79.5
click at [1014, 170] on div "Nombre completo : Jonathan Saul Lobo" at bounding box center [968, 173] width 192 height 10
click at [982, 64] on b "AML Data Collector" at bounding box center [973, 57] width 68 height 18
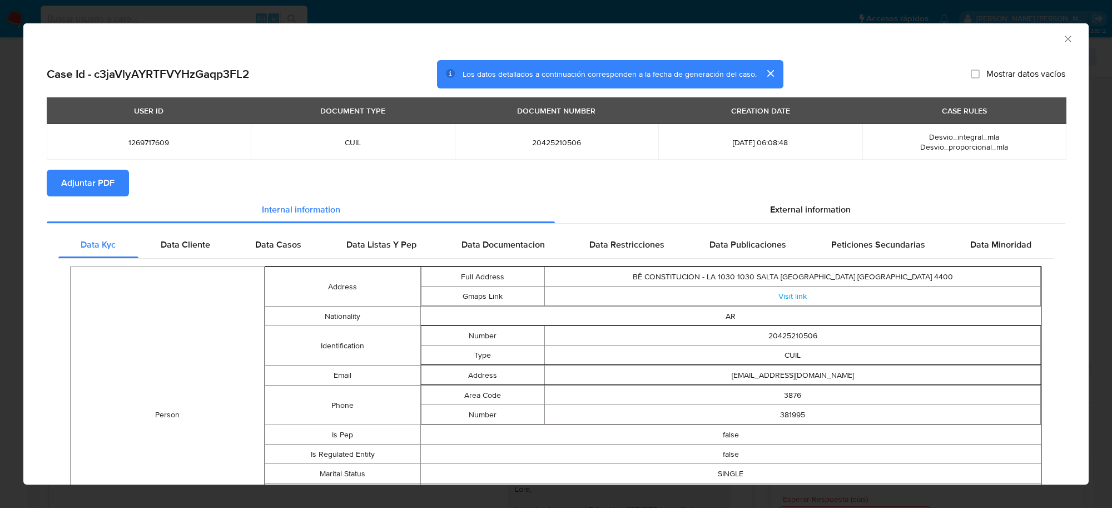
click at [70, 181] on span "Adjuntar PDF" at bounding box center [87, 183] width 53 height 24
click at [1063, 34] on icon "Cerrar ventana" at bounding box center [1068, 38] width 11 height 11
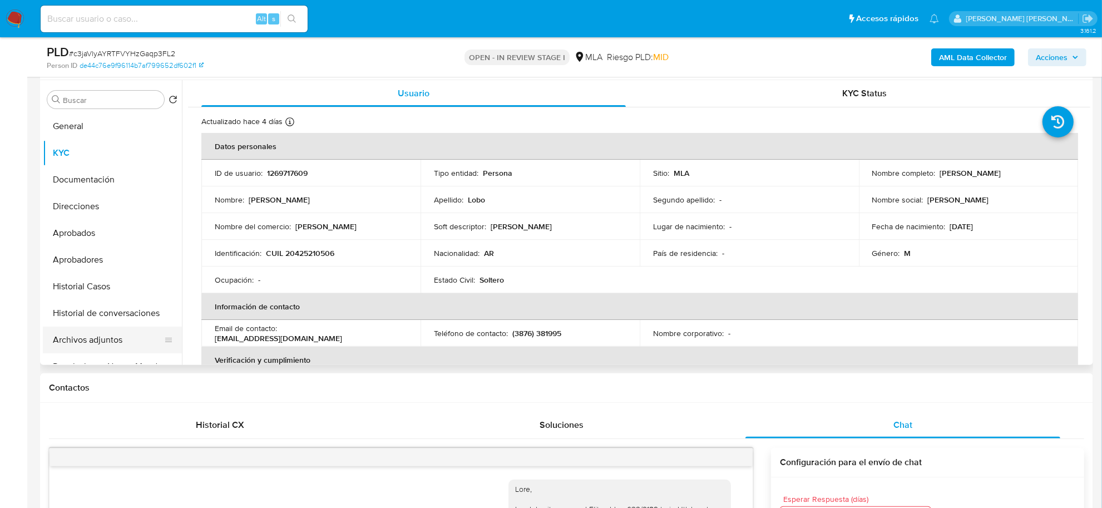
click at [68, 339] on button "Archivos adjuntos" at bounding box center [108, 339] width 130 height 27
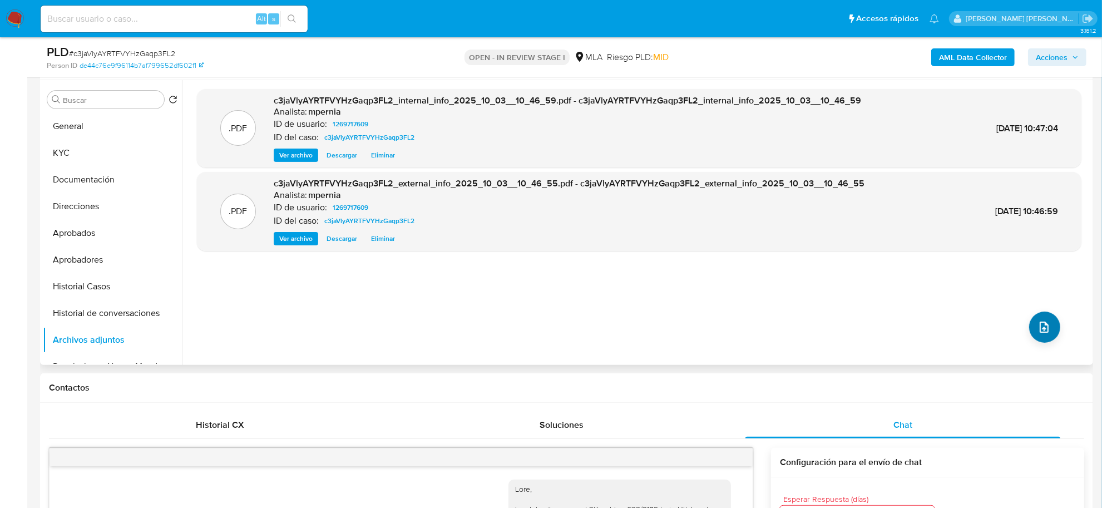
click at [1039, 320] on icon "upload-file" at bounding box center [1043, 326] width 13 height 13
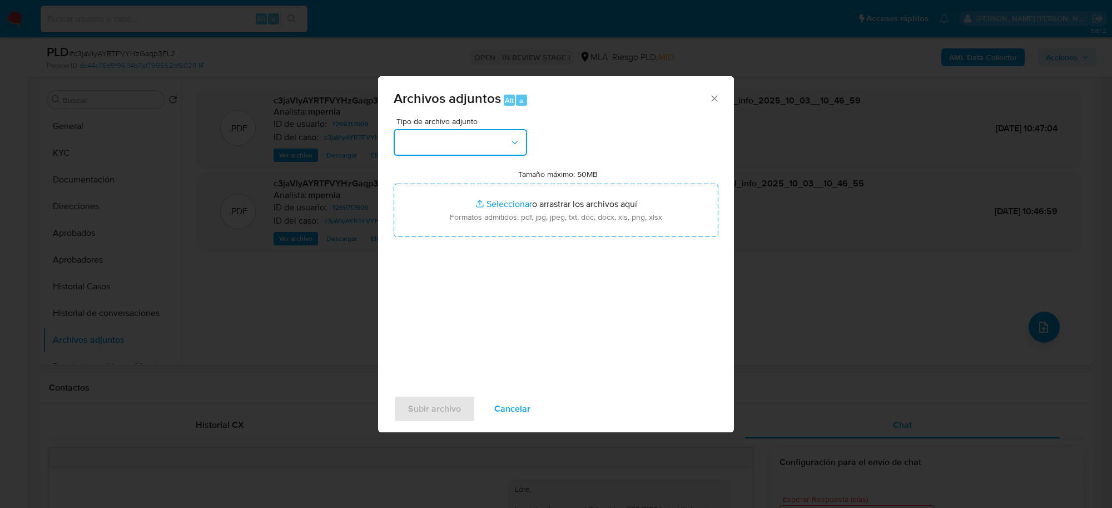
click at [448, 140] on button "button" at bounding box center [460, 142] width 133 height 27
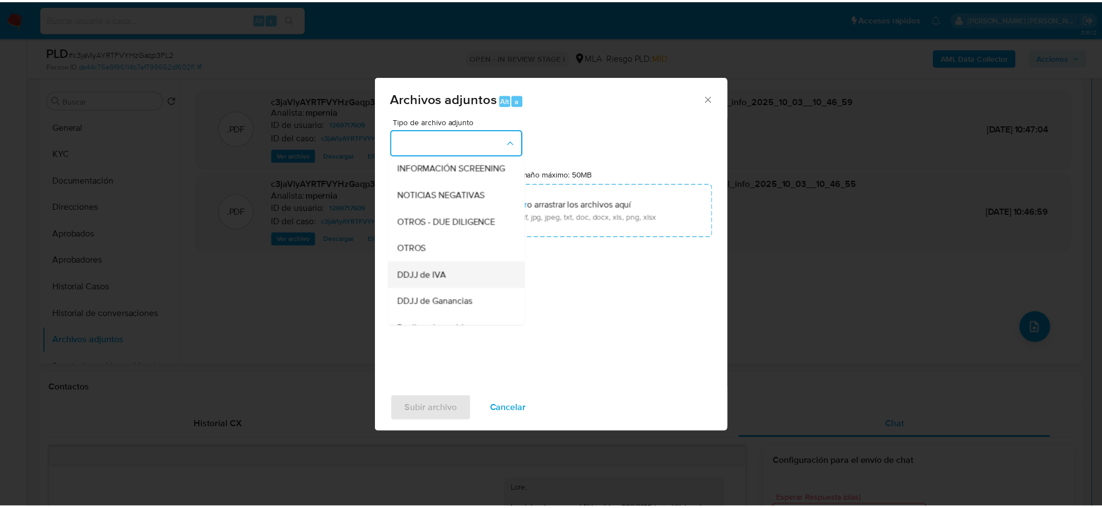
scroll to position [139, 0]
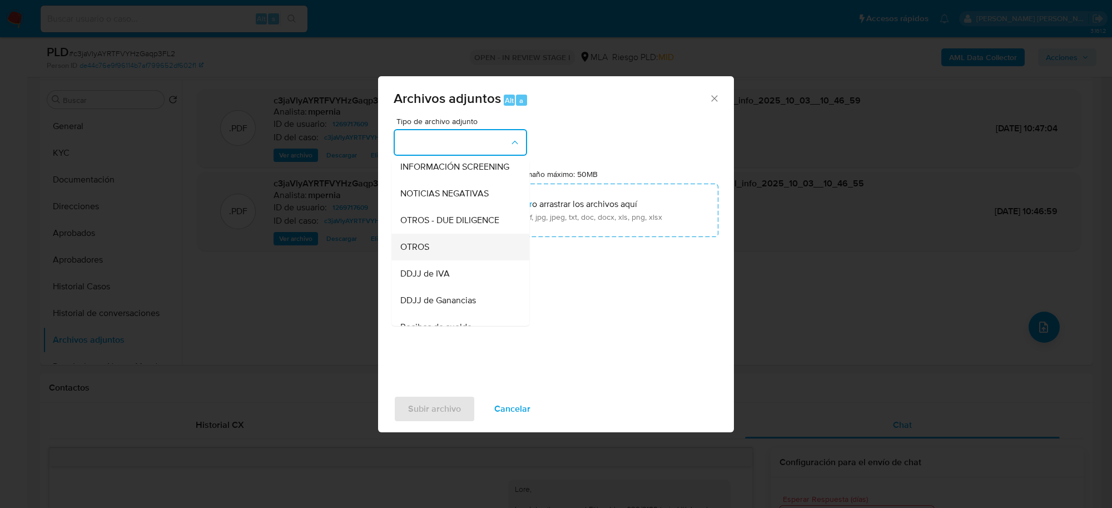
click at [434, 258] on div "OTROS" at bounding box center [456, 247] width 113 height 27
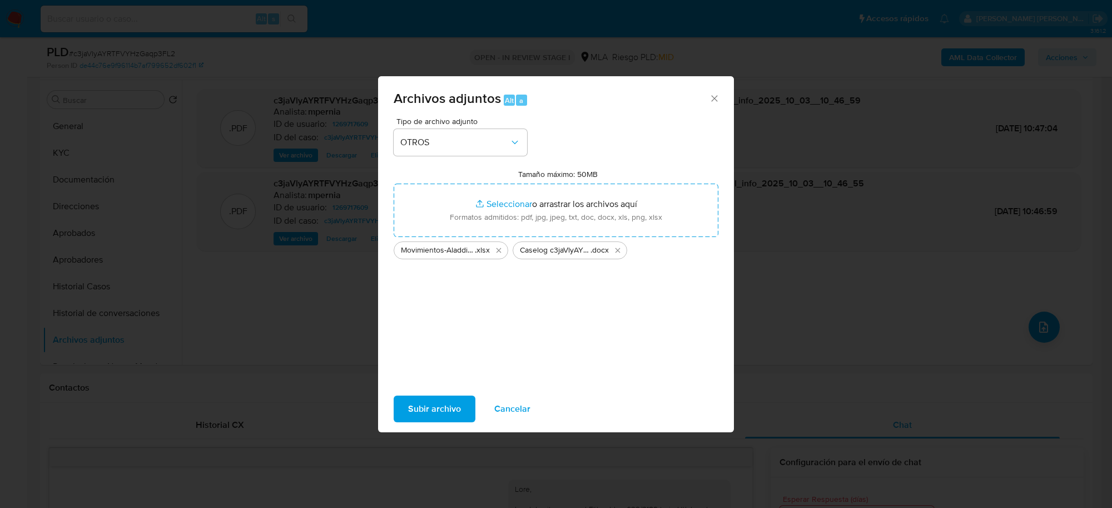
click at [423, 412] on span "Subir archivo" at bounding box center [434, 409] width 53 height 24
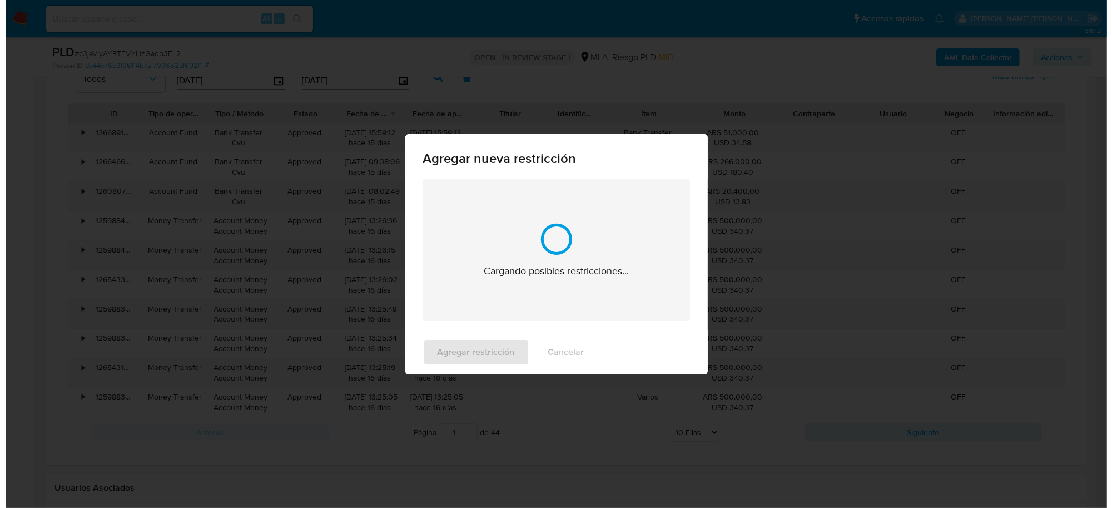
scroll to position [1705, 0]
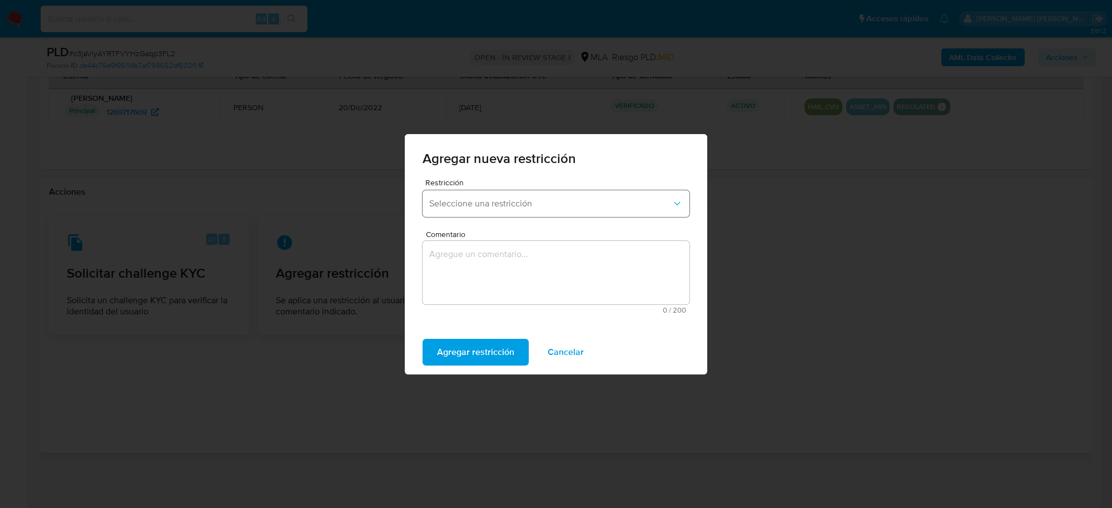
click at [523, 201] on span "Seleccione una restricción" at bounding box center [550, 203] width 243 height 11
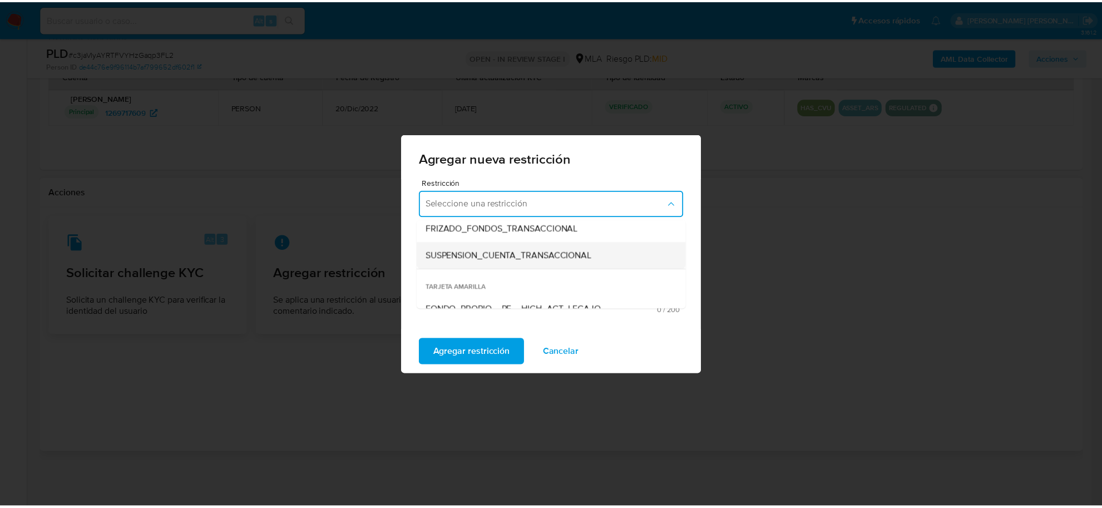
scroll to position [139, 0]
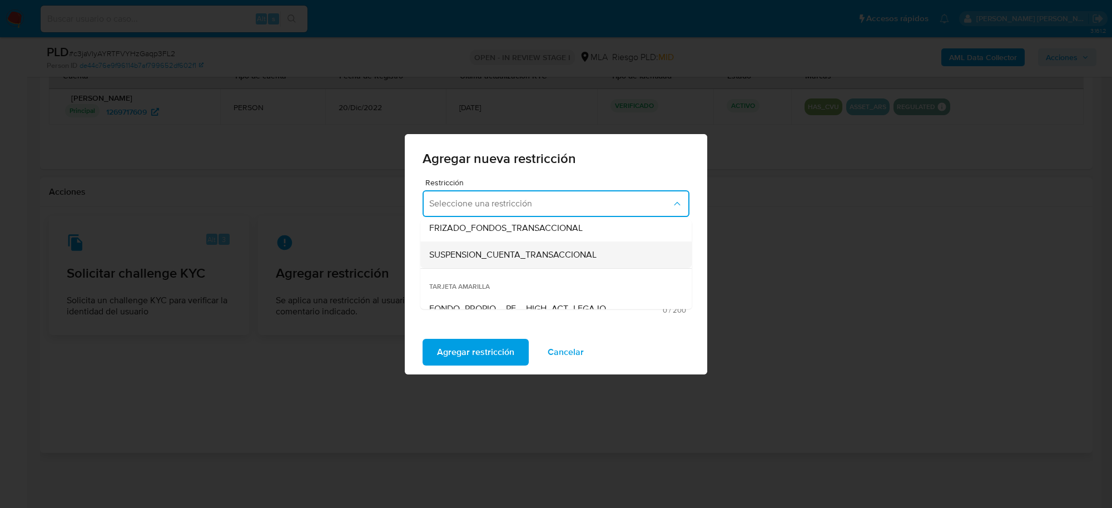
click at [504, 263] on div "SUSPENSION_CUENTA_TRANSACCIONAL" at bounding box center [552, 254] width 247 height 27
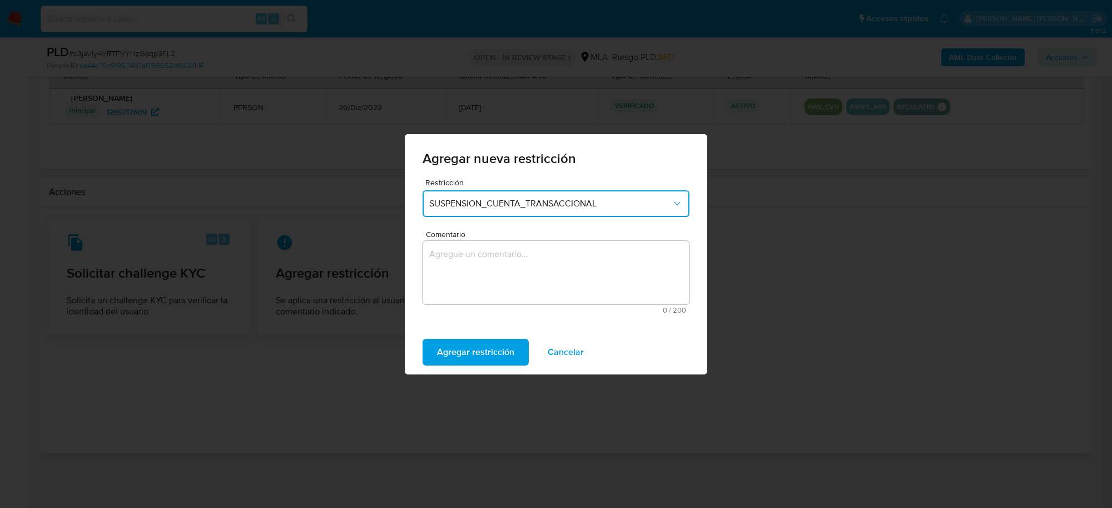
click at [504, 263] on textarea "Comentario" at bounding box center [556, 272] width 267 height 63
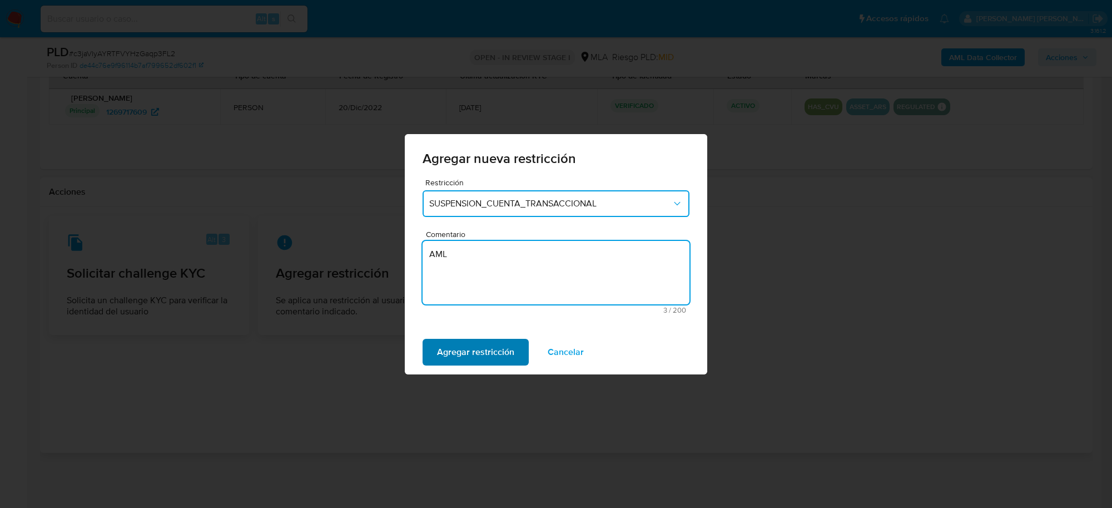
type textarea "AML"
click at [468, 348] on span "Agregar restricción" at bounding box center [475, 352] width 77 height 24
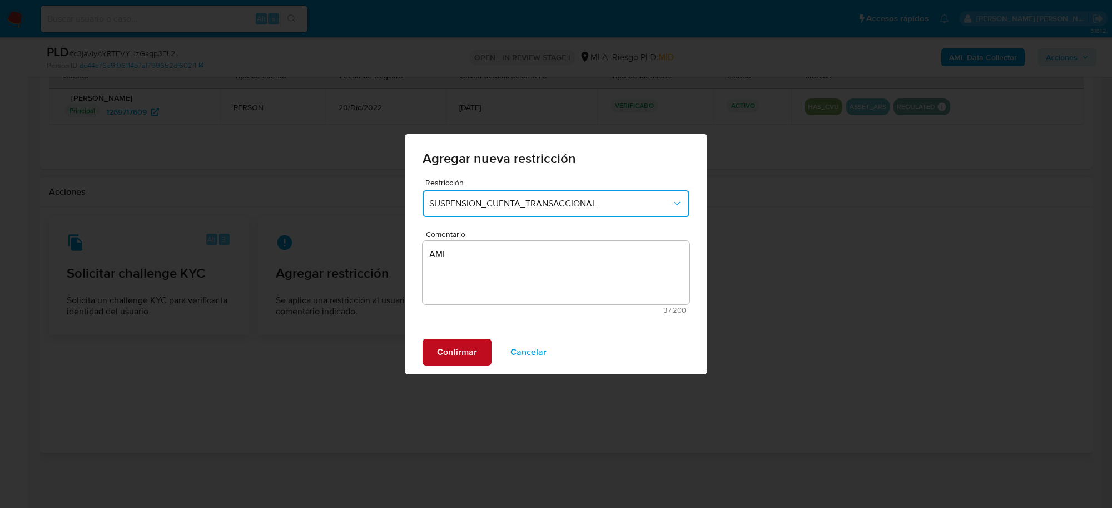
click at [478, 352] on button "Confirmar" at bounding box center [457, 352] width 69 height 27
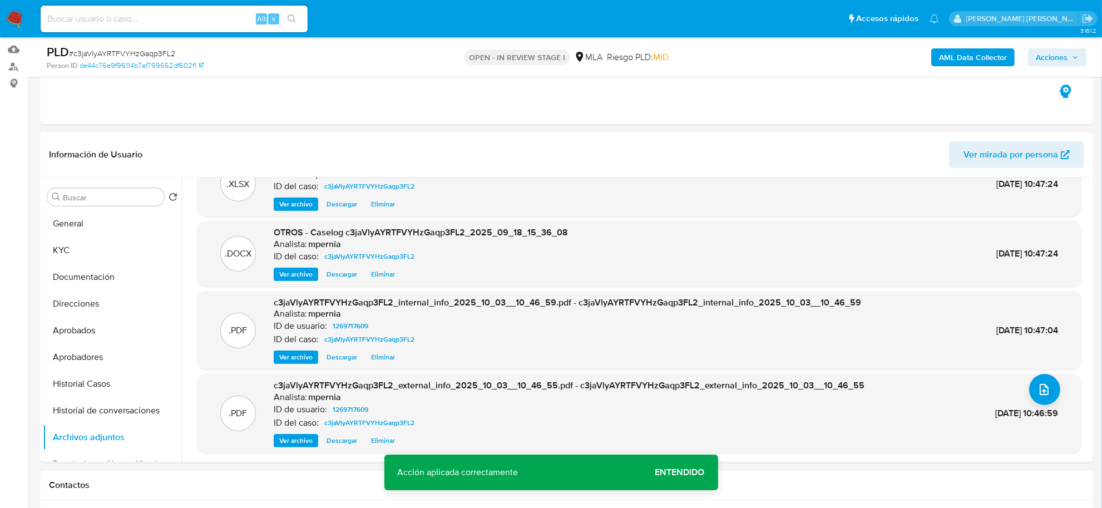
scroll to position [106, 0]
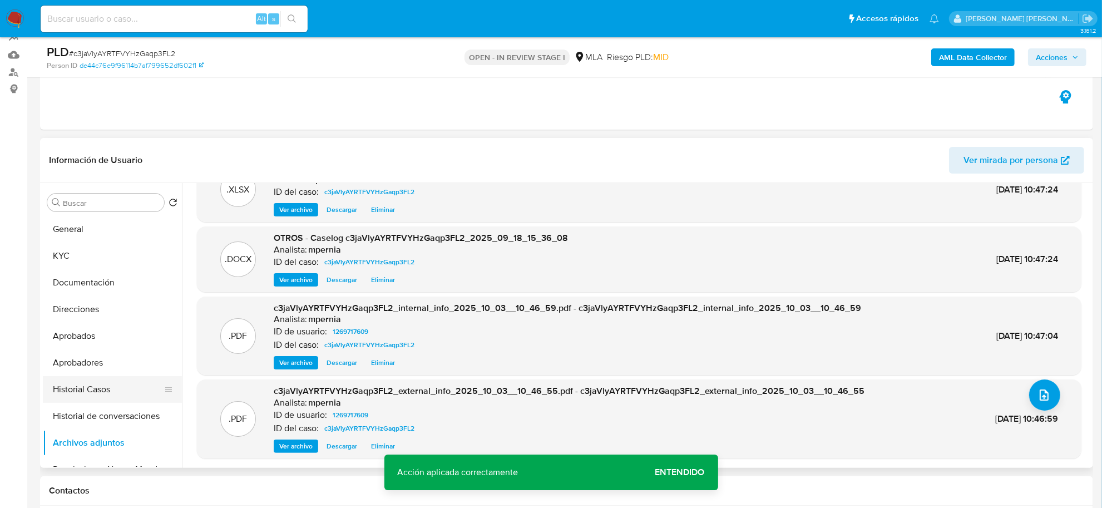
click at [91, 385] on button "Historial Casos" at bounding box center [108, 389] width 130 height 27
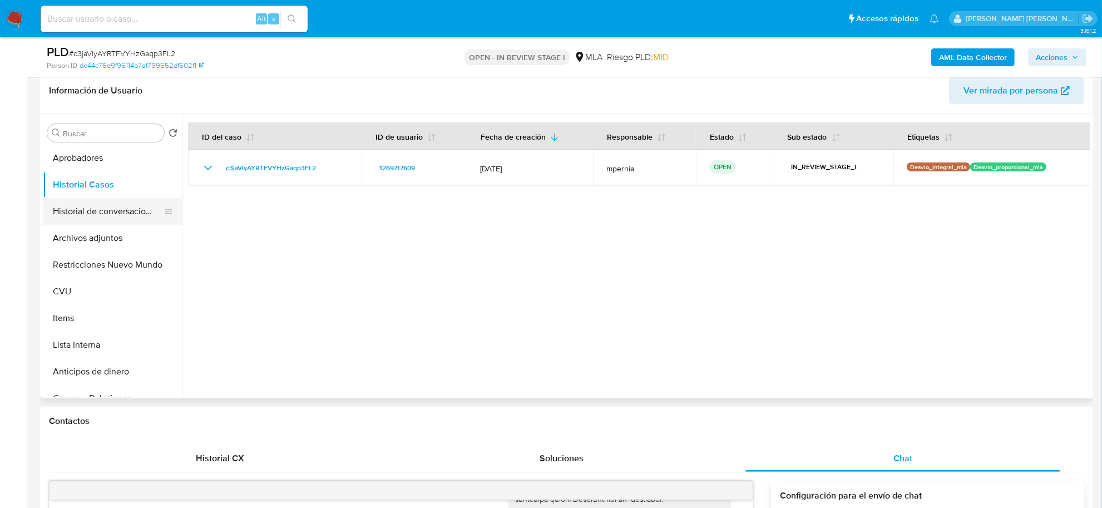
scroll to position [139, 0]
click at [110, 254] on button "Restricciones Nuevo Mundo" at bounding box center [108, 261] width 130 height 27
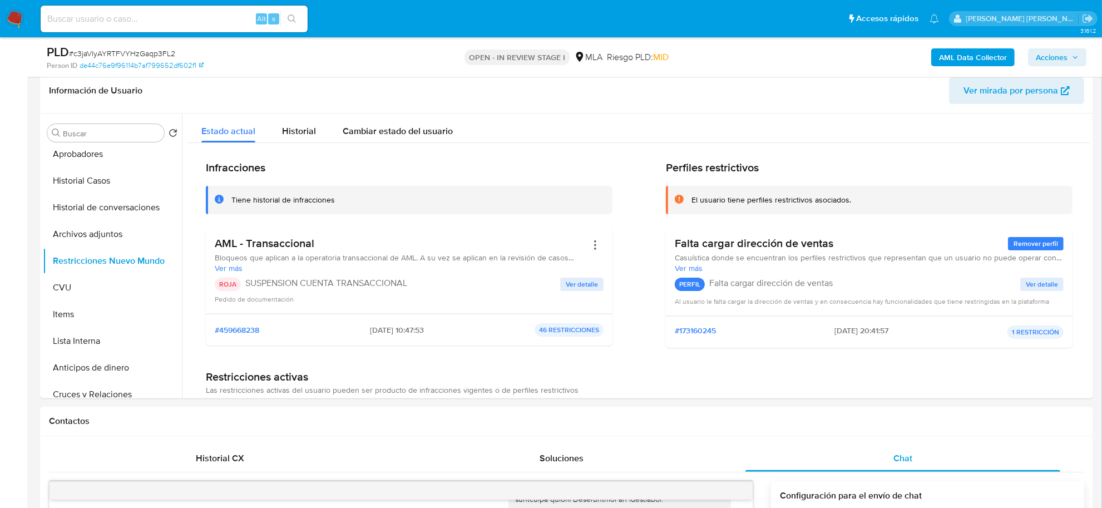
click at [1058, 62] on span "Acciones" at bounding box center [1052, 57] width 32 height 18
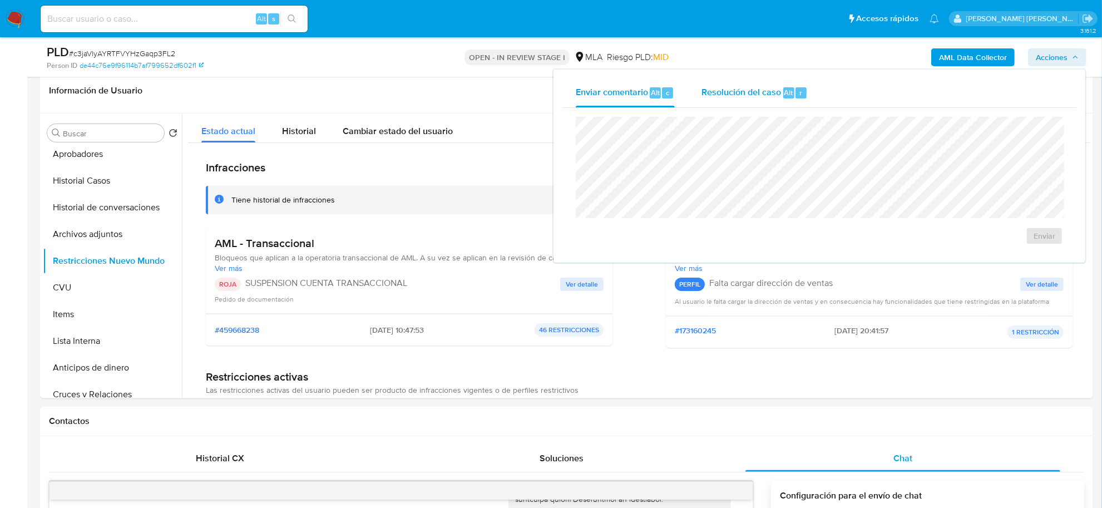
click at [777, 93] on span "Resolución del caso" at bounding box center [741, 92] width 80 height 13
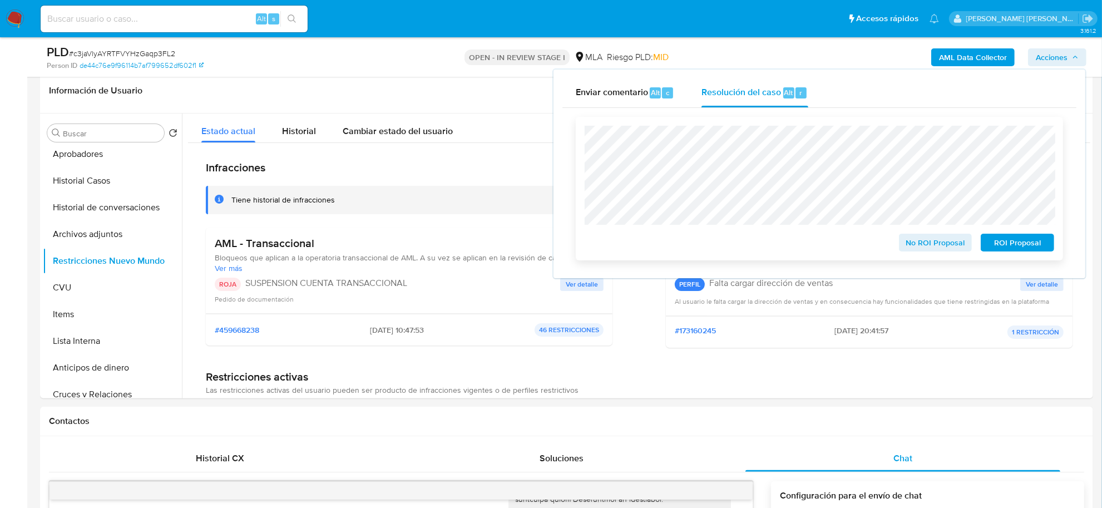
click at [1008, 248] on span "ROI Proposal" at bounding box center [1017, 243] width 58 height 16
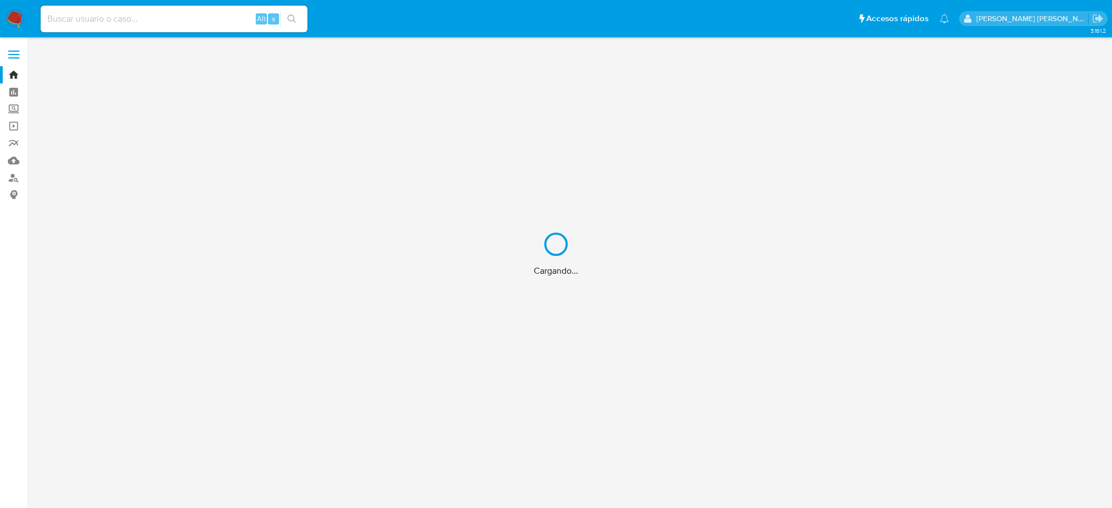
click at [192, 21] on div "Cargando..." at bounding box center [556, 254] width 1112 height 508
click at [172, 21] on div "Cargando..." at bounding box center [556, 254] width 1112 height 508
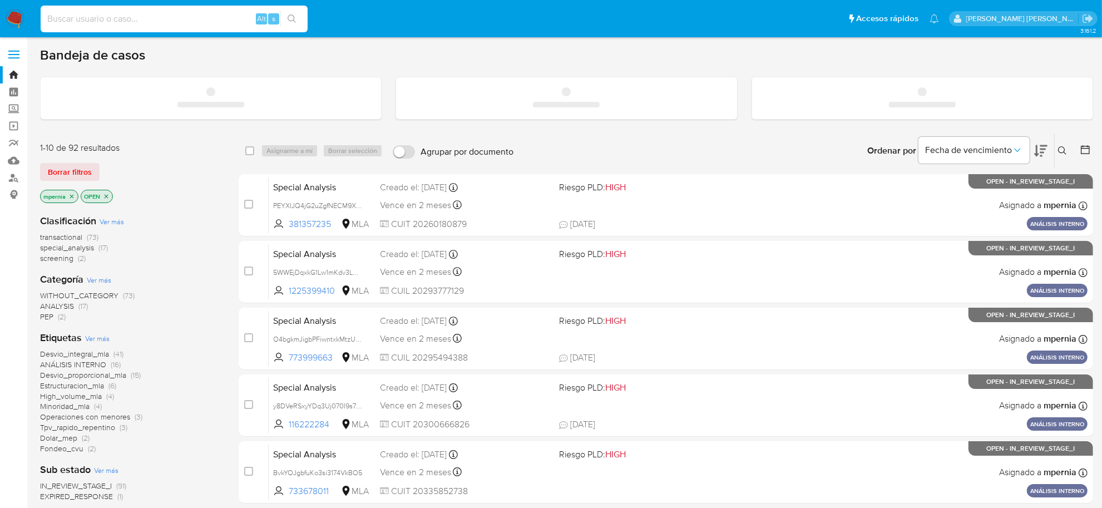
click at [118, 14] on input at bounding box center [174, 19] width 267 height 14
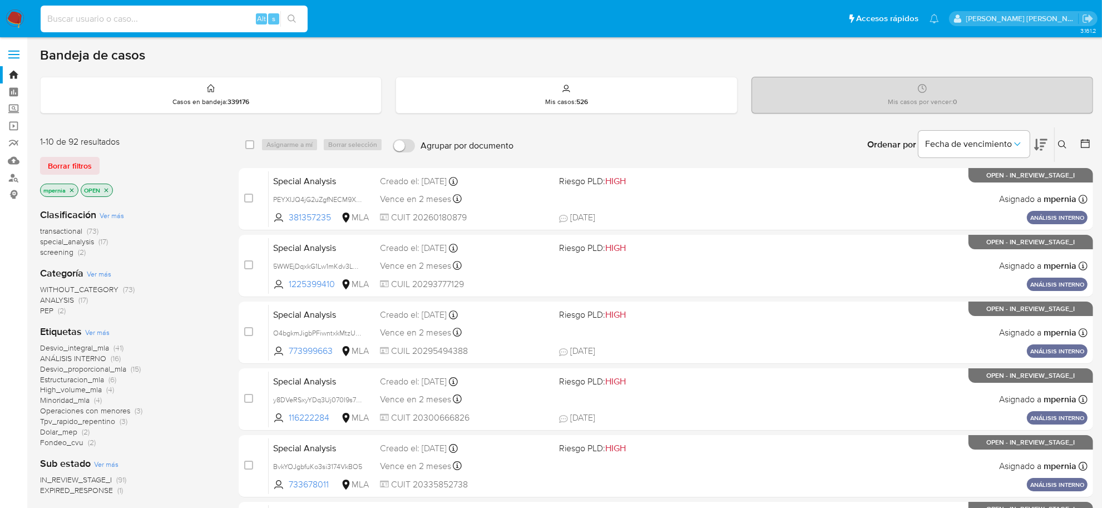
paste input "EYJwj4Ib8Be26WMJluEiH2y0"
type input "EYJwj4Ib8Be26WMJluEiH2y0"
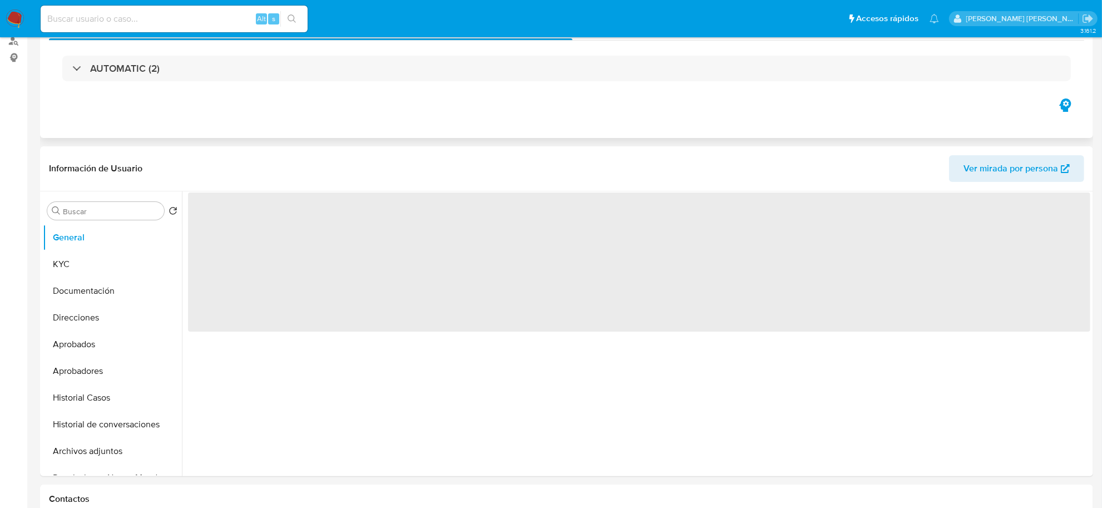
select select "10"
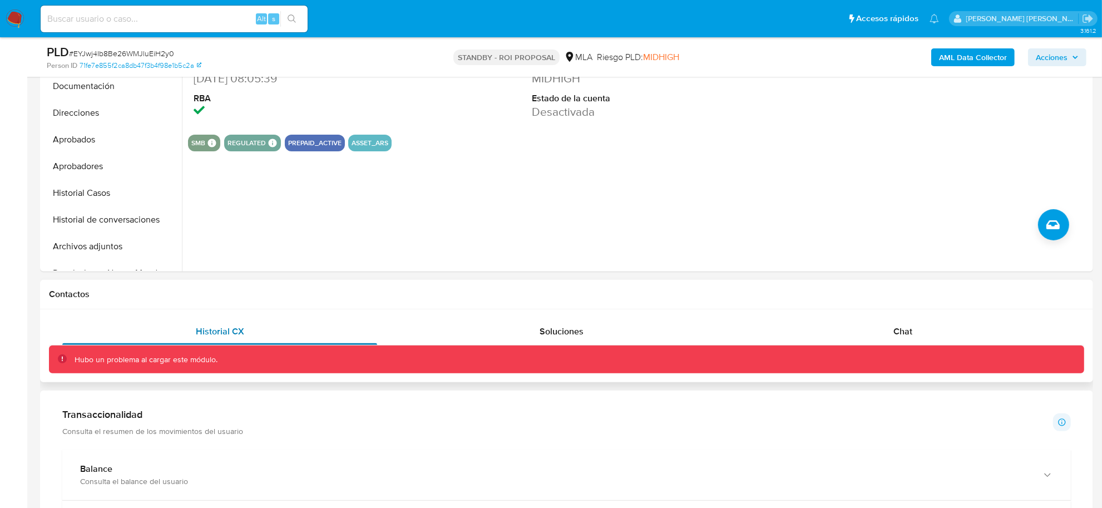
scroll to position [278, 0]
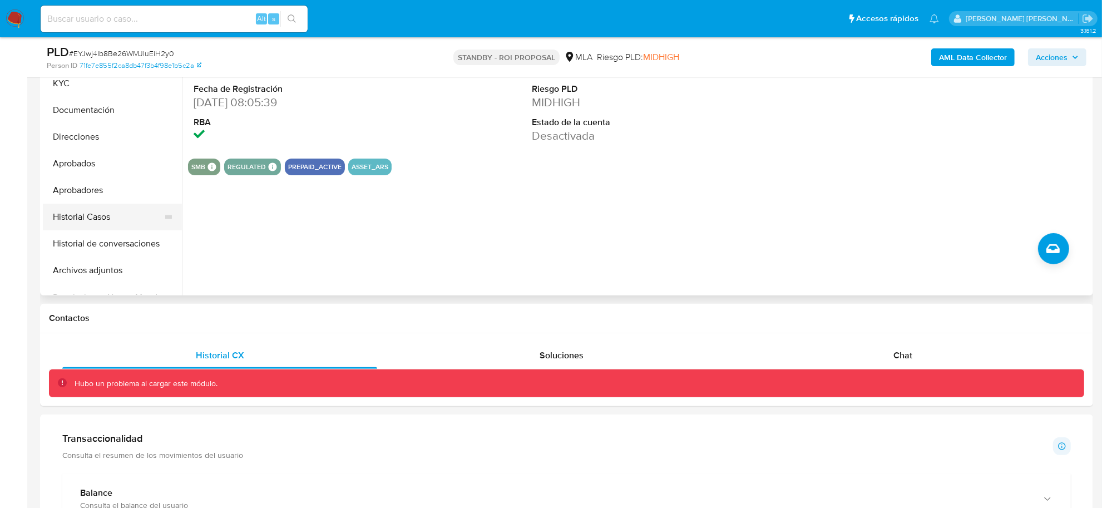
click at [92, 223] on button "Historial Casos" at bounding box center [108, 217] width 130 height 27
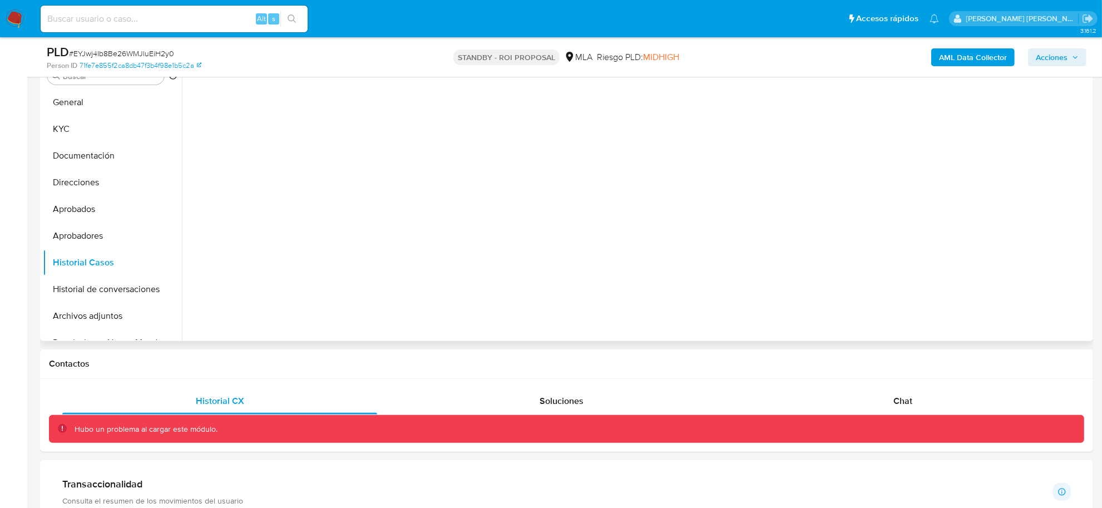
scroll to position [209, 0]
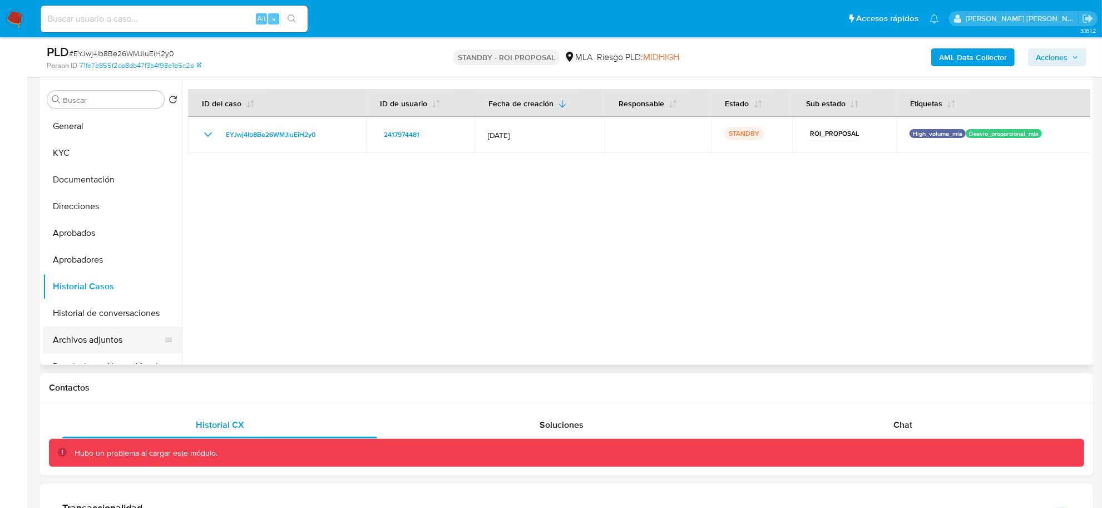
click at [86, 343] on button "Archivos adjuntos" at bounding box center [108, 339] width 130 height 27
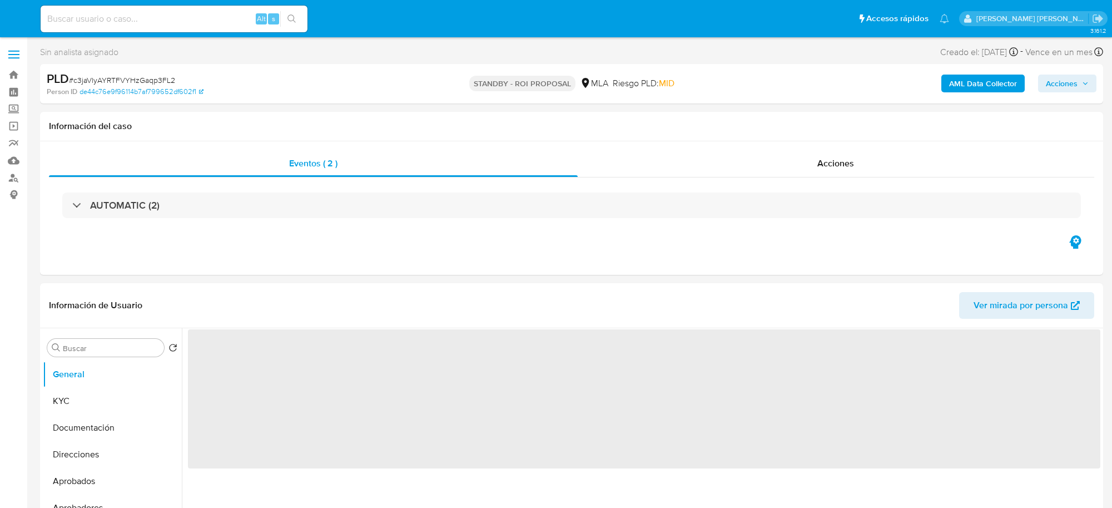
select select "10"
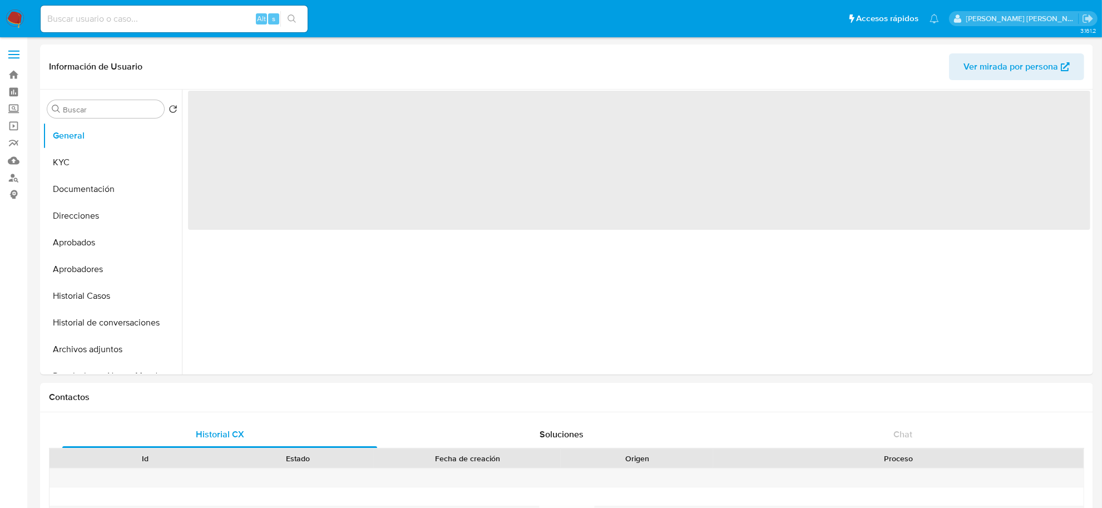
select select "10"
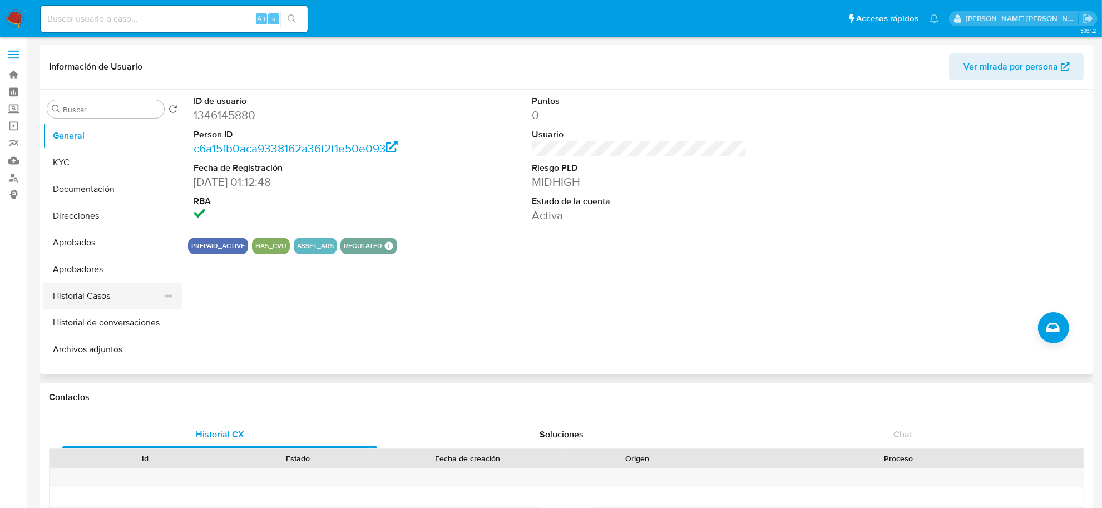
click at [67, 289] on button "Historial Casos" at bounding box center [108, 296] width 130 height 27
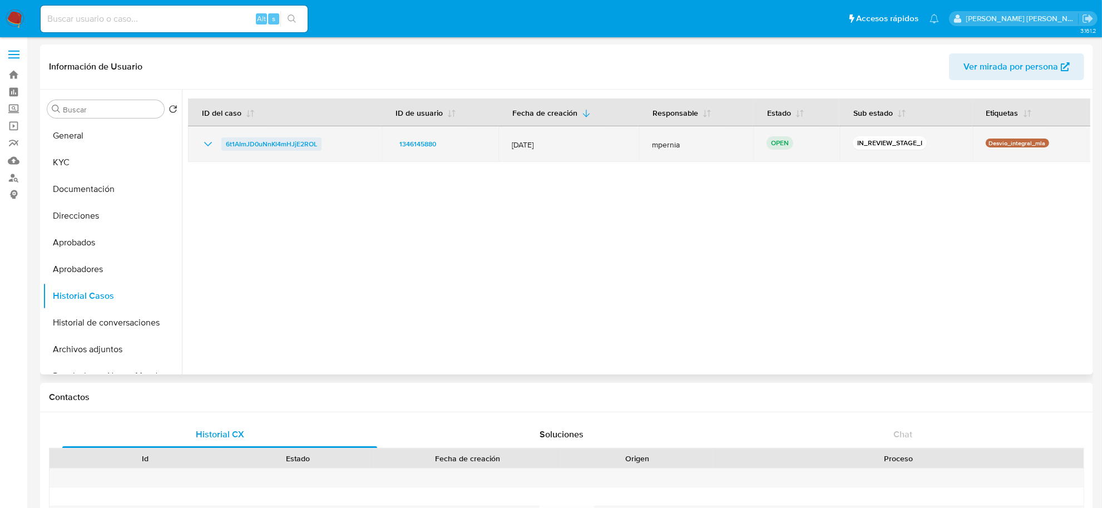
click at [270, 141] on span "6t1AImJD0uNnKl4mHJjE2ROL" at bounding box center [271, 143] width 91 height 13
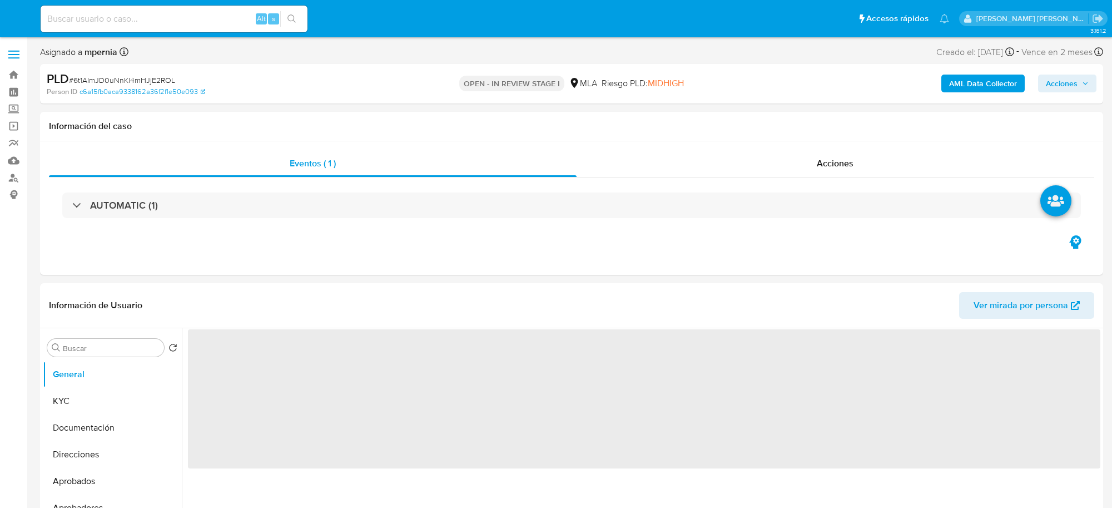
select select "10"
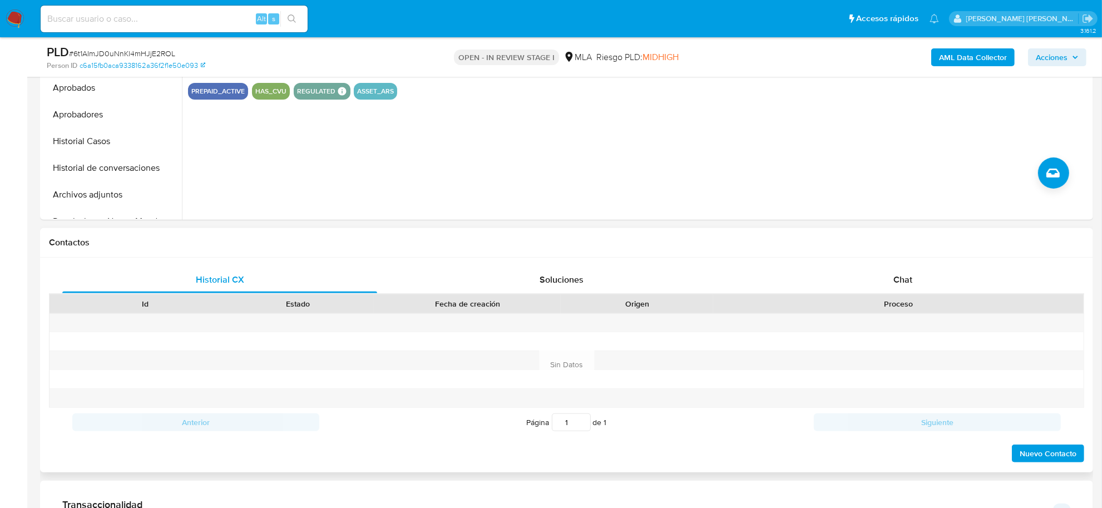
scroll to position [417, 0]
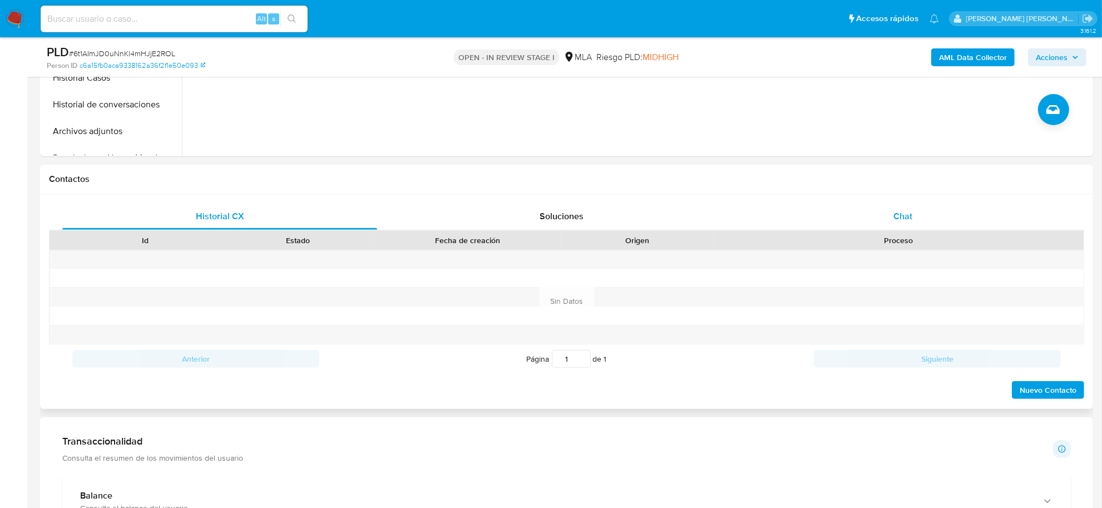
click at [899, 219] on span "Chat" at bounding box center [902, 216] width 19 height 13
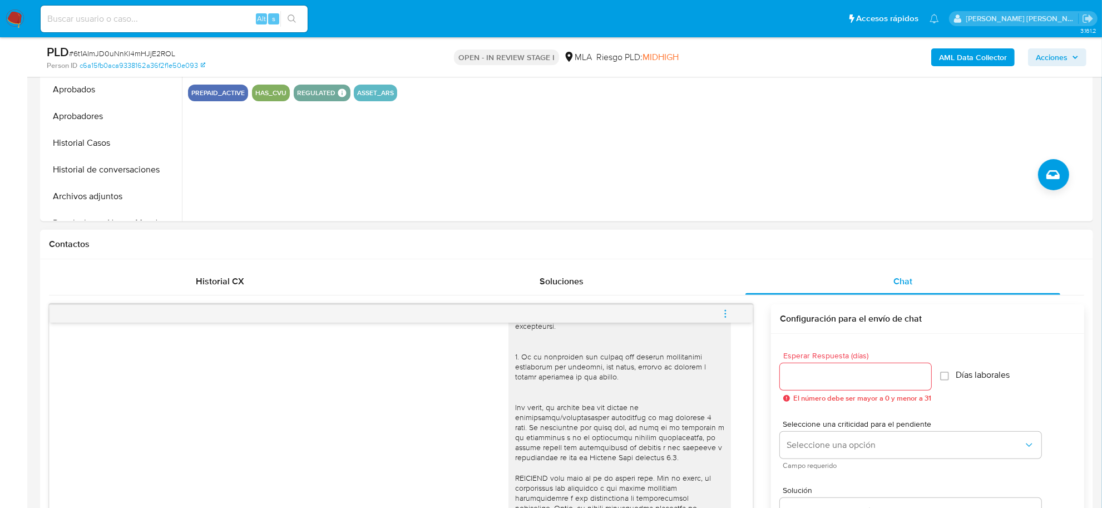
scroll to position [348, 0]
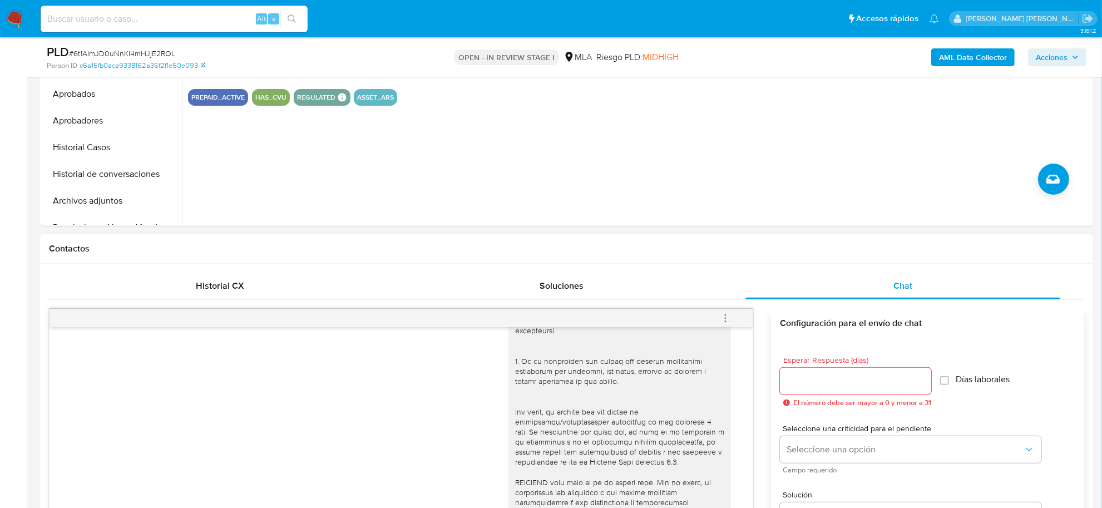
click at [728, 323] on icon "menu-action" at bounding box center [725, 318] width 10 height 10
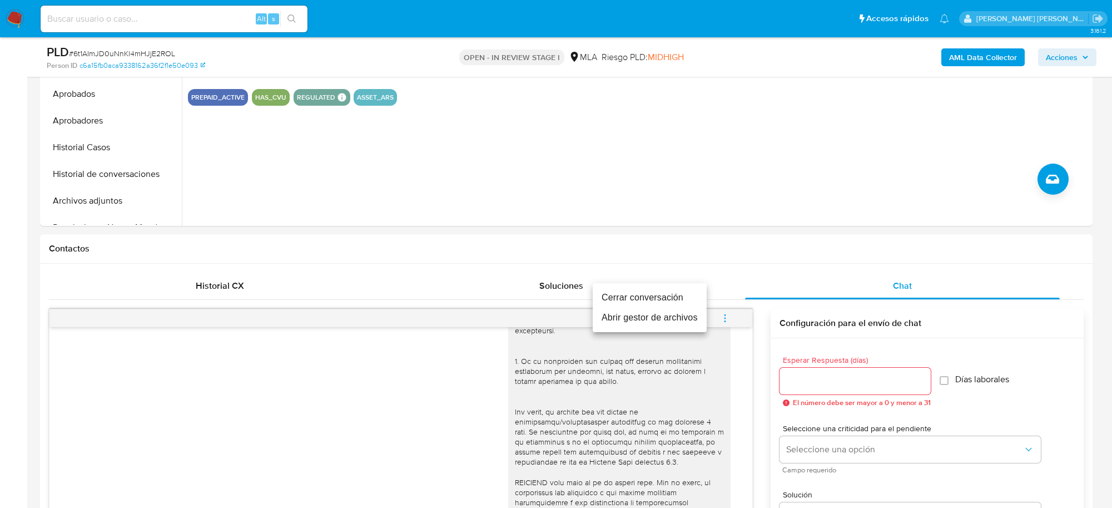
click at [672, 296] on li "Cerrar conversación" at bounding box center [650, 298] width 114 height 20
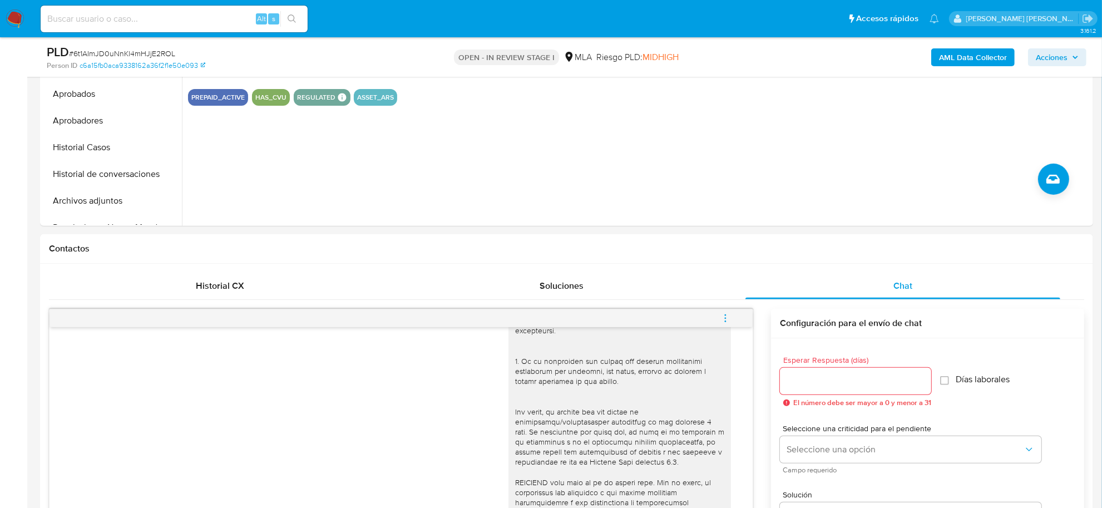
scroll to position [139, 0]
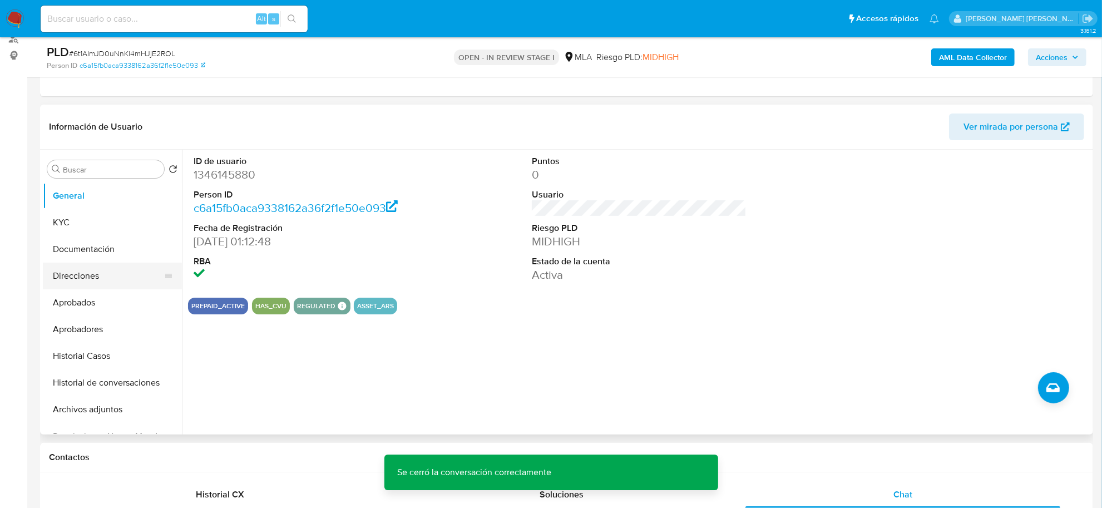
click at [81, 271] on button "Direcciones" at bounding box center [108, 276] width 130 height 27
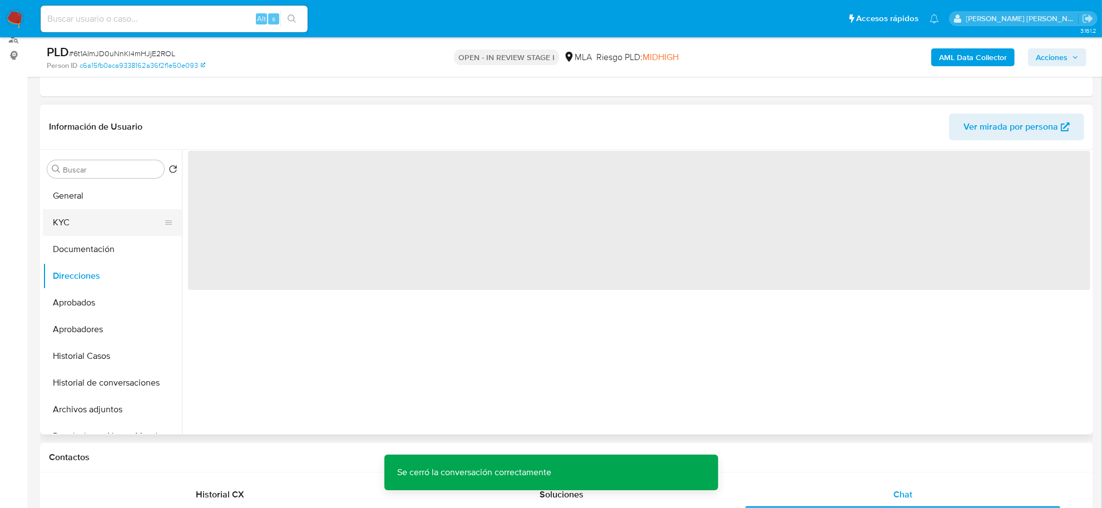
click at [71, 225] on button "KYC" at bounding box center [108, 222] width 130 height 27
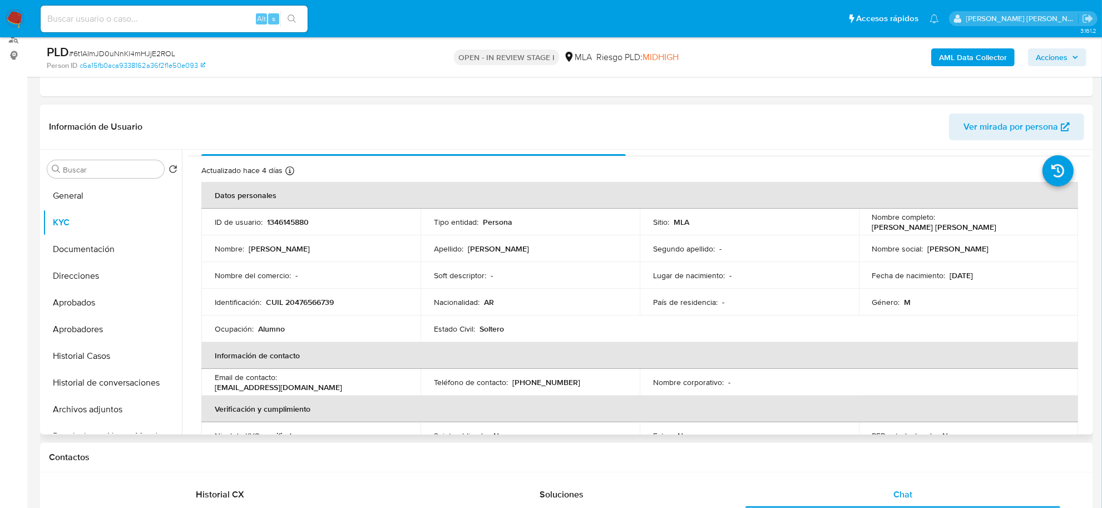
scroll to position [19, 0]
drag, startPoint x: 951, startPoint y: 221, endPoint x: 1041, endPoint y: 223, distance: 90.1
click at [1041, 223] on div "Nombre completo : [PERSON_NAME] [PERSON_NAME]" at bounding box center [968, 223] width 192 height 20
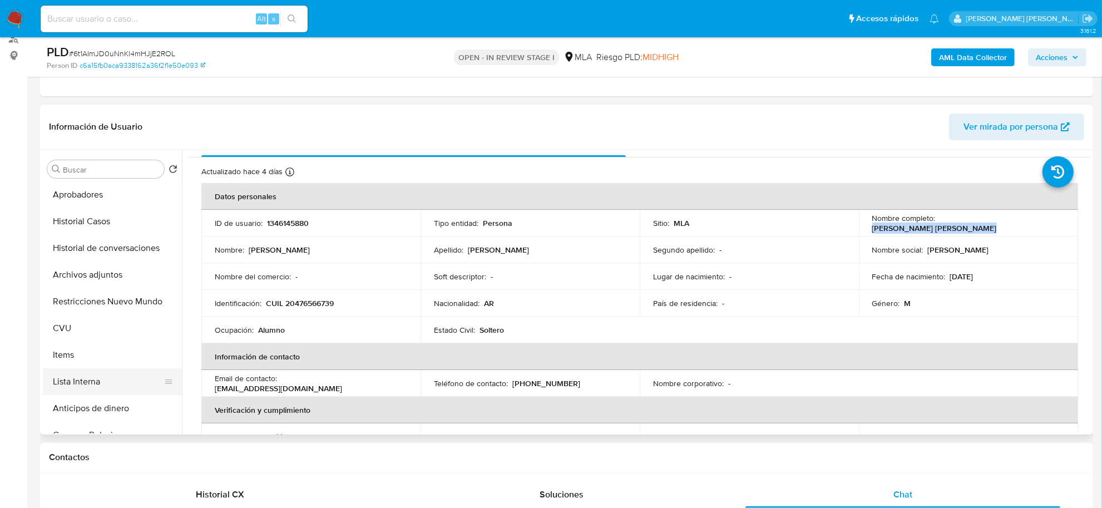
scroll to position [139, 0]
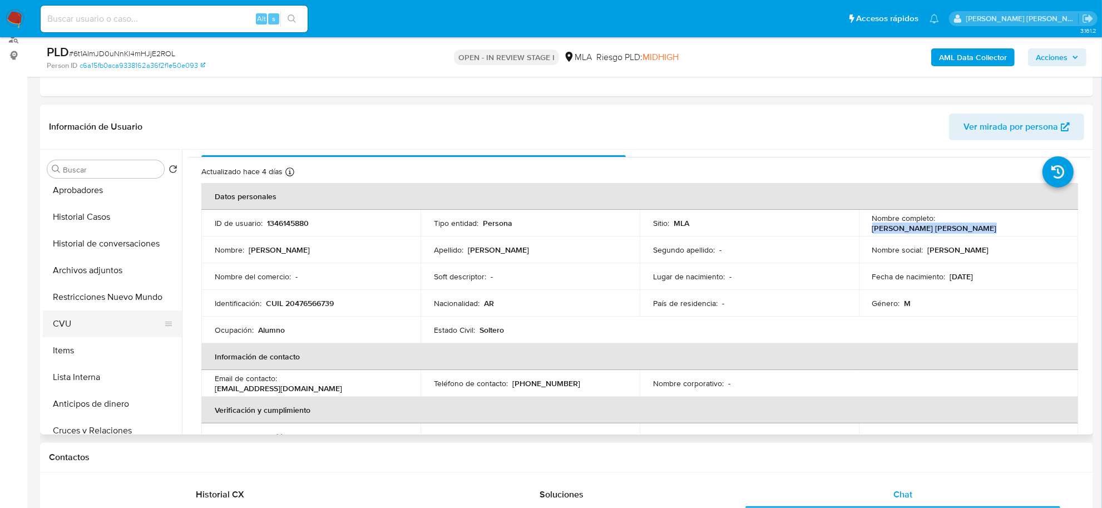
drag, startPoint x: 68, startPoint y: 328, endPoint x: 82, endPoint y: 326, distance: 14.0
click at [68, 327] on button "CVU" at bounding box center [108, 323] width 130 height 27
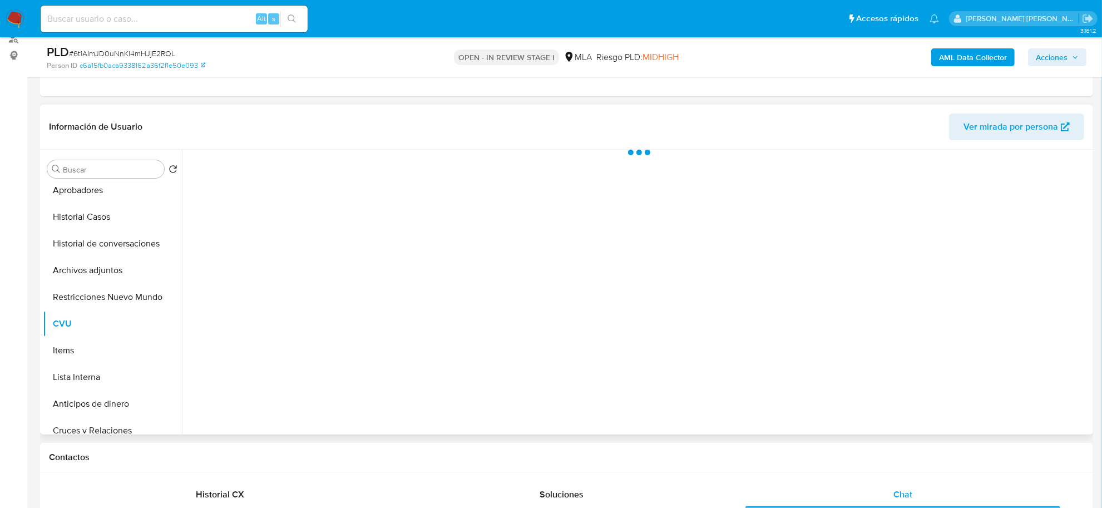
scroll to position [0, 0]
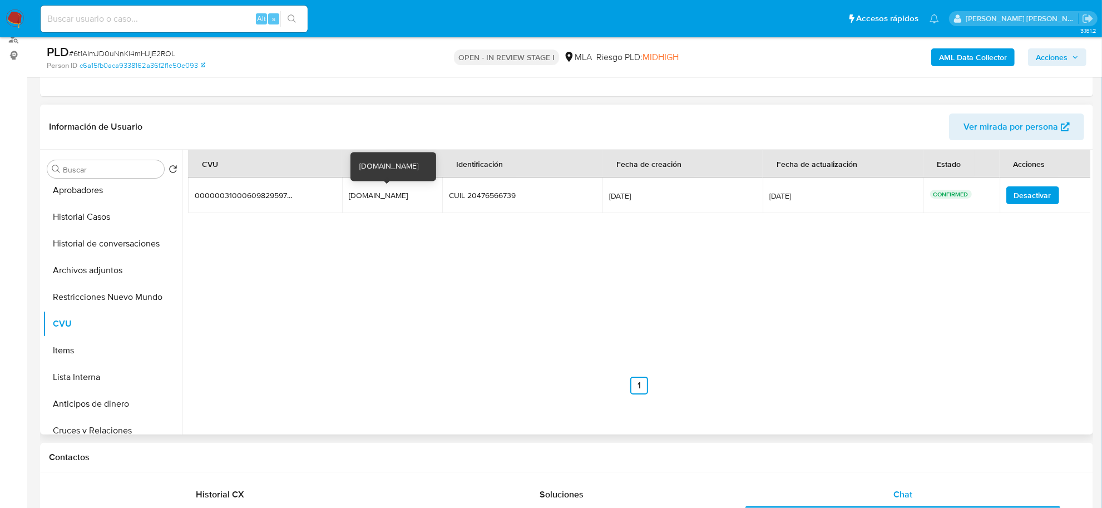
click at [383, 195] on div "joaquin74.mp" at bounding box center [384, 195] width 71 height 10
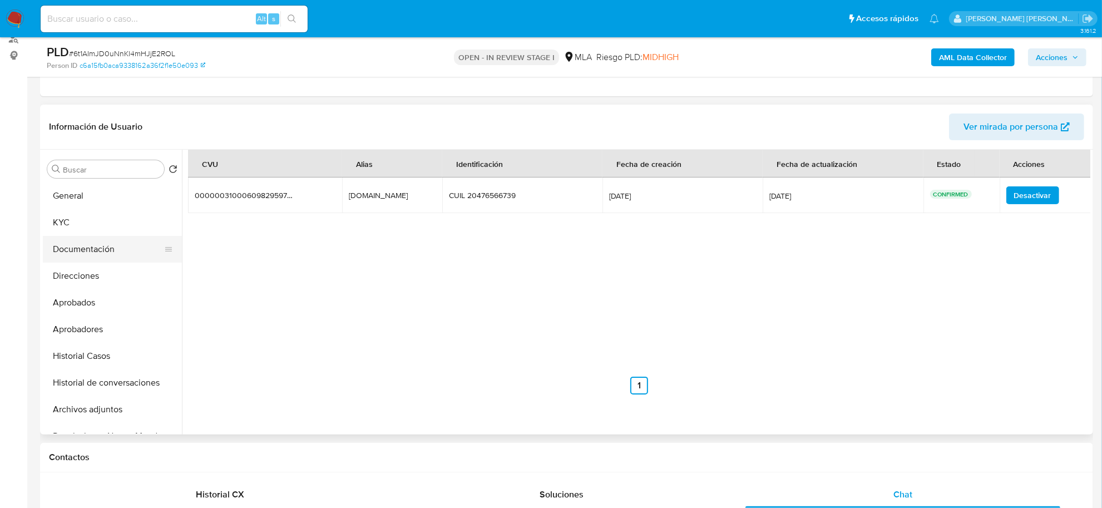
click at [92, 248] on button "Documentación" at bounding box center [108, 249] width 130 height 27
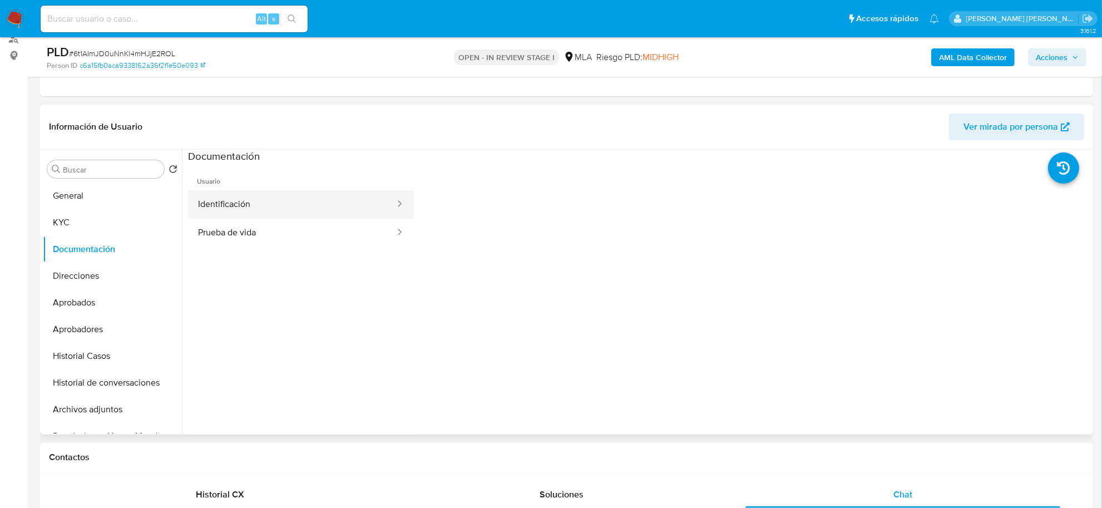
click at [306, 209] on button "Identificación" at bounding box center [292, 204] width 208 height 28
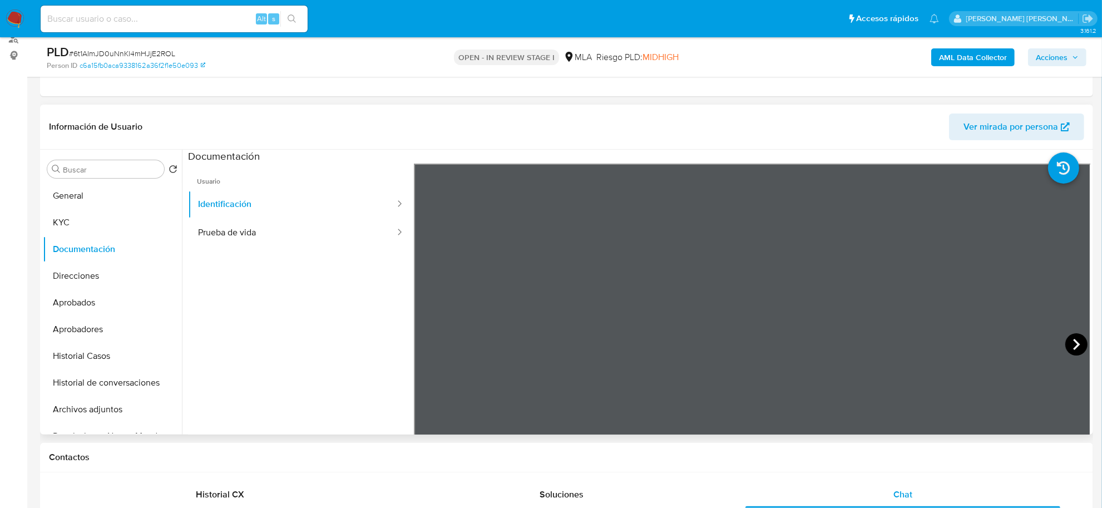
click at [1073, 340] on icon at bounding box center [1076, 344] width 22 height 22
click at [268, 235] on button "Prueba de vida" at bounding box center [292, 233] width 208 height 28
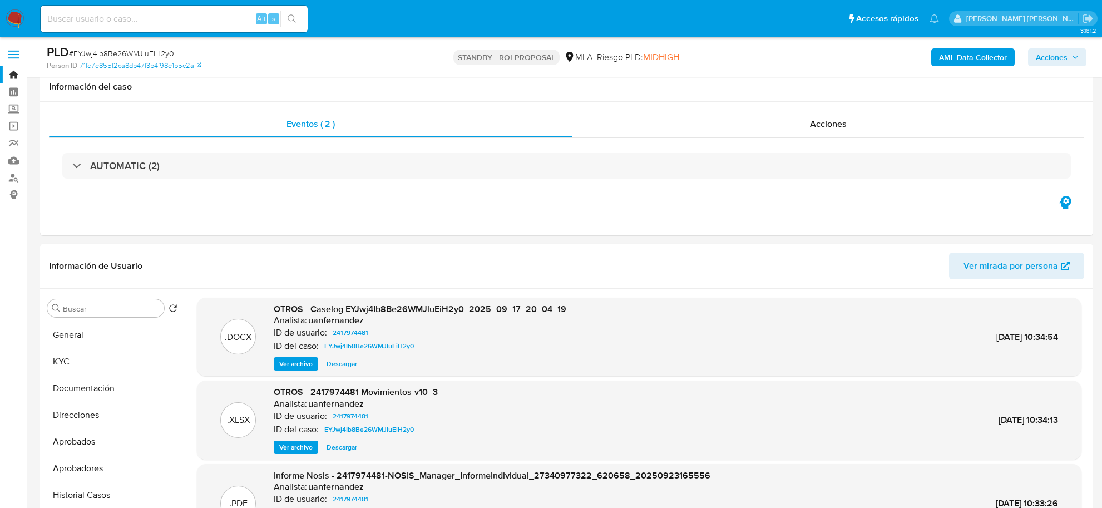
select select "10"
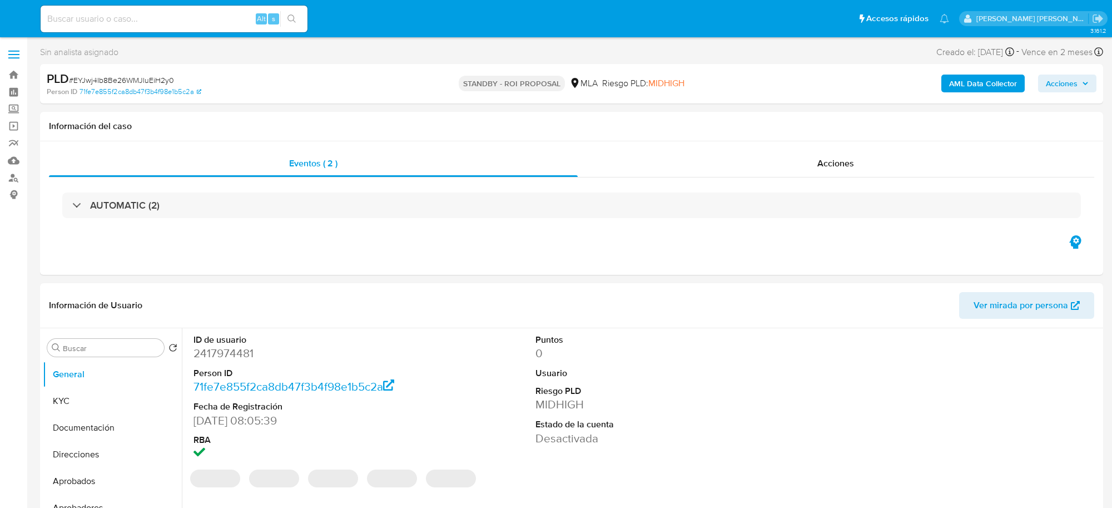
select select "10"
